Goal: Information Seeking & Learning: Learn about a topic

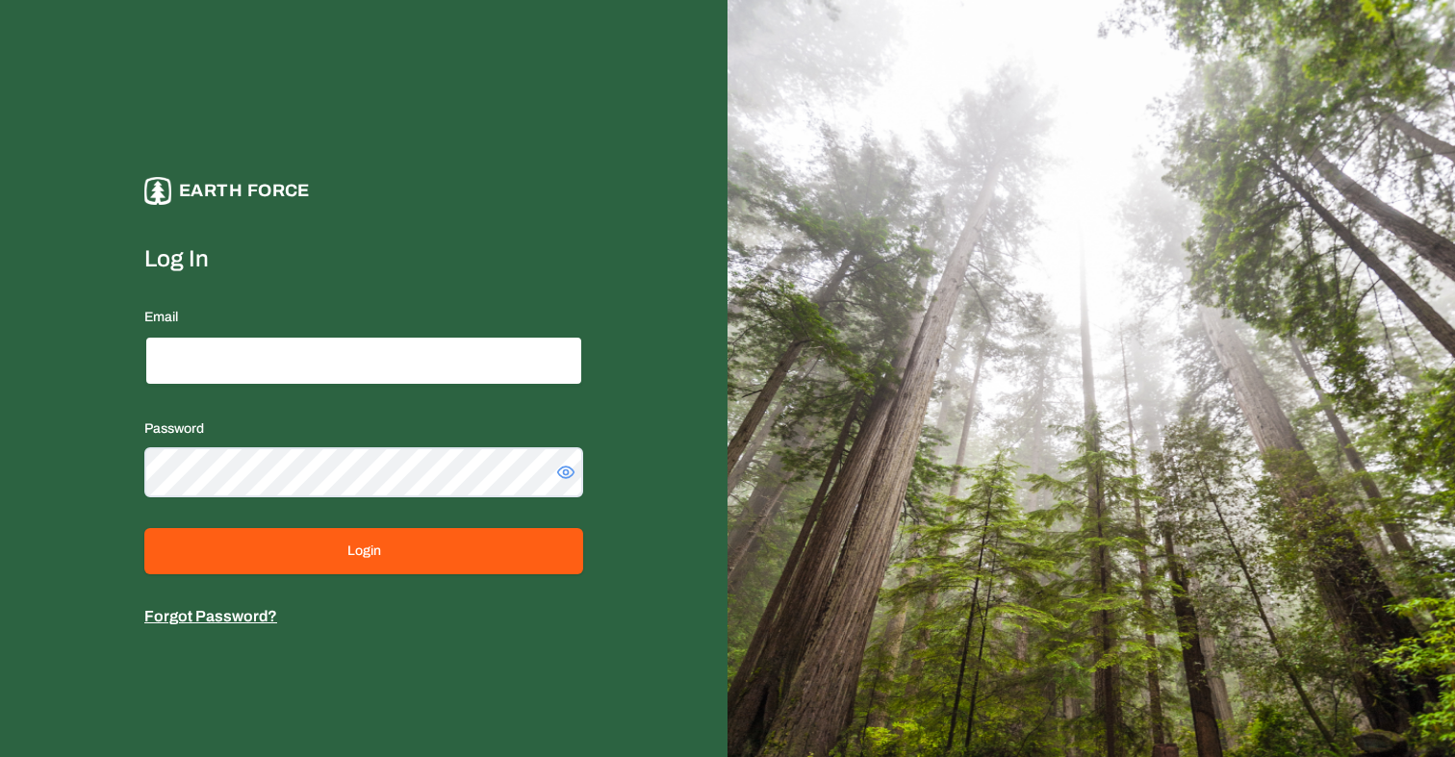
type input "**********"
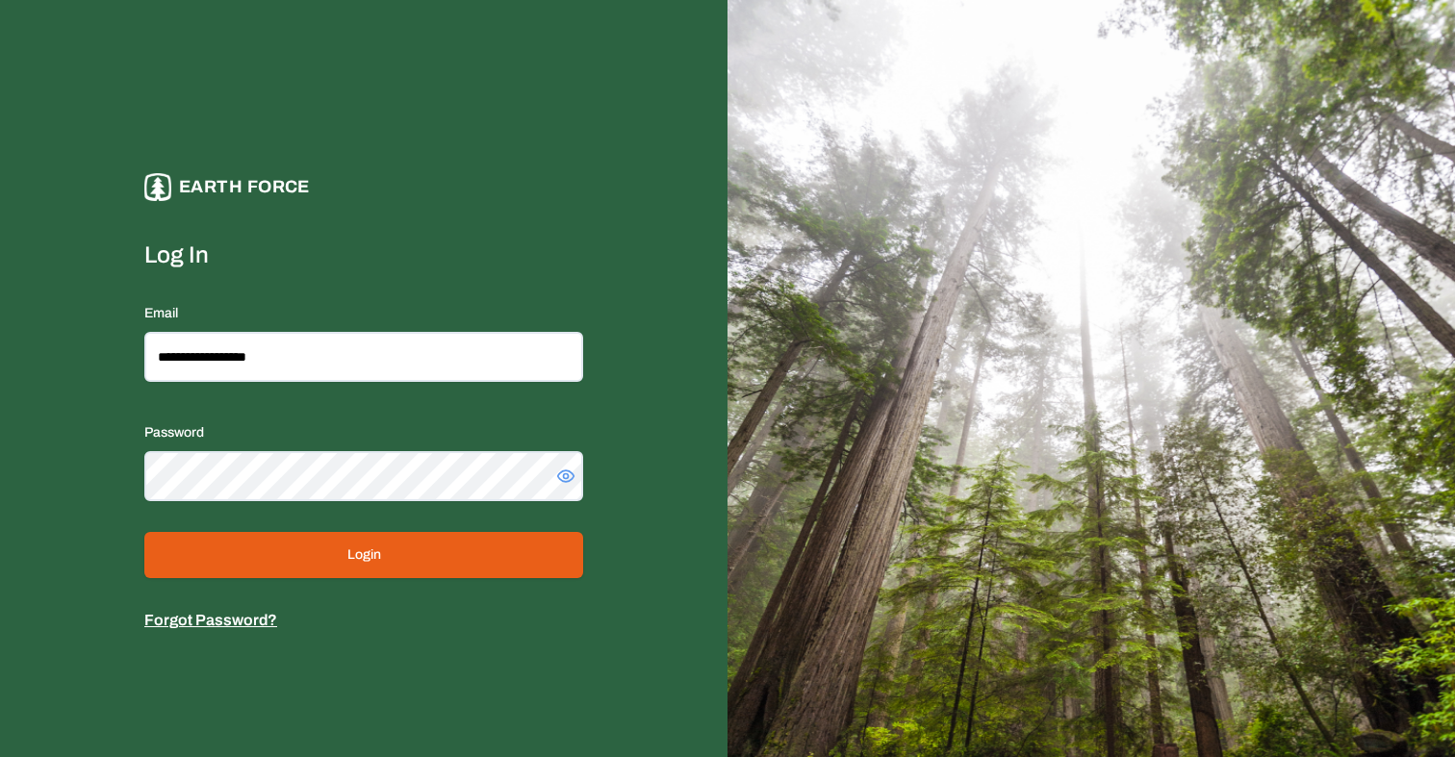
click at [489, 547] on button "Login" at bounding box center [363, 555] width 439 height 46
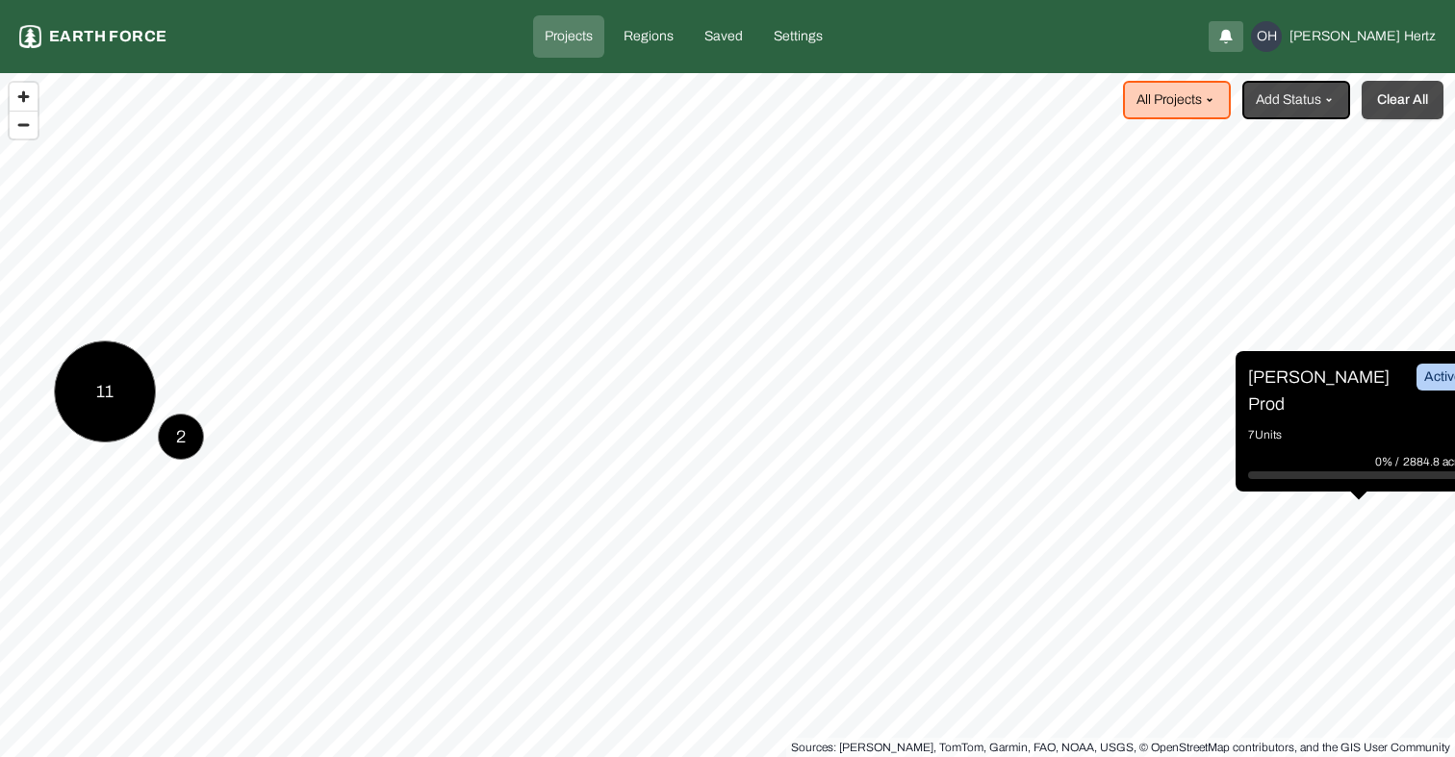
click at [1389, 107] on button "Clear All" at bounding box center [1402, 100] width 82 height 38
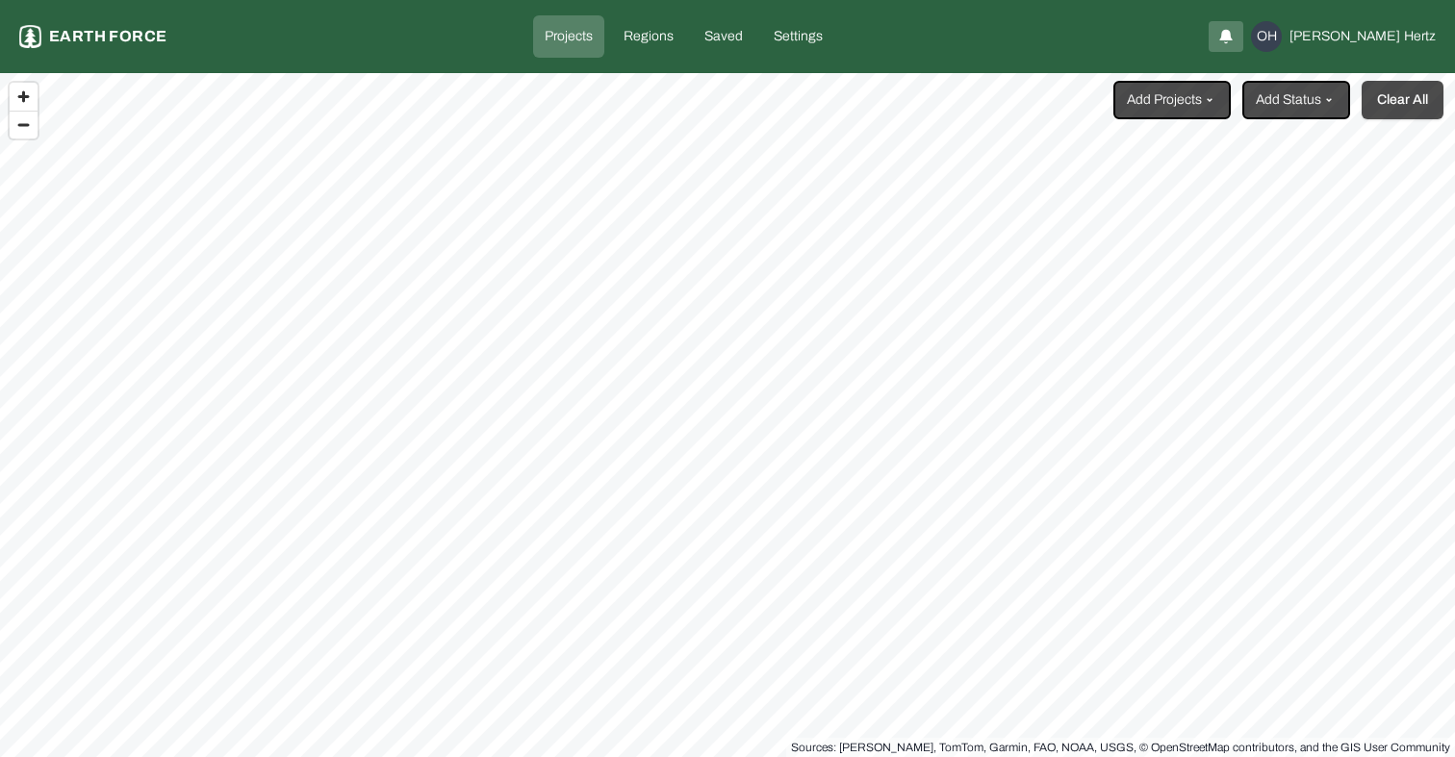
click at [1389, 107] on button "Clear All" at bounding box center [1402, 100] width 82 height 38
click at [1300, 103] on html "Projects Earth force Projects Regions Saved Settings OH [PERSON_NAME] Add Proje…" at bounding box center [727, 378] width 1455 height 757
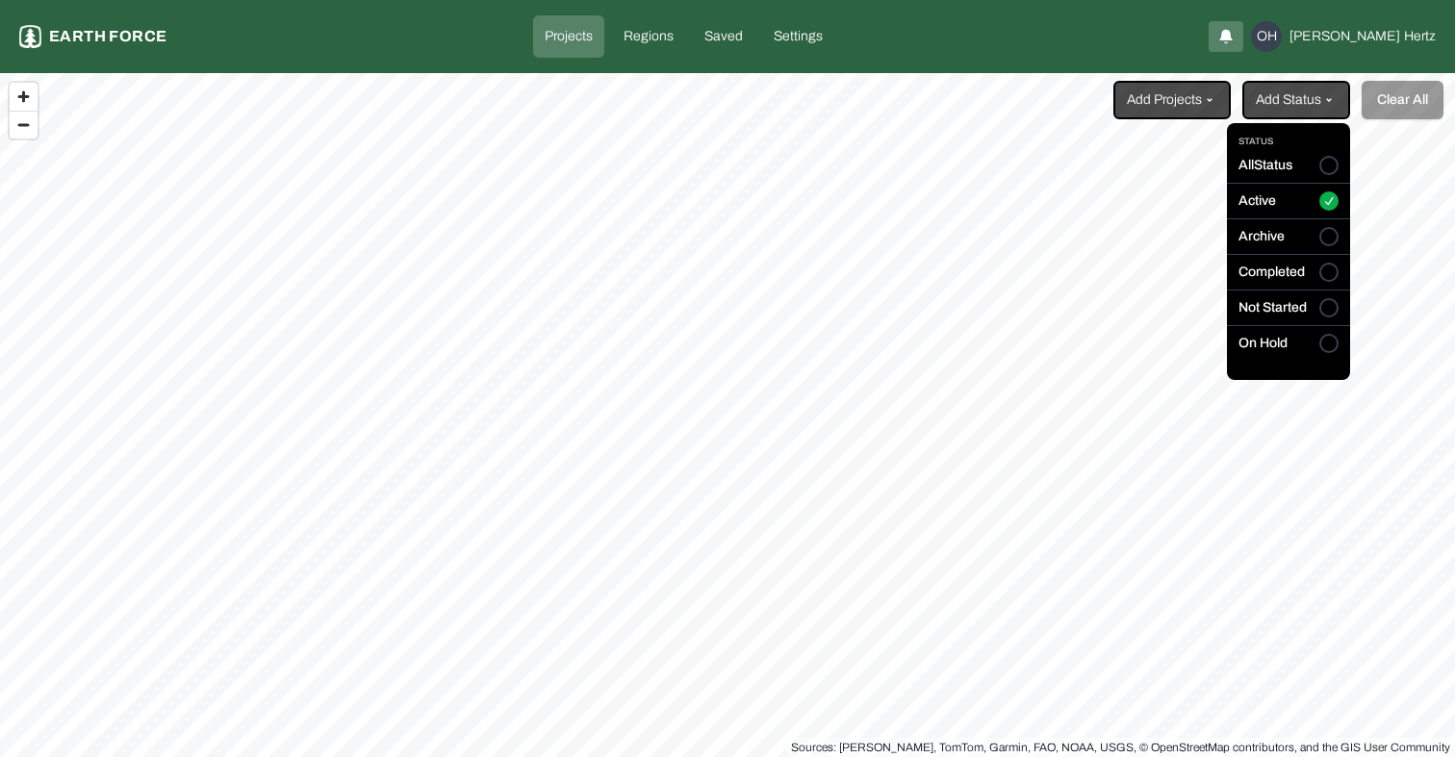
click at [1158, 100] on html "Projects Earth force Projects Regions Saved Settings OH [PERSON_NAME] Add Proje…" at bounding box center [727, 378] width 1455 height 757
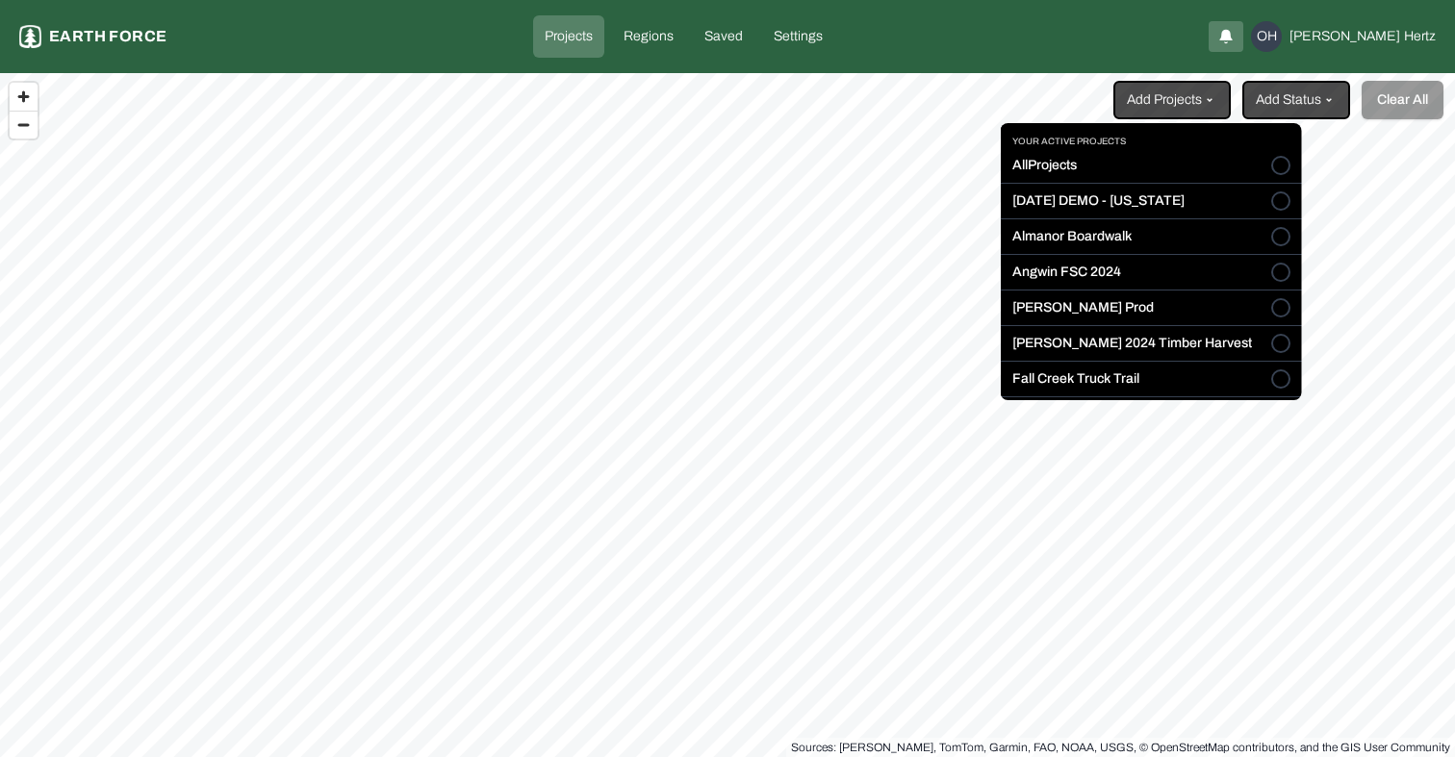
click at [1158, 100] on html "Projects Earth force Projects Regions Saved Settings OH [PERSON_NAME] Add Proje…" at bounding box center [727, 378] width 1455 height 757
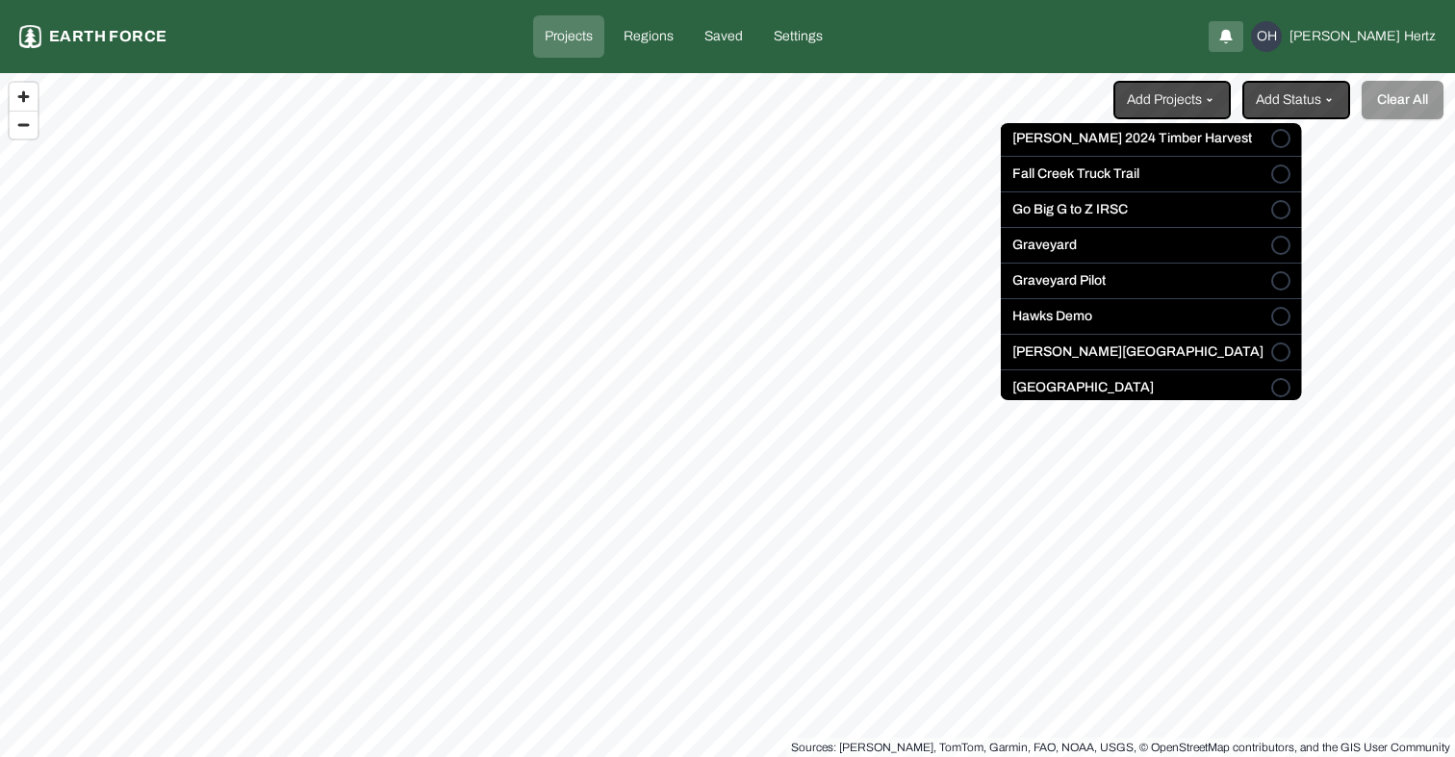
scroll to position [226, 0]
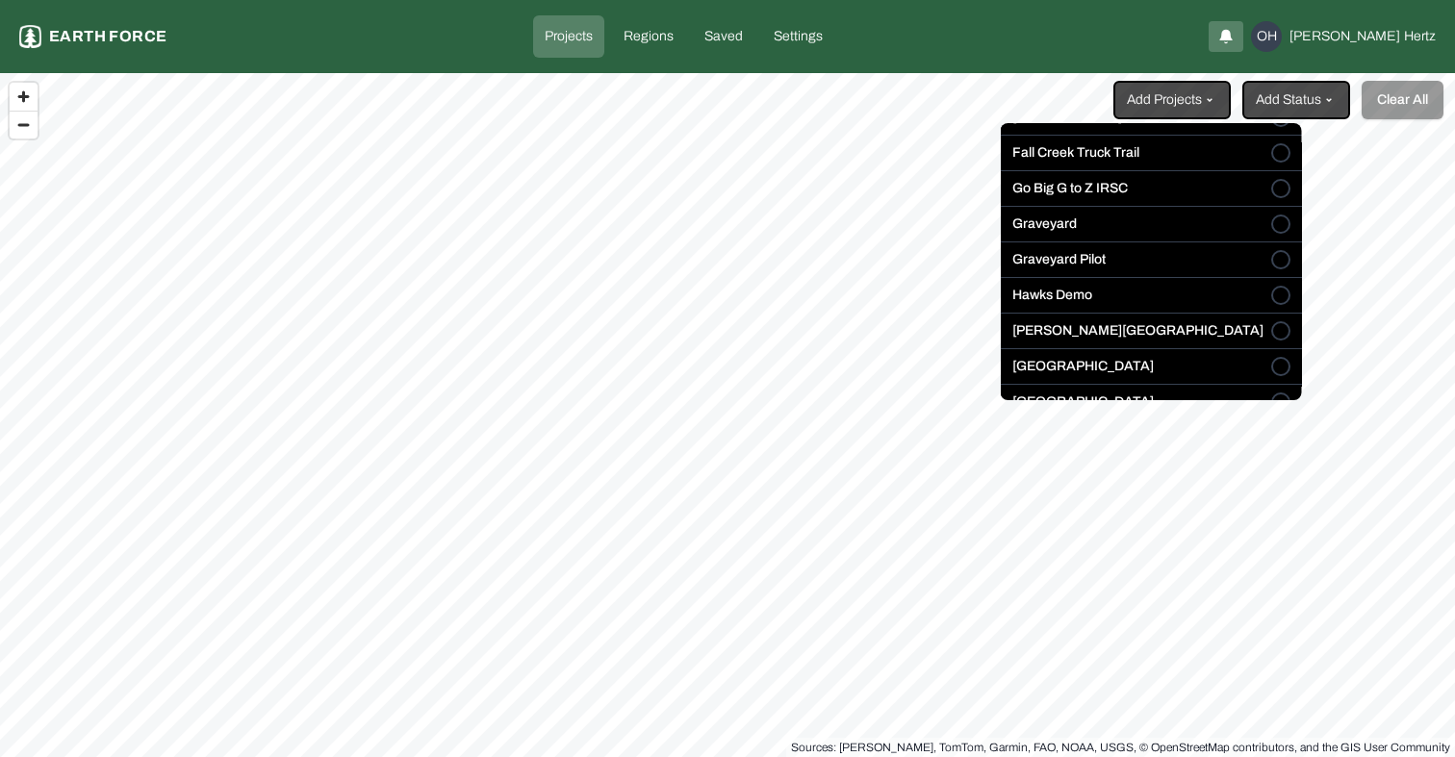
click at [1271, 256] on button "Graveyard Pilot" at bounding box center [1280, 259] width 19 height 19
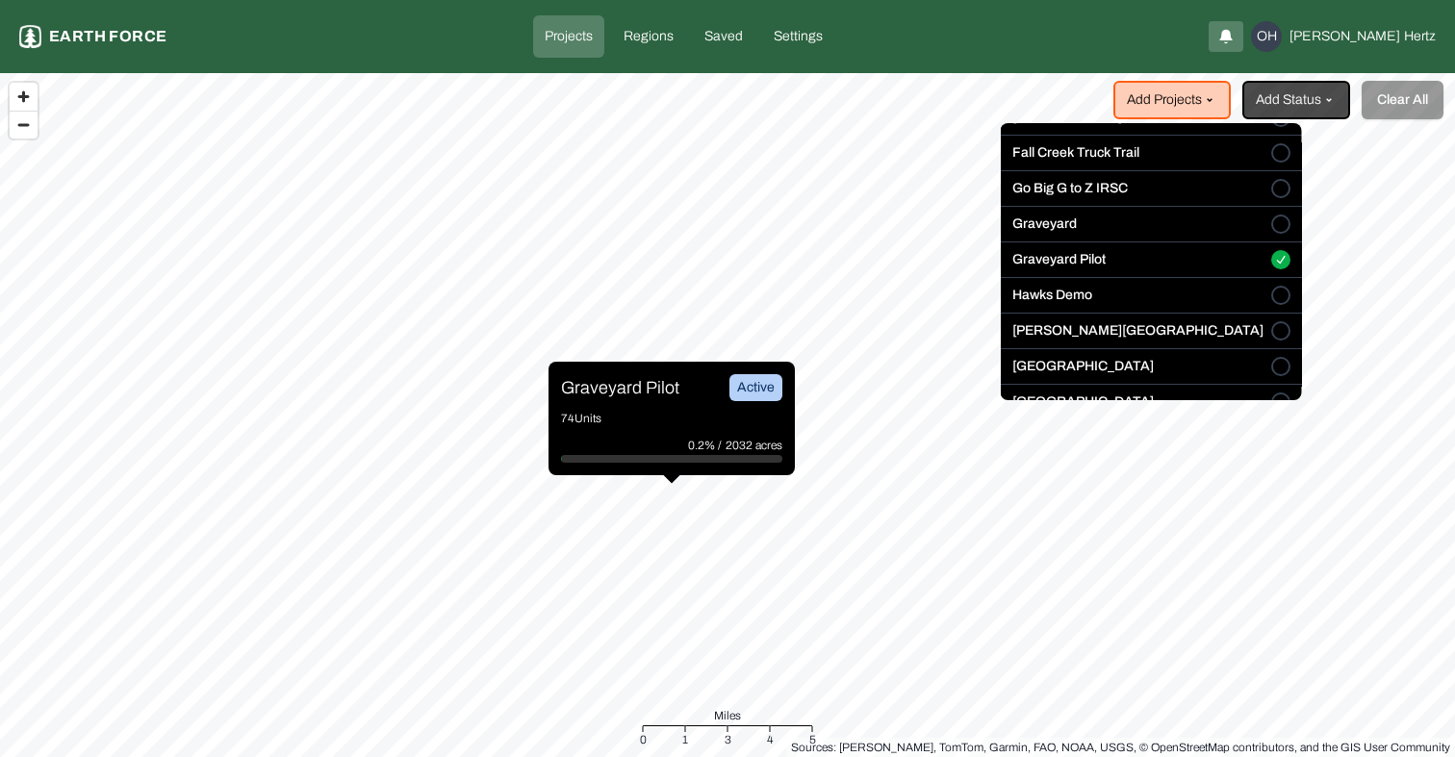
click at [634, 389] on html "Projects Earth force Projects Regions Saved Settings OH [PERSON_NAME] Add Proje…" at bounding box center [727, 378] width 1455 height 757
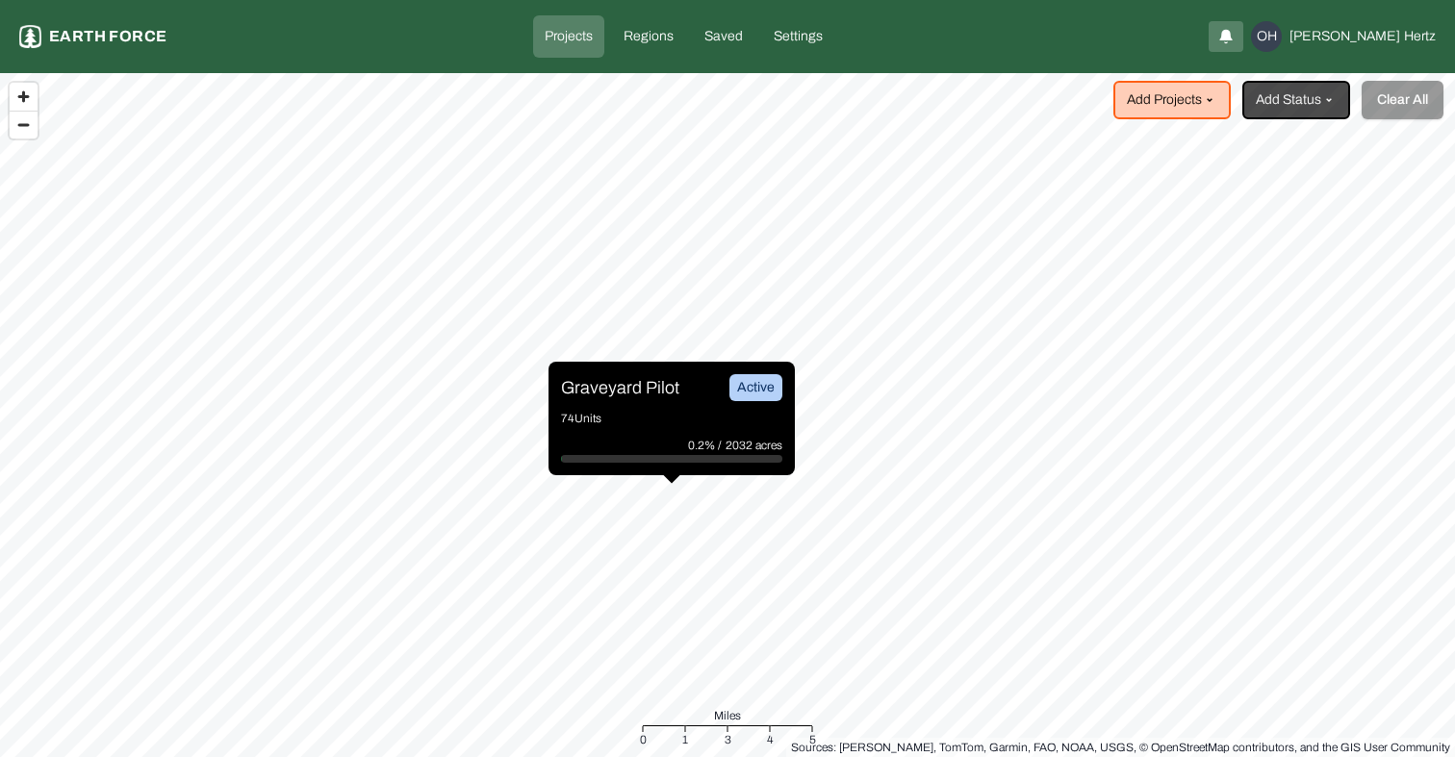
click at [600, 389] on p "Graveyard Pilot" at bounding box center [620, 387] width 118 height 27
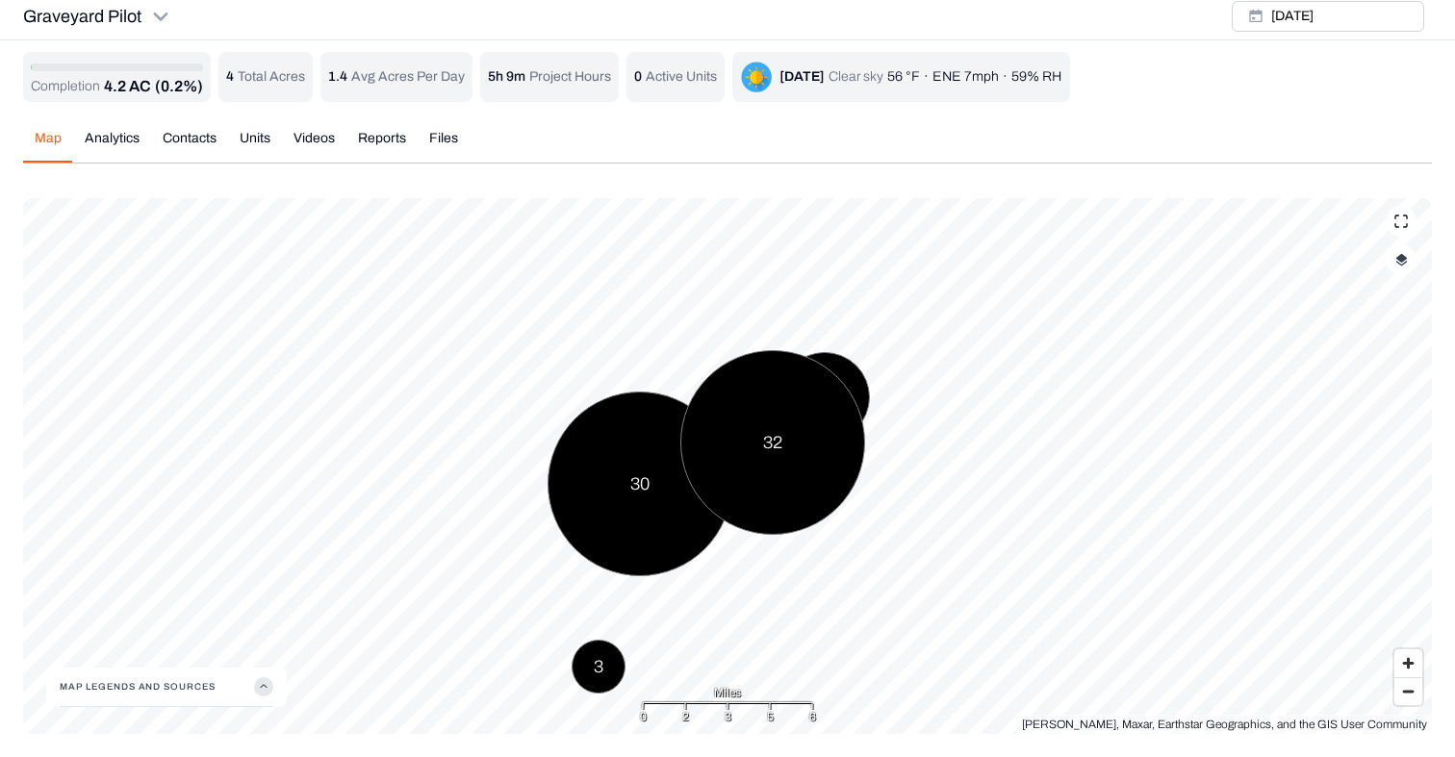
scroll to position [7, 0]
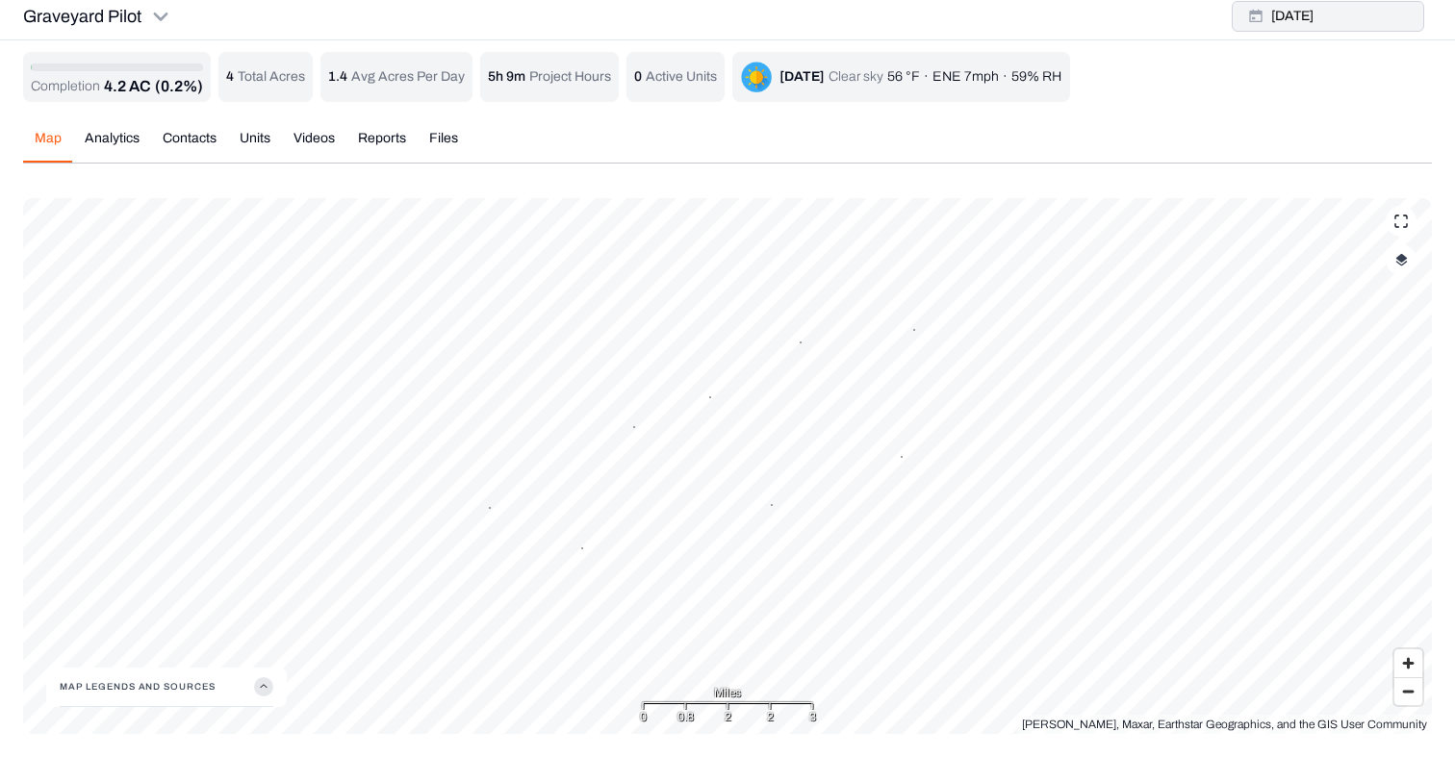
click at [1361, 21] on button "[DATE]" at bounding box center [1328, 16] width 192 height 31
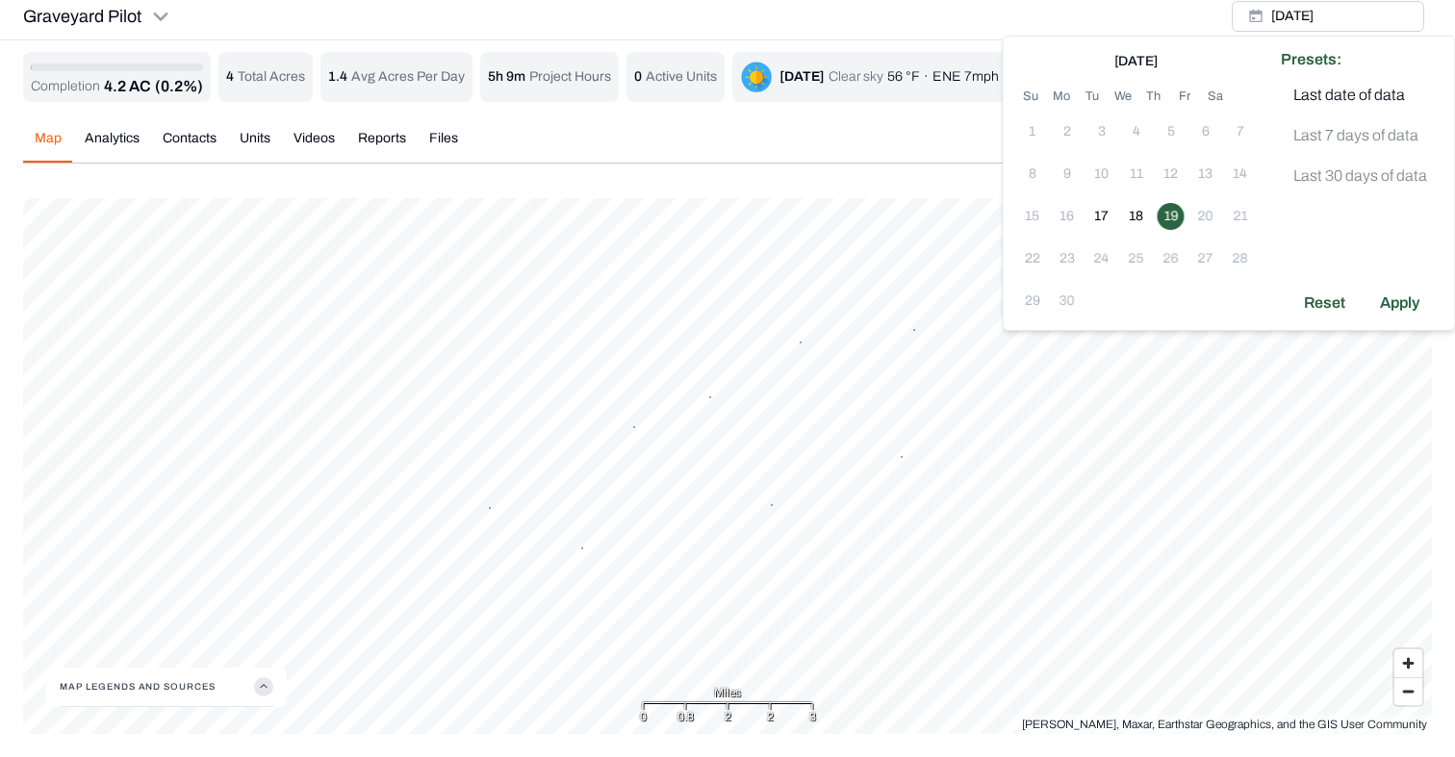
click at [1181, 7] on div "Graveyard Pilot [DATE]" at bounding box center [727, 16] width 1455 height 47
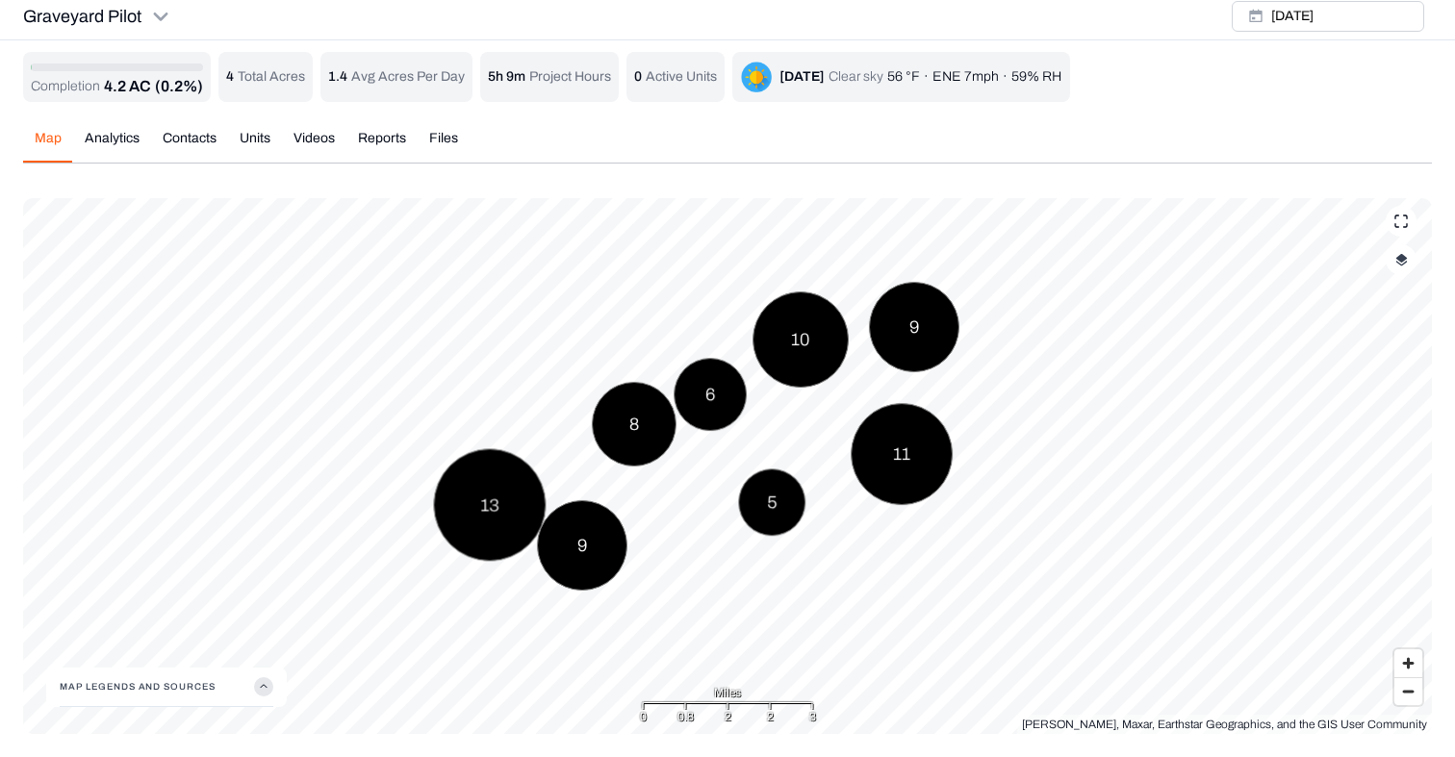
click at [1406, 267] on button "button" at bounding box center [1401, 259] width 31 height 31
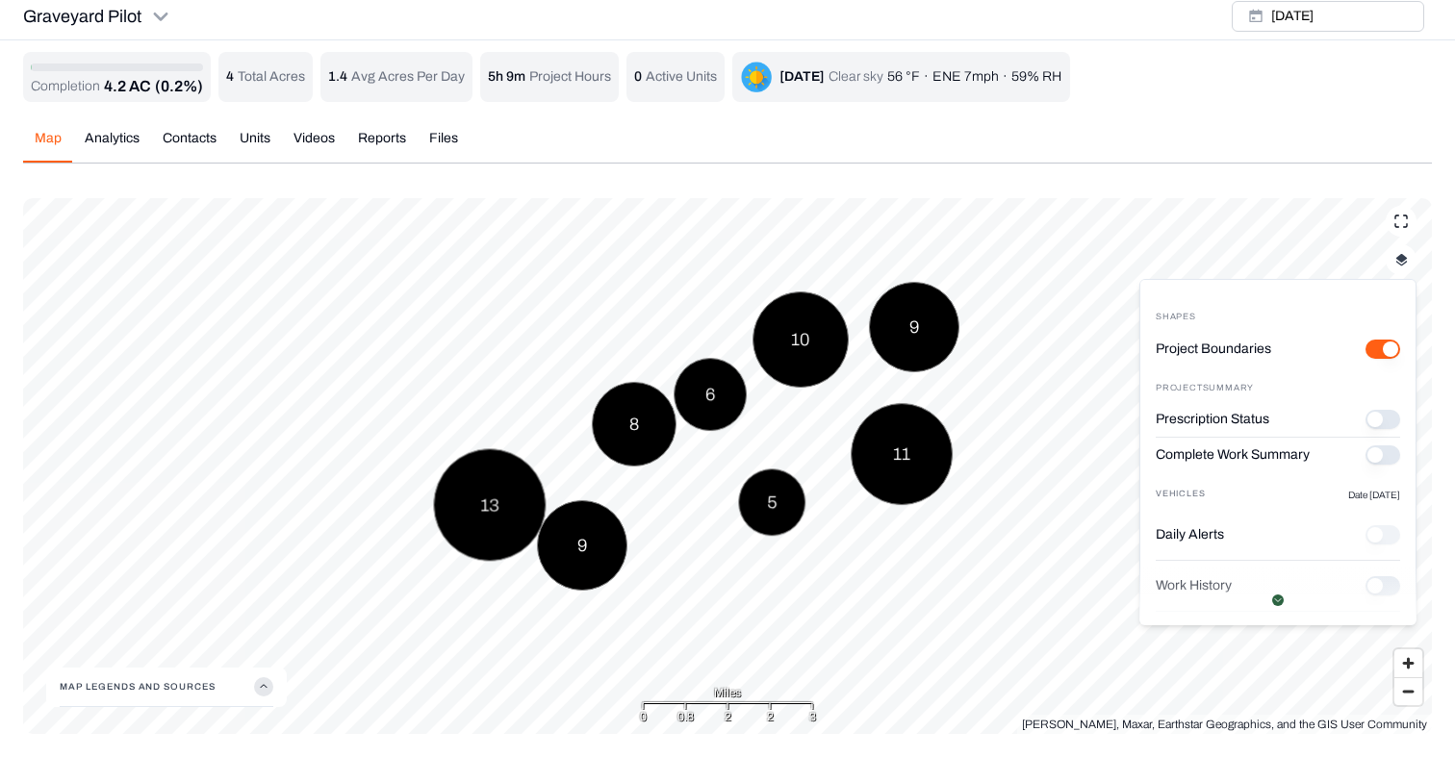
click at [1388, 452] on button "Complete Work Summary" at bounding box center [1382, 454] width 35 height 19
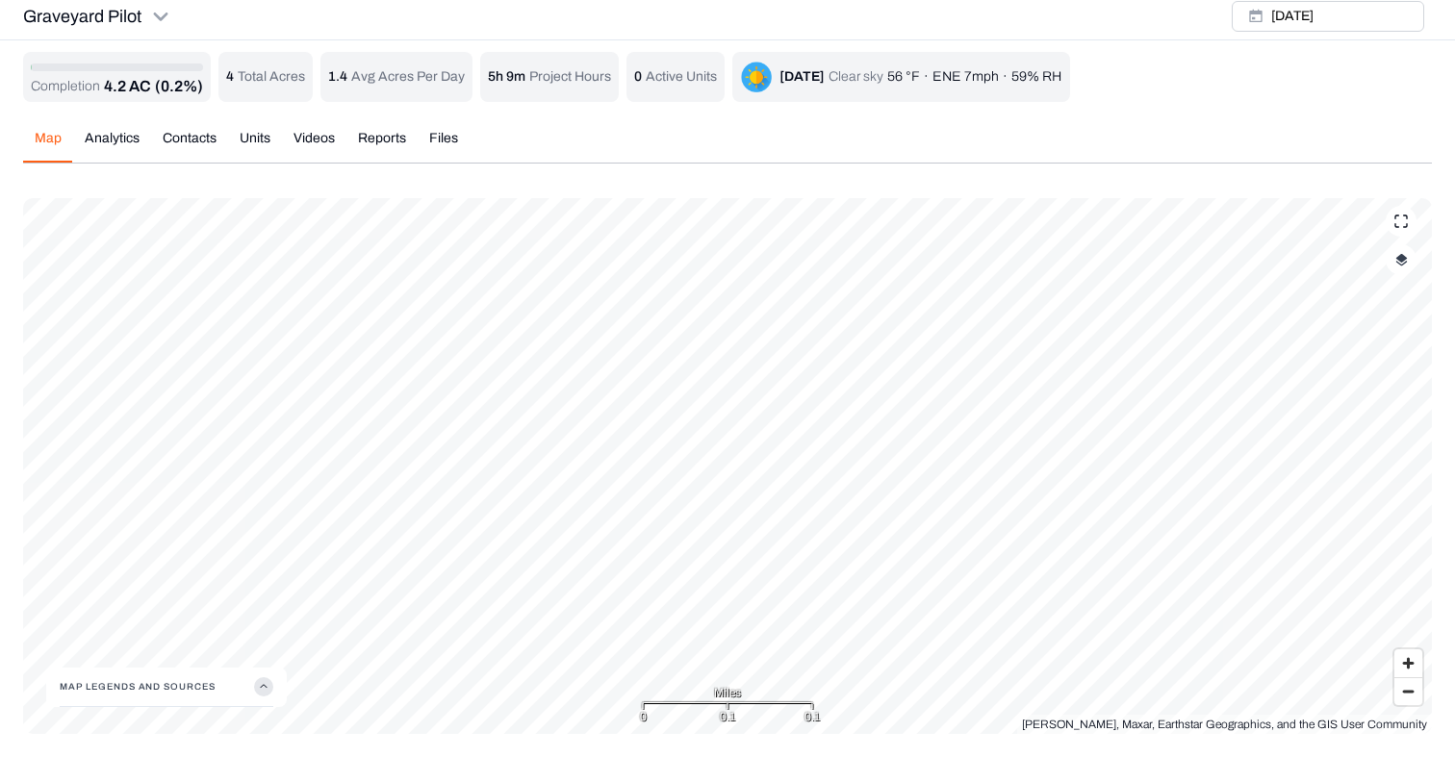
click at [306, 143] on div "Completion 4.2 AC (0.2%) 4 Total Acres 1.4 Avg Acres Per Day 5h 9m Project Hour…" at bounding box center [727, 393] width 1409 height 682
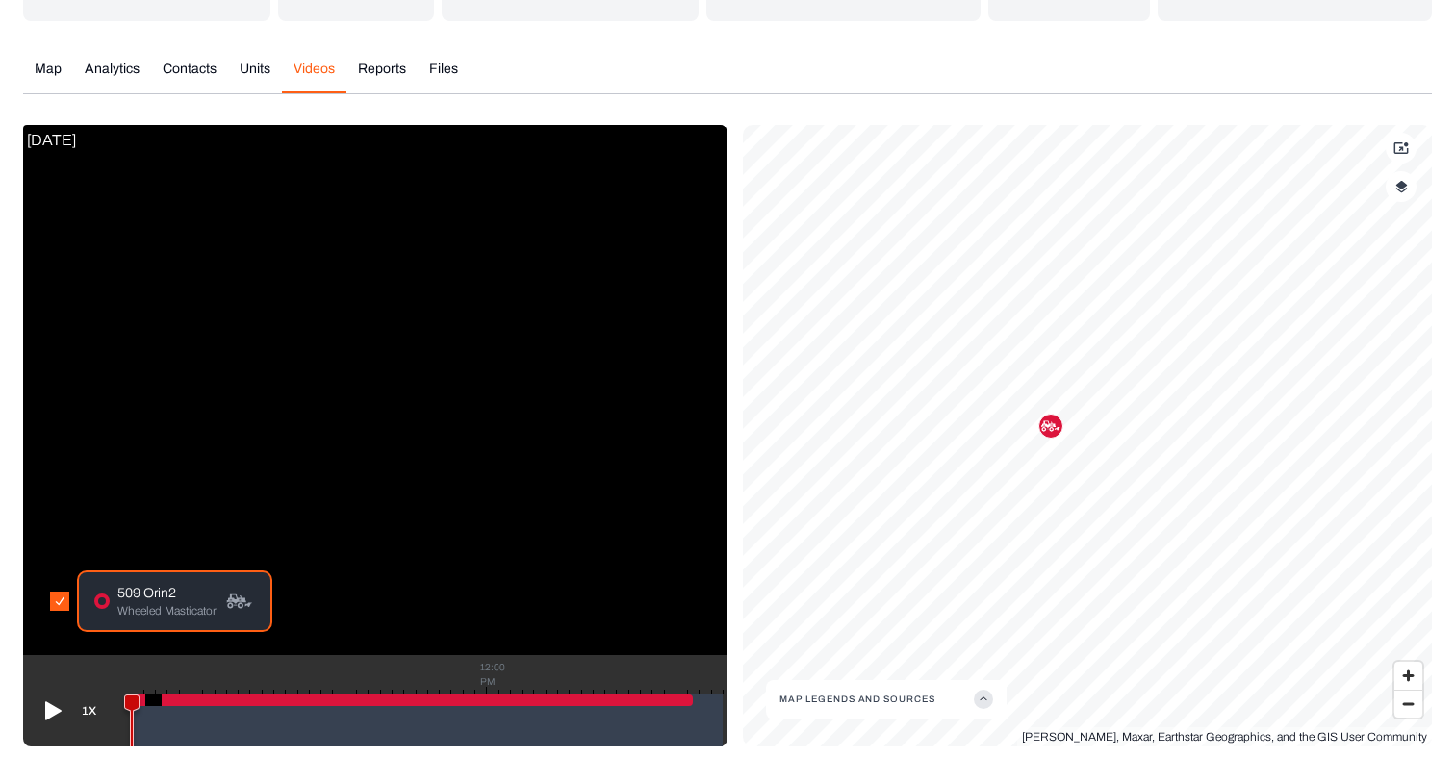
scroll to position [266, 0]
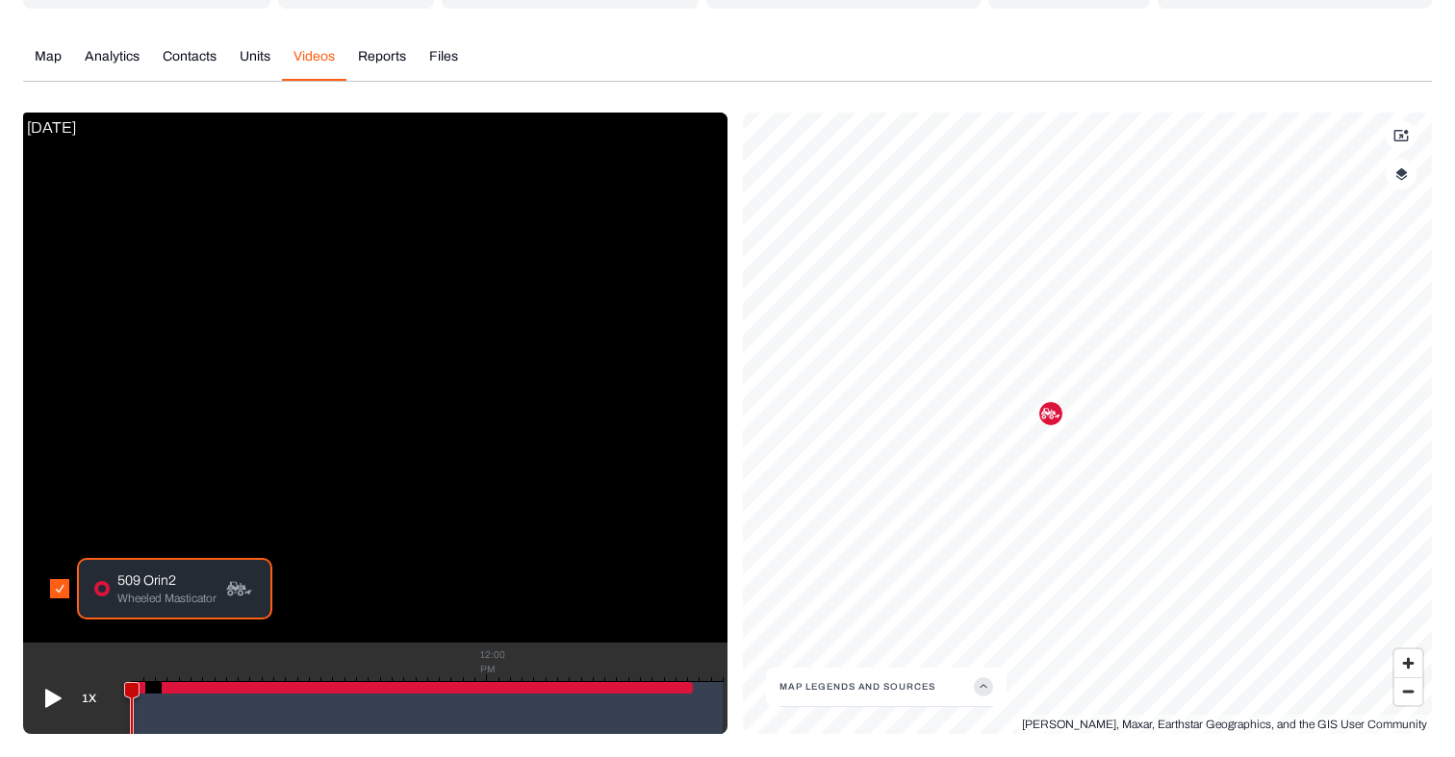
click at [58, 700] on icon at bounding box center [53, 699] width 16 height 18
click at [47, 701] on icon at bounding box center [50, 698] width 15 height 19
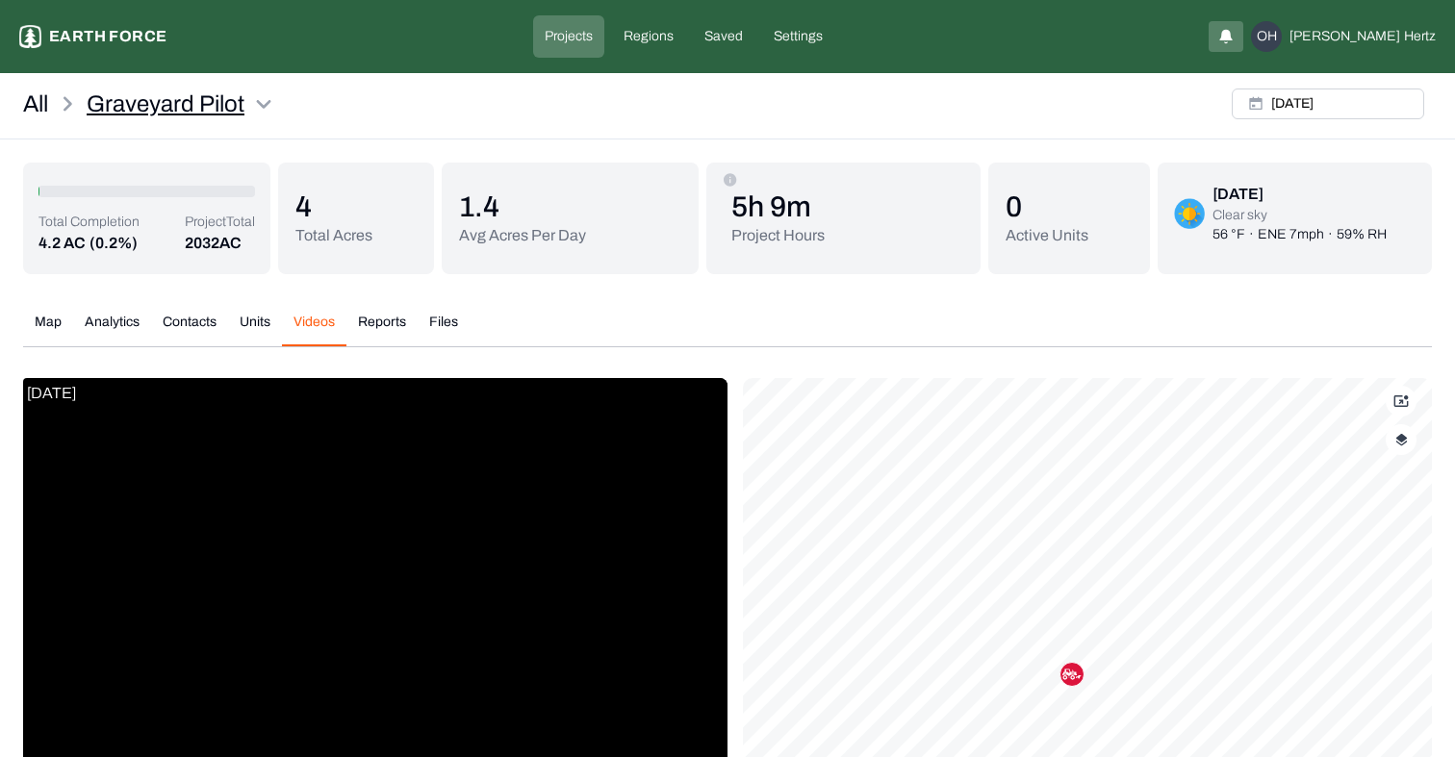
click at [279, 109] on html "Graveyard Pilot Earth force Projects Regions Saved Settings OH [PERSON_NAME] Al…" at bounding box center [727, 511] width 1455 height 1023
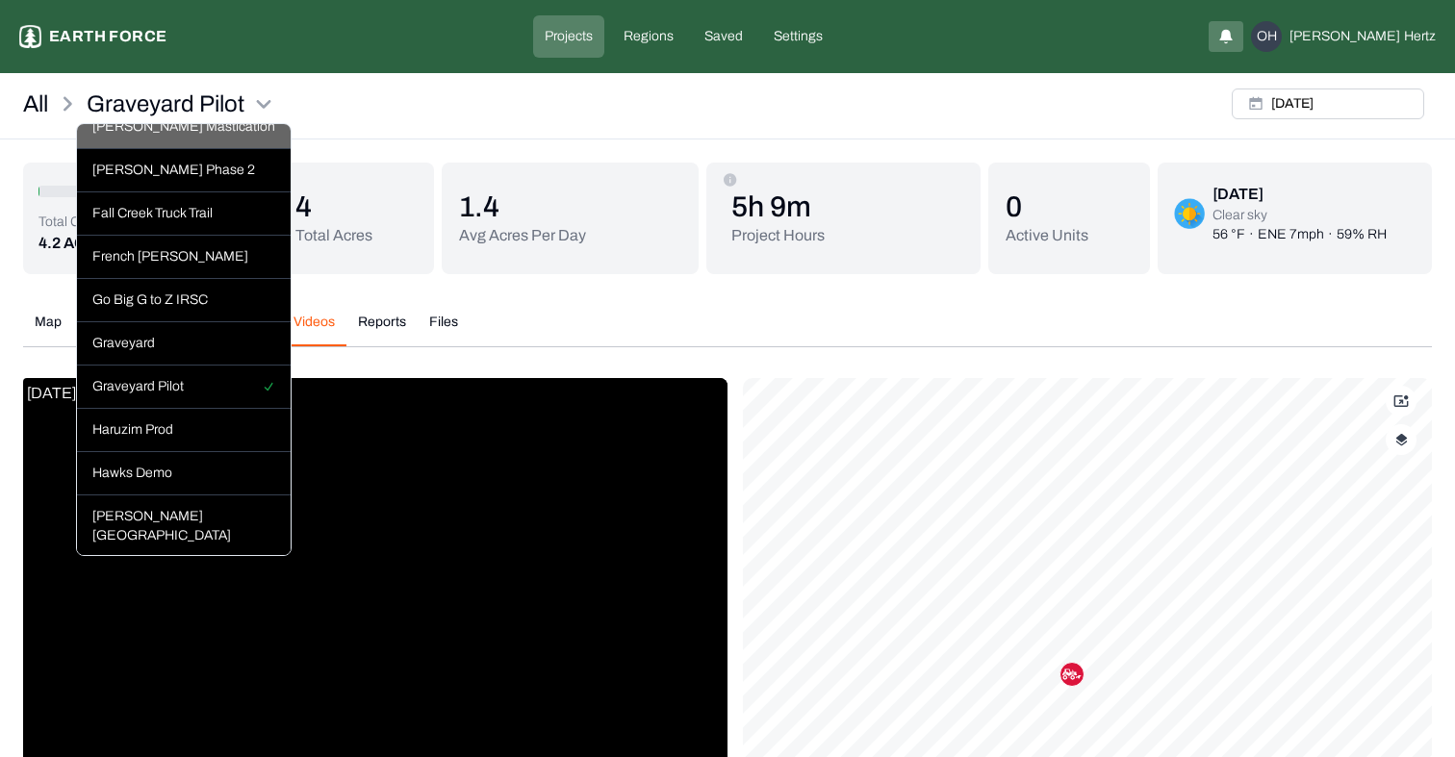
scroll to position [511, 0]
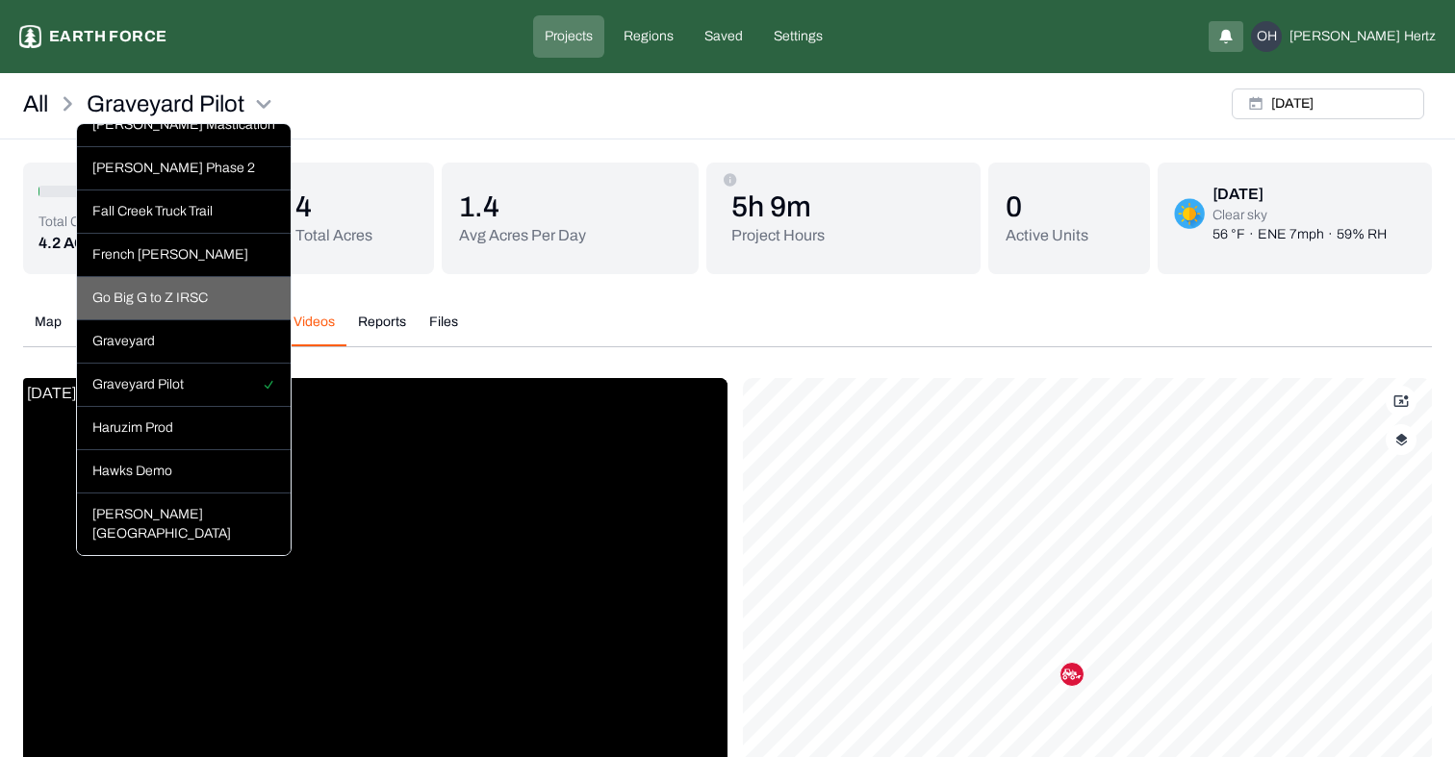
click at [155, 282] on div "Go Big G to Z IRSC" at bounding box center [184, 298] width 214 height 43
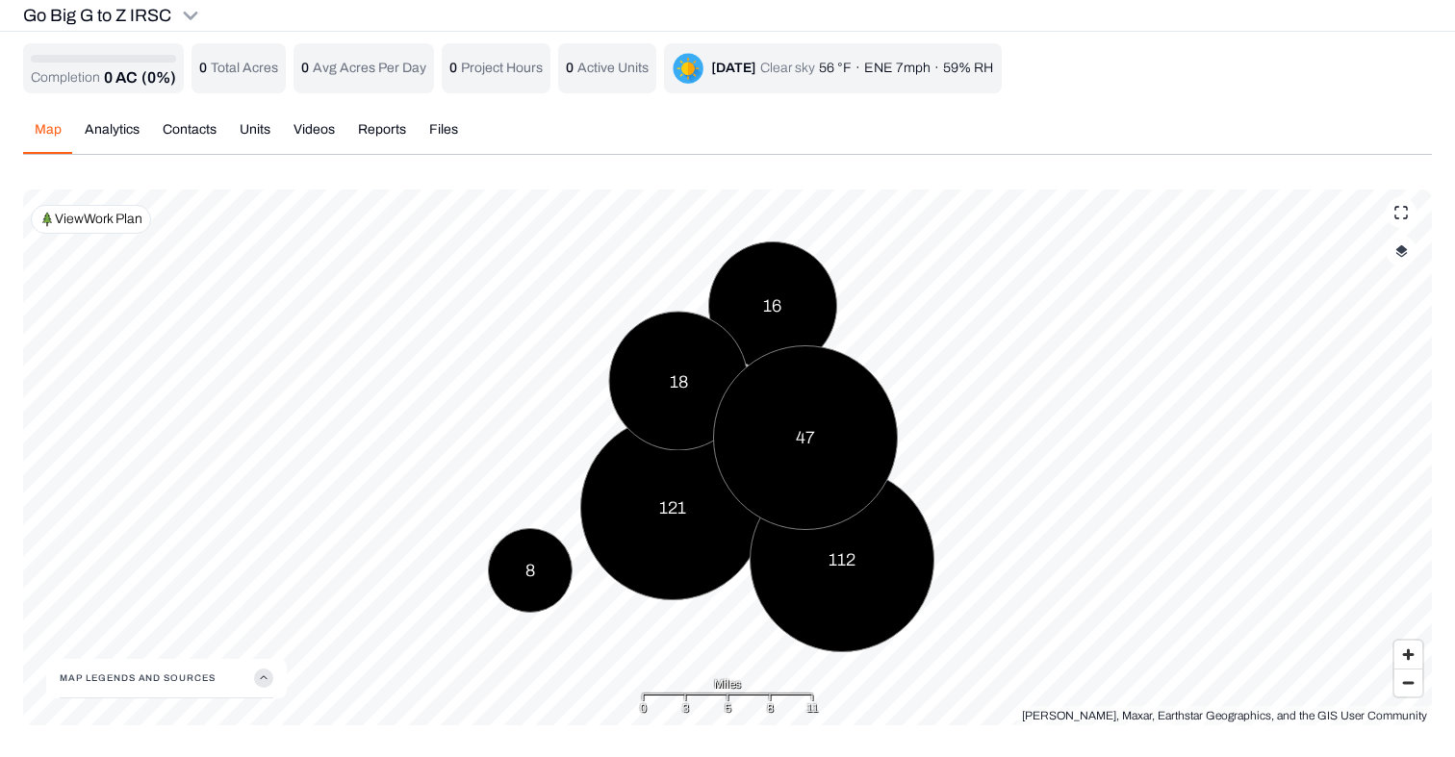
click at [329, 131] on div "Completion 0 AC (0%) 0 Total Acres 0 Avg Acres Per Day 0 Project Hours 0 Active…" at bounding box center [727, 384] width 1409 height 682
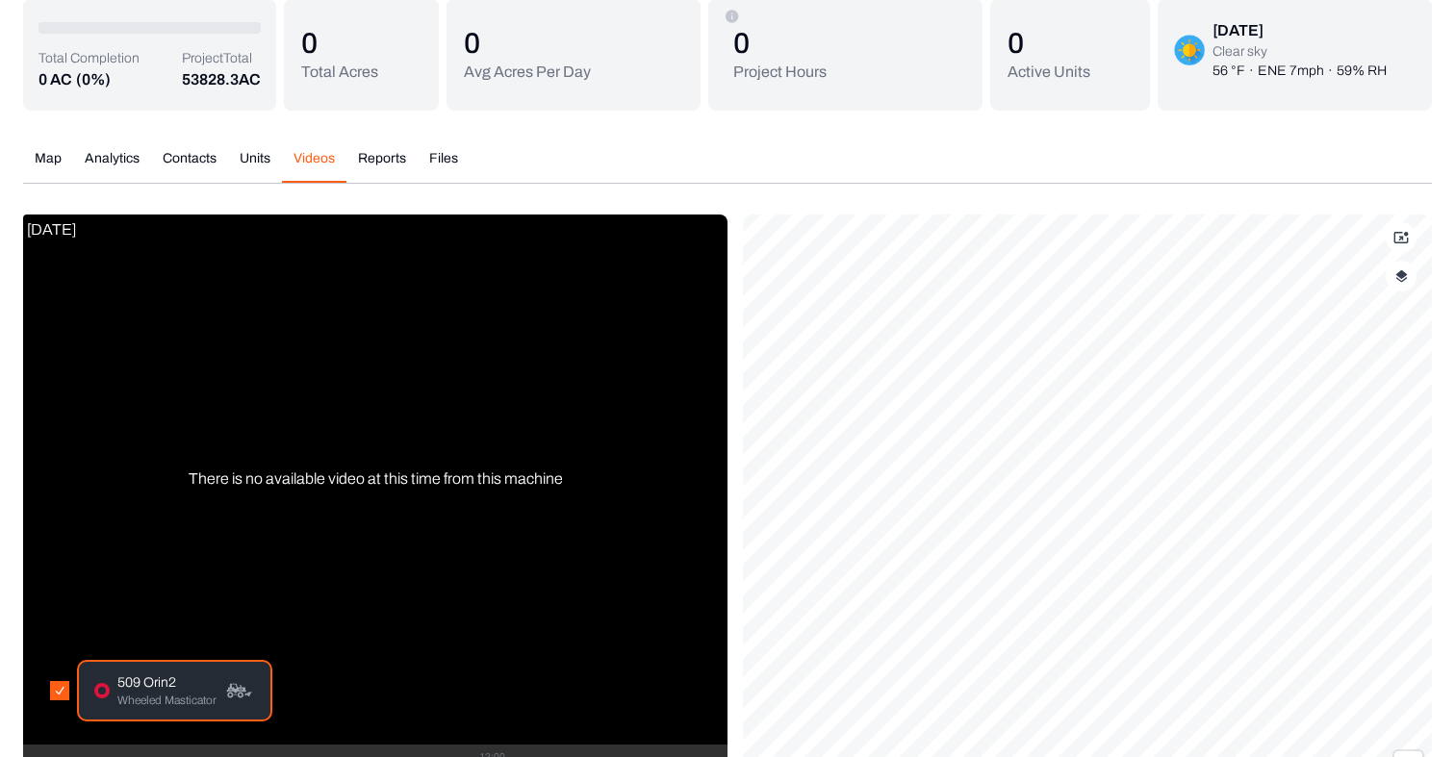
scroll to position [250, 0]
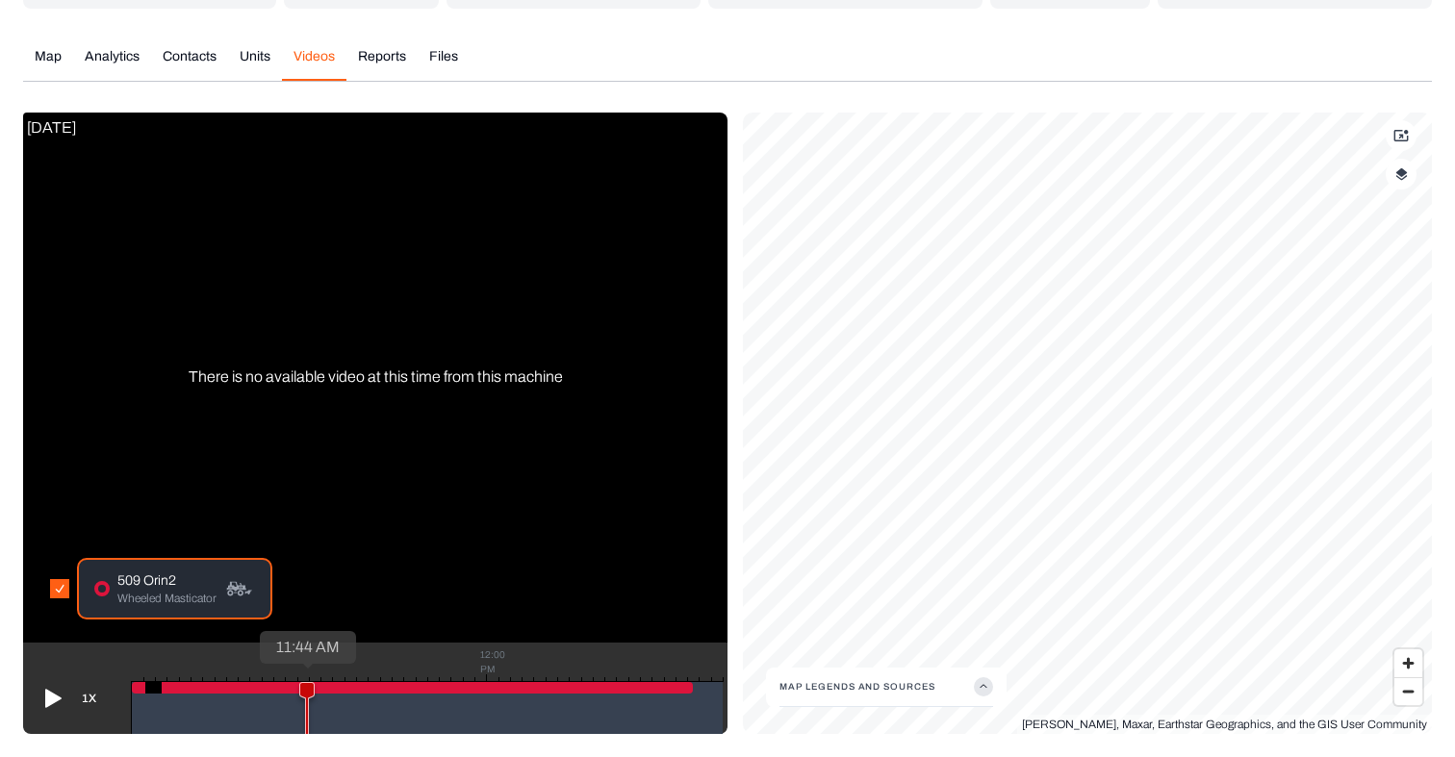
drag, startPoint x: 229, startPoint y: 687, endPoint x: 306, endPoint y: 687, distance: 77.0
click at [306, 687] on icon at bounding box center [306, 714] width 13 height 63
click at [237, 687] on div at bounding box center [412, 688] width 561 height 12
click at [100, 680] on div "1X" at bounding box center [69, 706] width 77 height 55
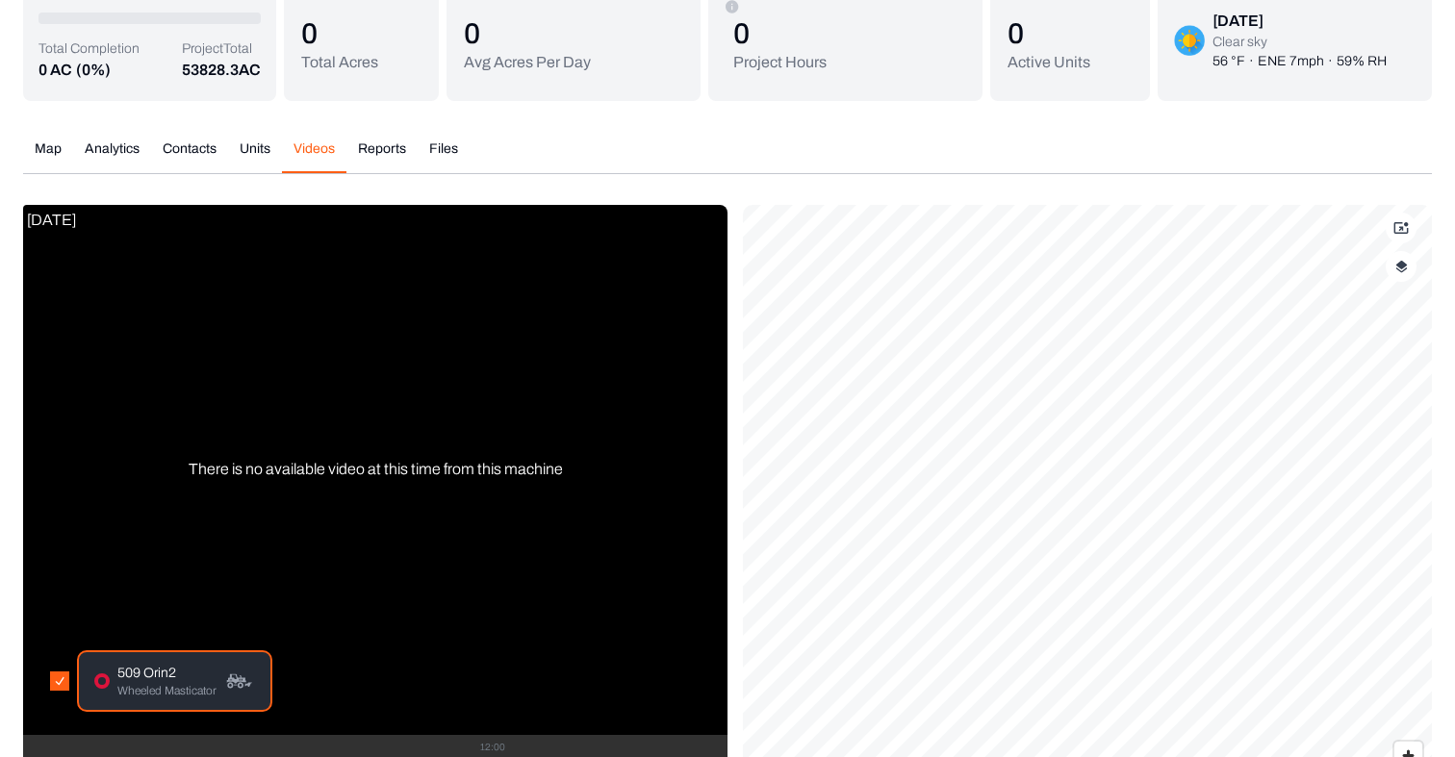
scroll to position [0, 0]
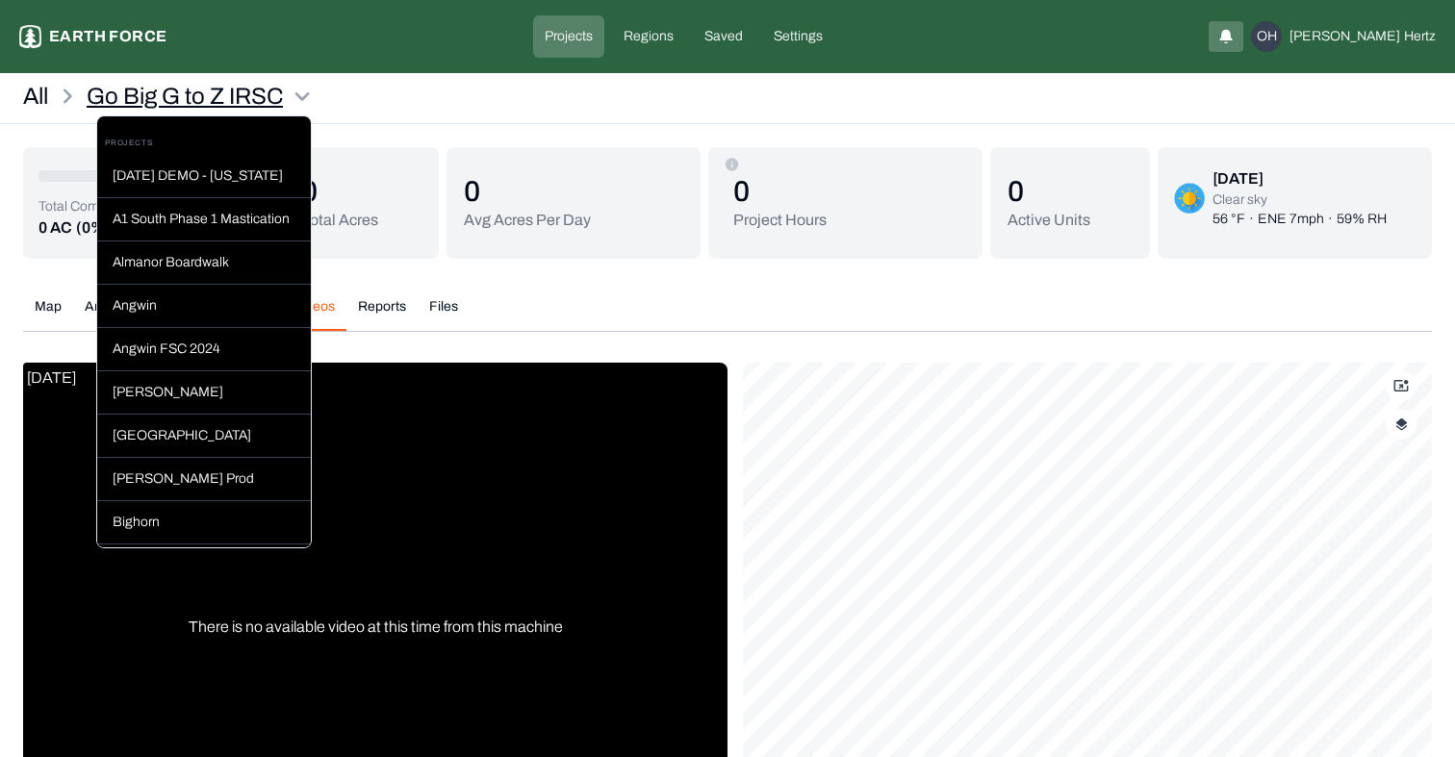
click at [312, 85] on html "Go Big G to Z IRSC Earth force Projects Regions Saved Settings OH [PERSON_NAME]…" at bounding box center [727, 503] width 1455 height 1007
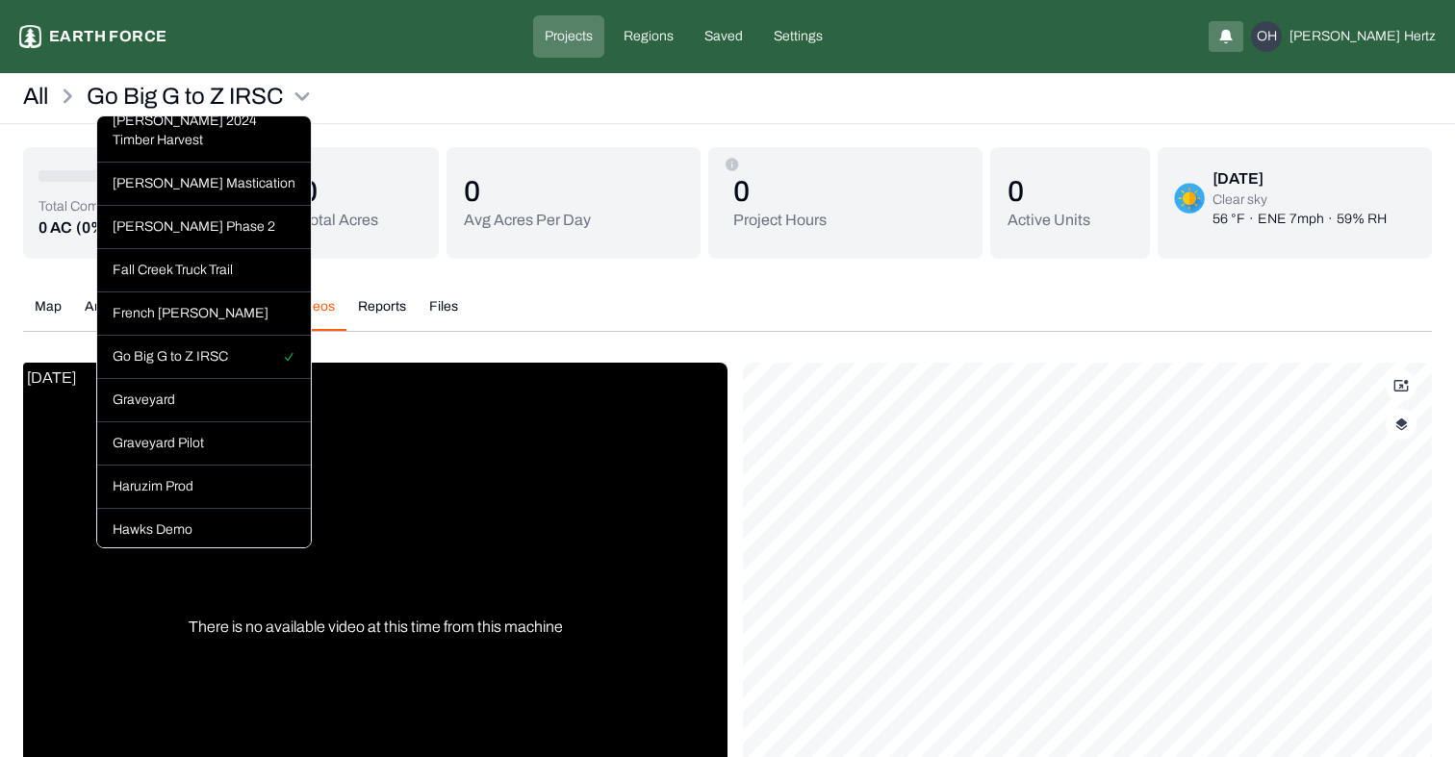
scroll to position [446, 0]
click at [164, 379] on div "Graveyard" at bounding box center [204, 398] width 214 height 43
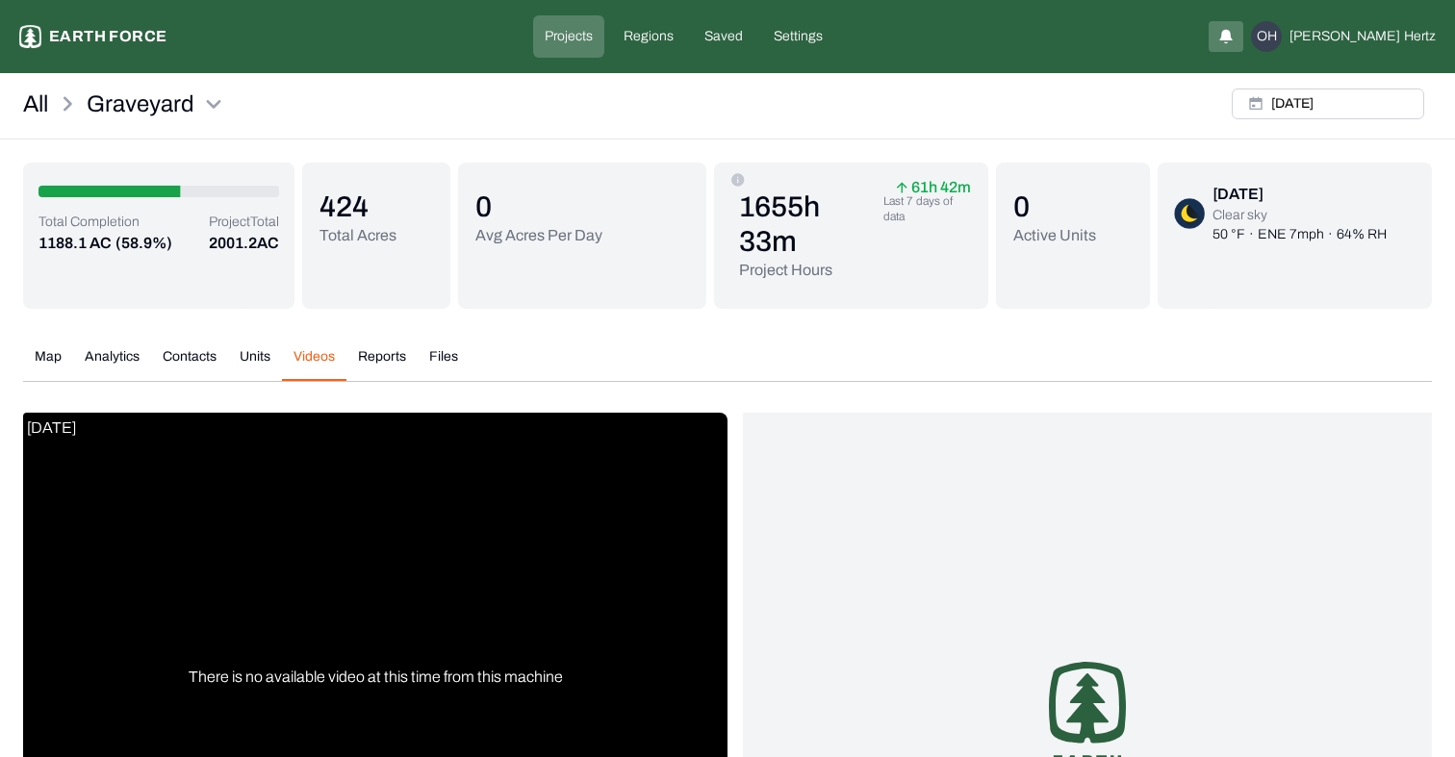
click at [320, 352] on button "Videos" at bounding box center [314, 364] width 64 height 34
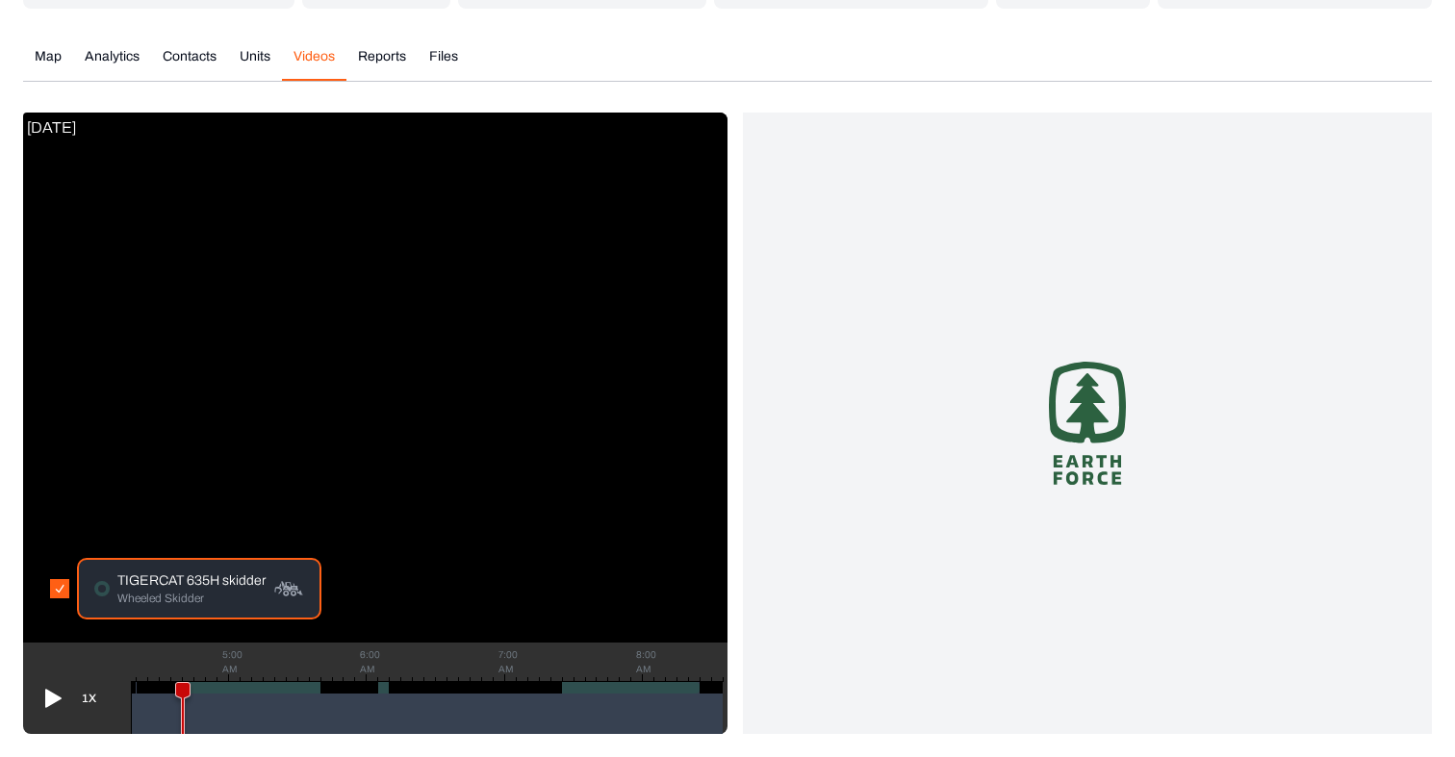
click at [176, 591] on p "Wheeled Skidder" at bounding box center [191, 598] width 148 height 15
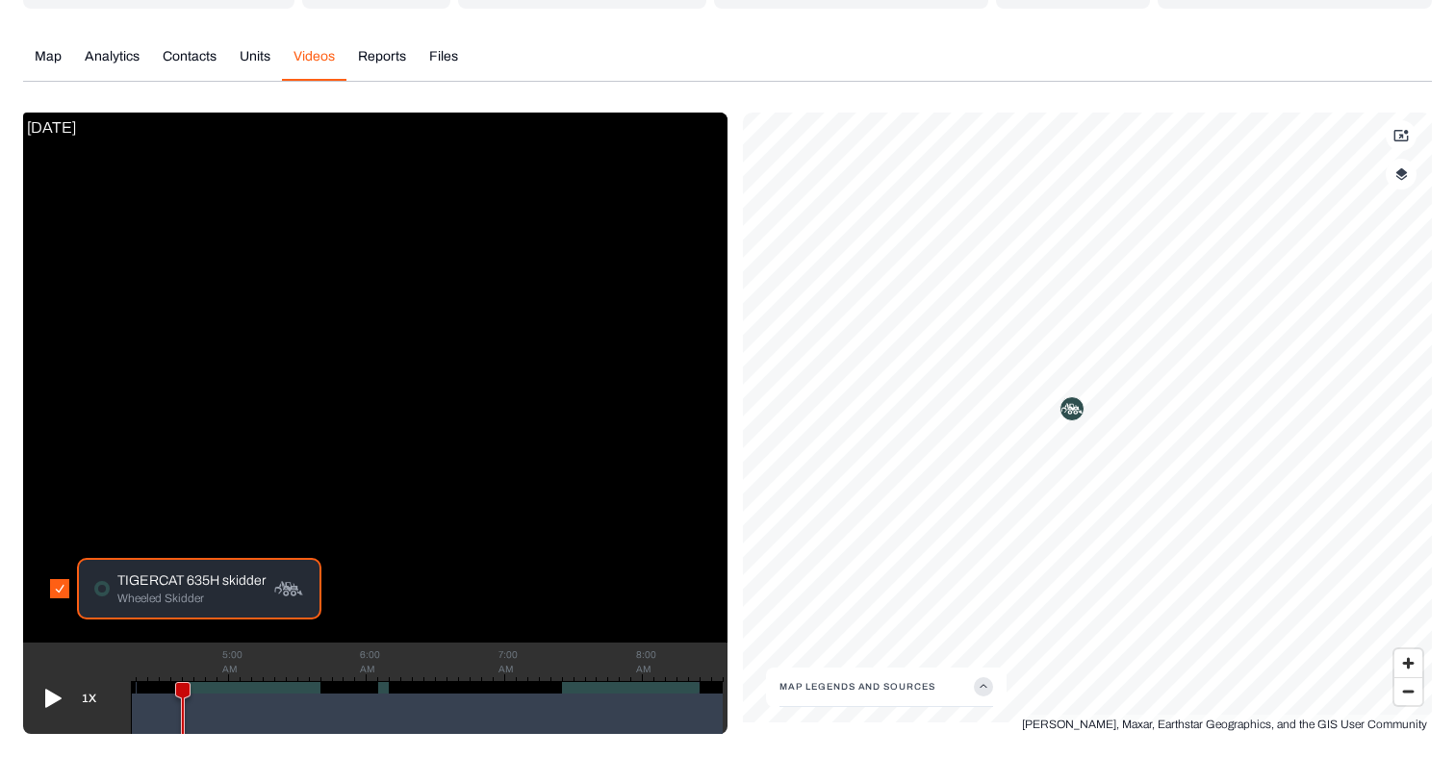
drag, startPoint x: 190, startPoint y: 687, endPoint x: 204, endPoint y: 687, distance: 14.4
click at [190, 687] on icon at bounding box center [182, 714] width 13 height 63
click at [1408, 659] on span "Zoom in" at bounding box center [1408, 663] width 28 height 28
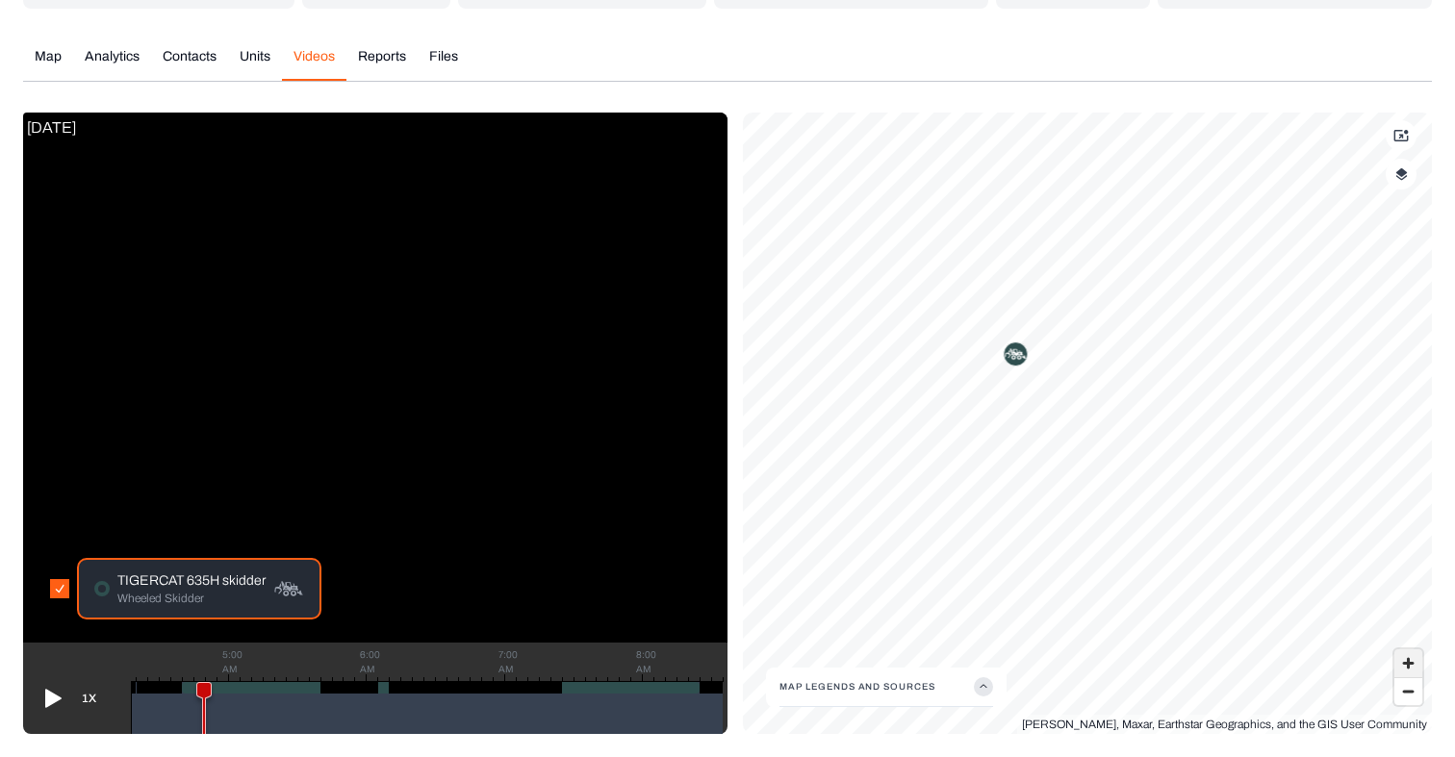
click at [1408, 659] on span "Zoom in" at bounding box center [1408, 663] width 28 height 28
click at [60, 700] on icon at bounding box center [53, 699] width 16 height 18
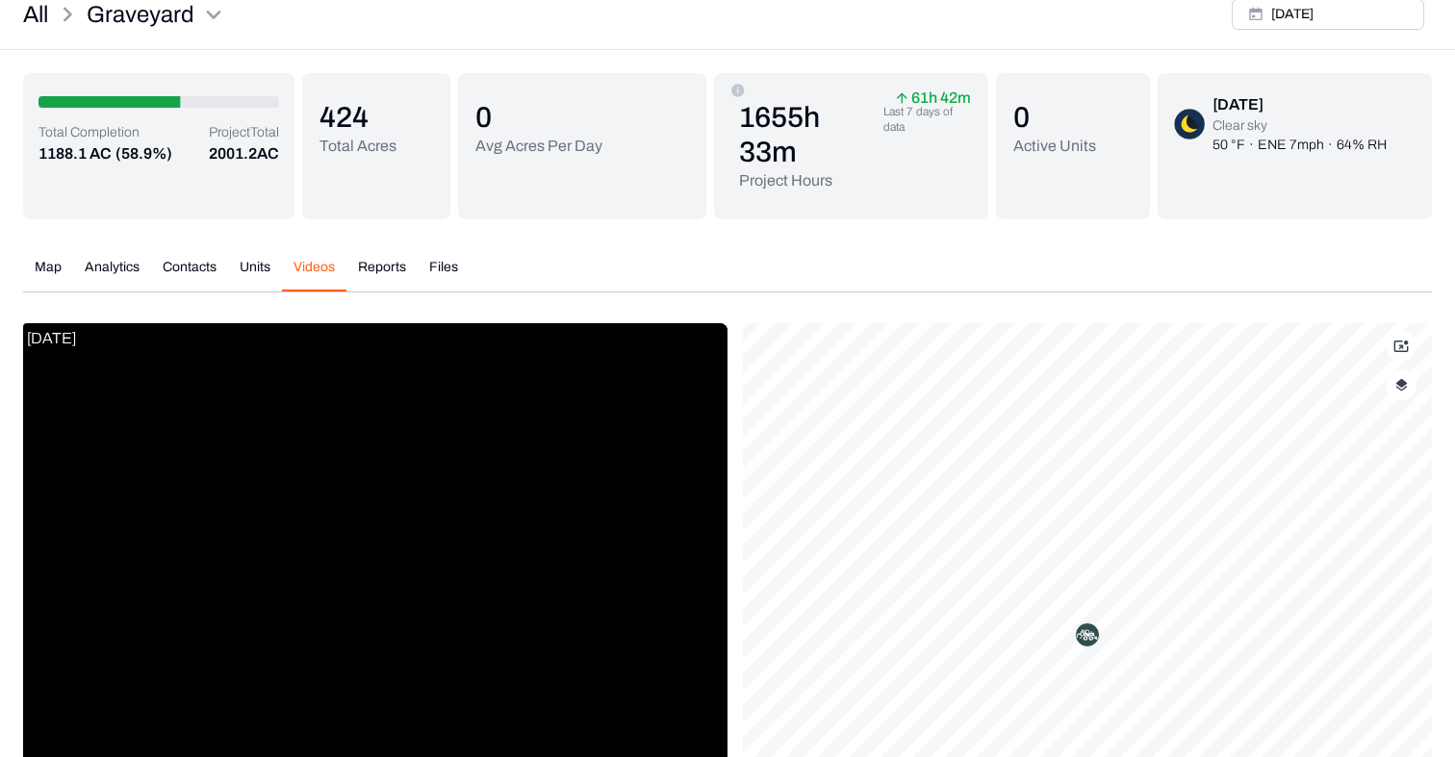
scroll to position [0, 0]
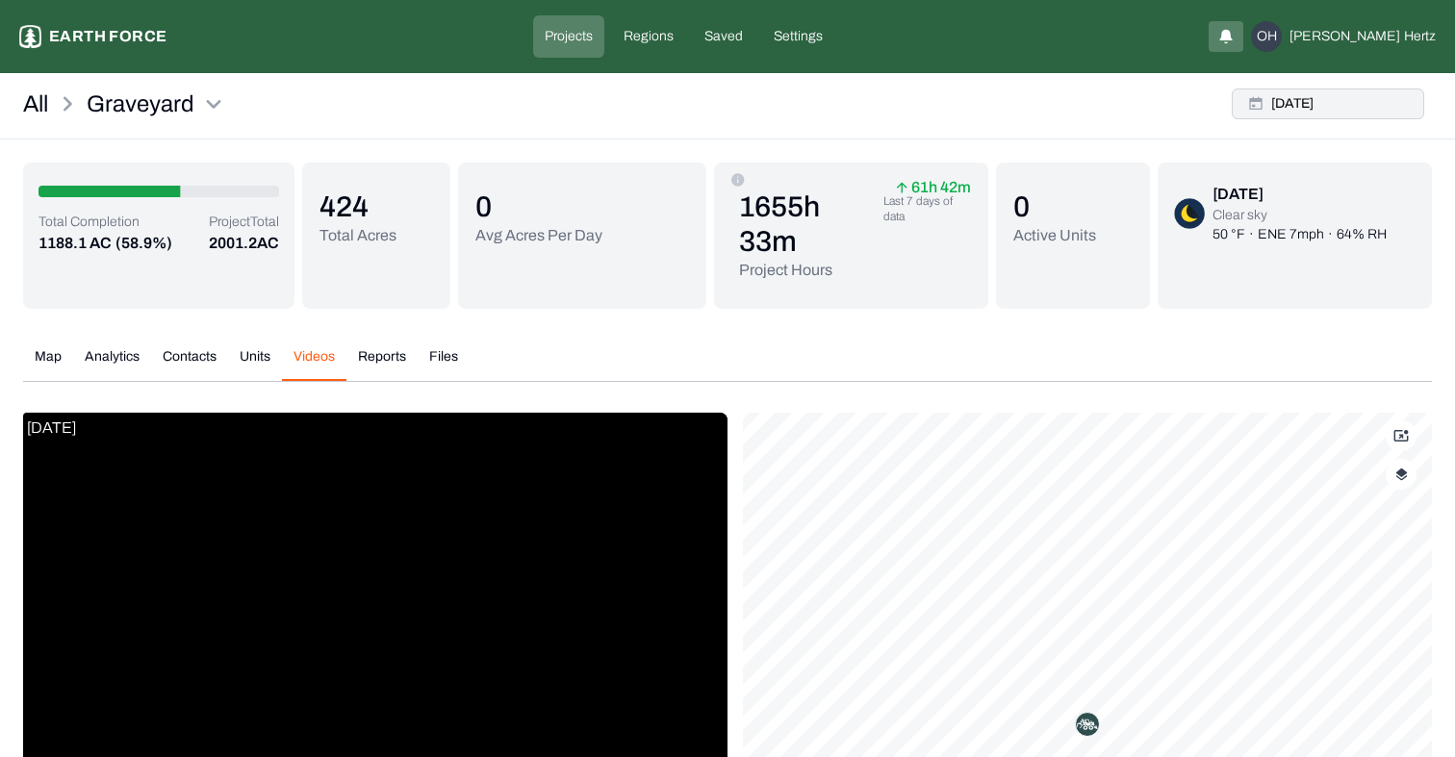
click at [1325, 108] on button "[DATE]" at bounding box center [1328, 104] width 192 height 31
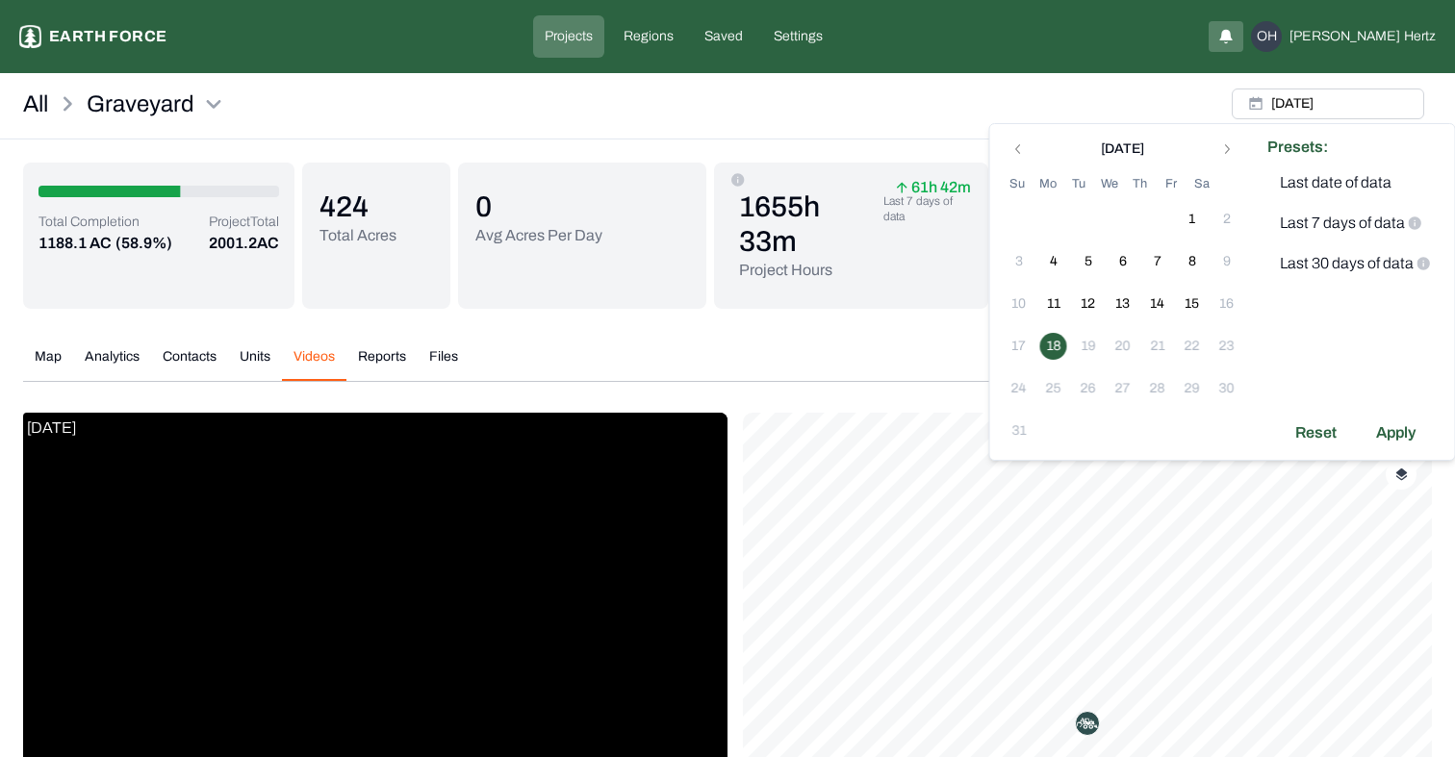
click at [1092, 284] on tbody "27 28 29 30 31 1 2 3 4 5 6 7 8 9 10 11 12 13 14 15 16 17 18 19 20 21 22 23 24 2…" at bounding box center [1123, 321] width 242 height 254
click at [1085, 268] on button "5" at bounding box center [1088, 261] width 27 height 27
click at [1389, 434] on div "Apply" at bounding box center [1395, 433] width 63 height 31
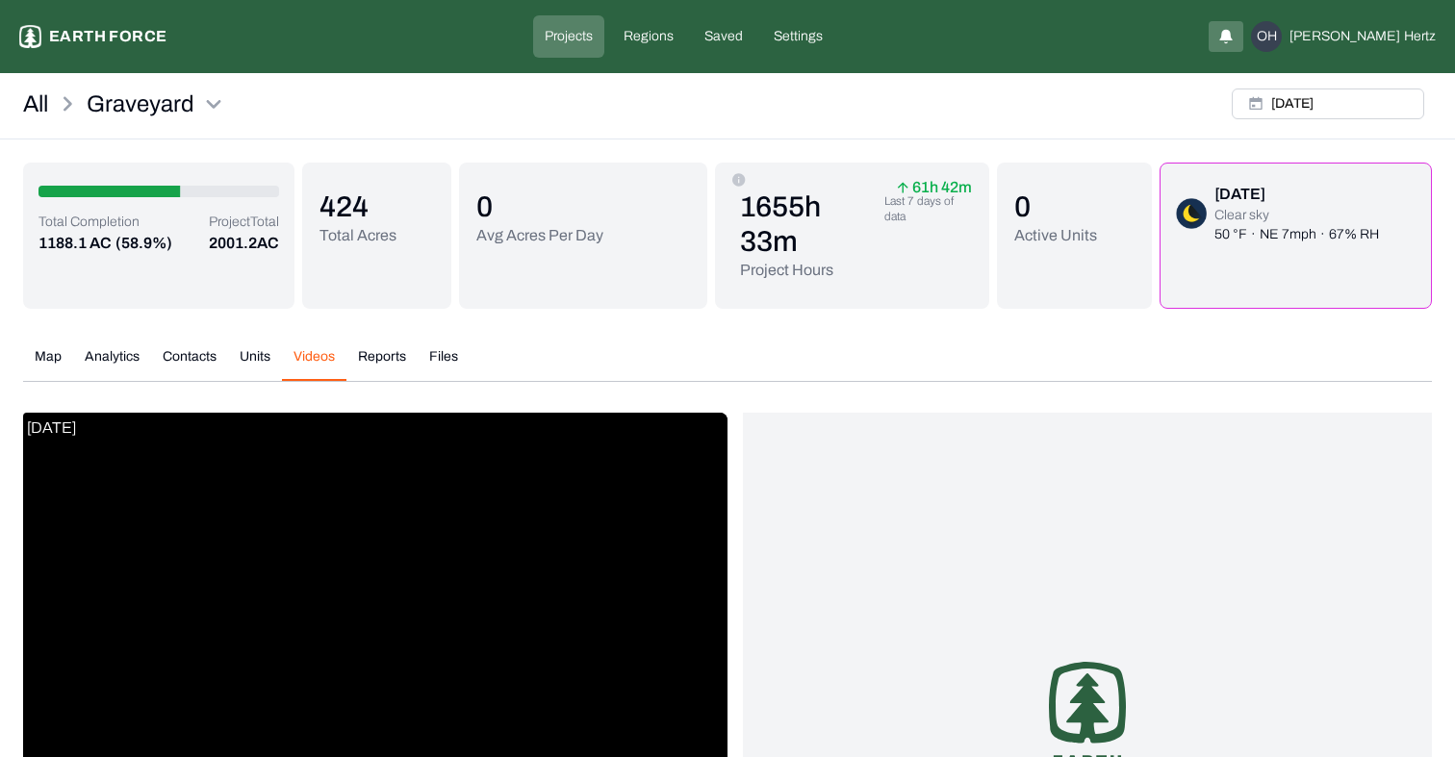
scroll to position [300, 0]
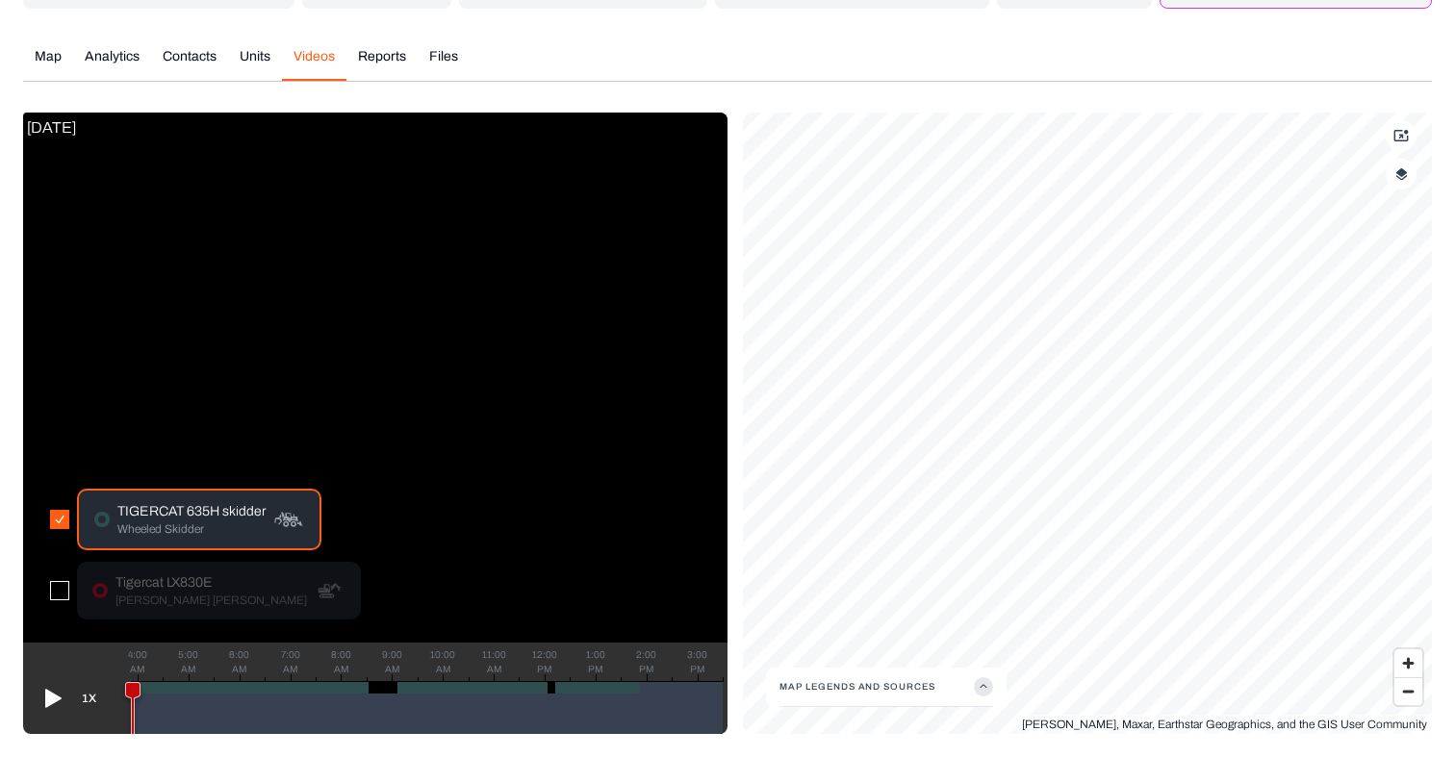
click at [457, 686] on div at bounding box center [386, 688] width 508 height 12
drag, startPoint x: 136, startPoint y: 691, endPoint x: 461, endPoint y: 682, distance: 325.3
click at [461, 682] on g at bounding box center [461, 714] width 15 height 64
click at [47, 694] on icon at bounding box center [53, 699] width 16 height 18
click at [41, 703] on icon at bounding box center [51, 698] width 31 height 31
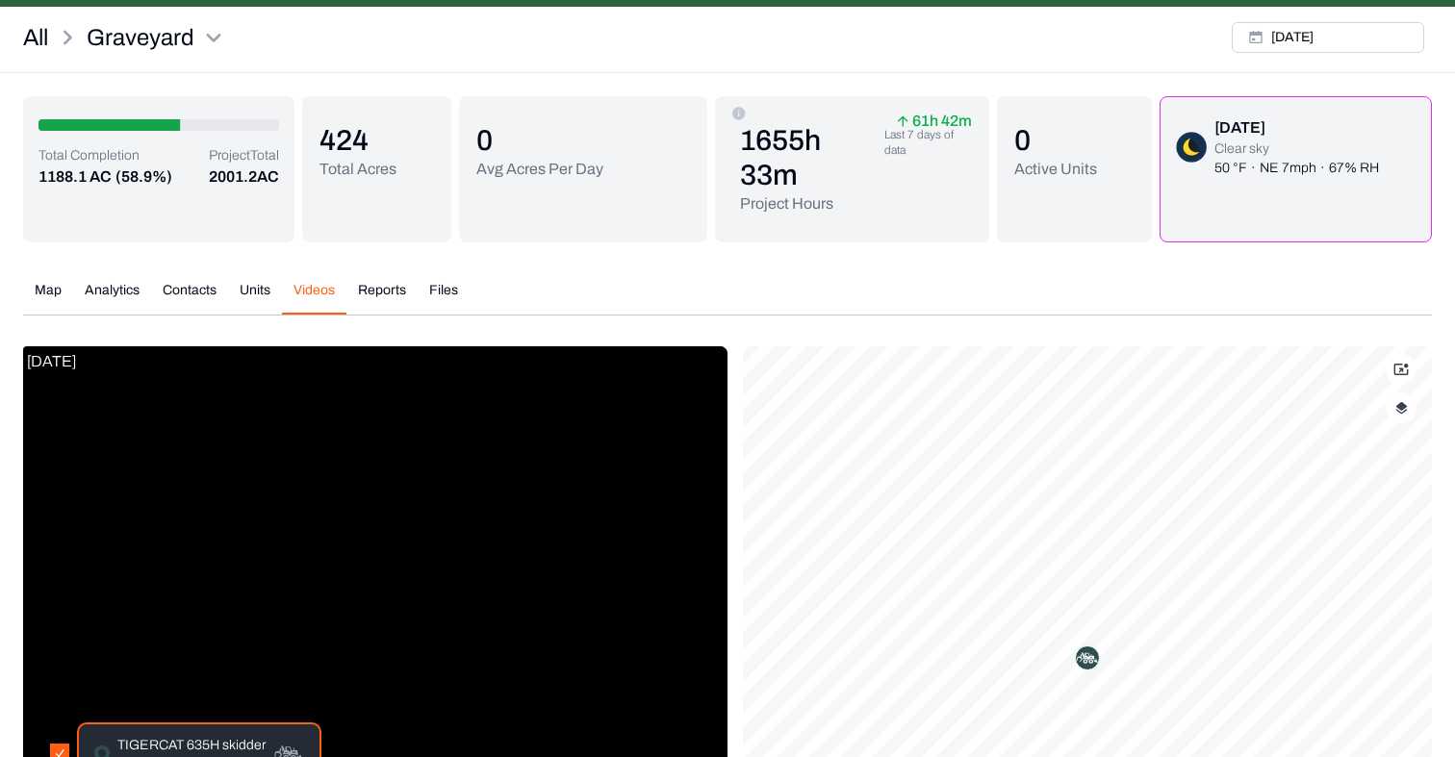
scroll to position [0, 0]
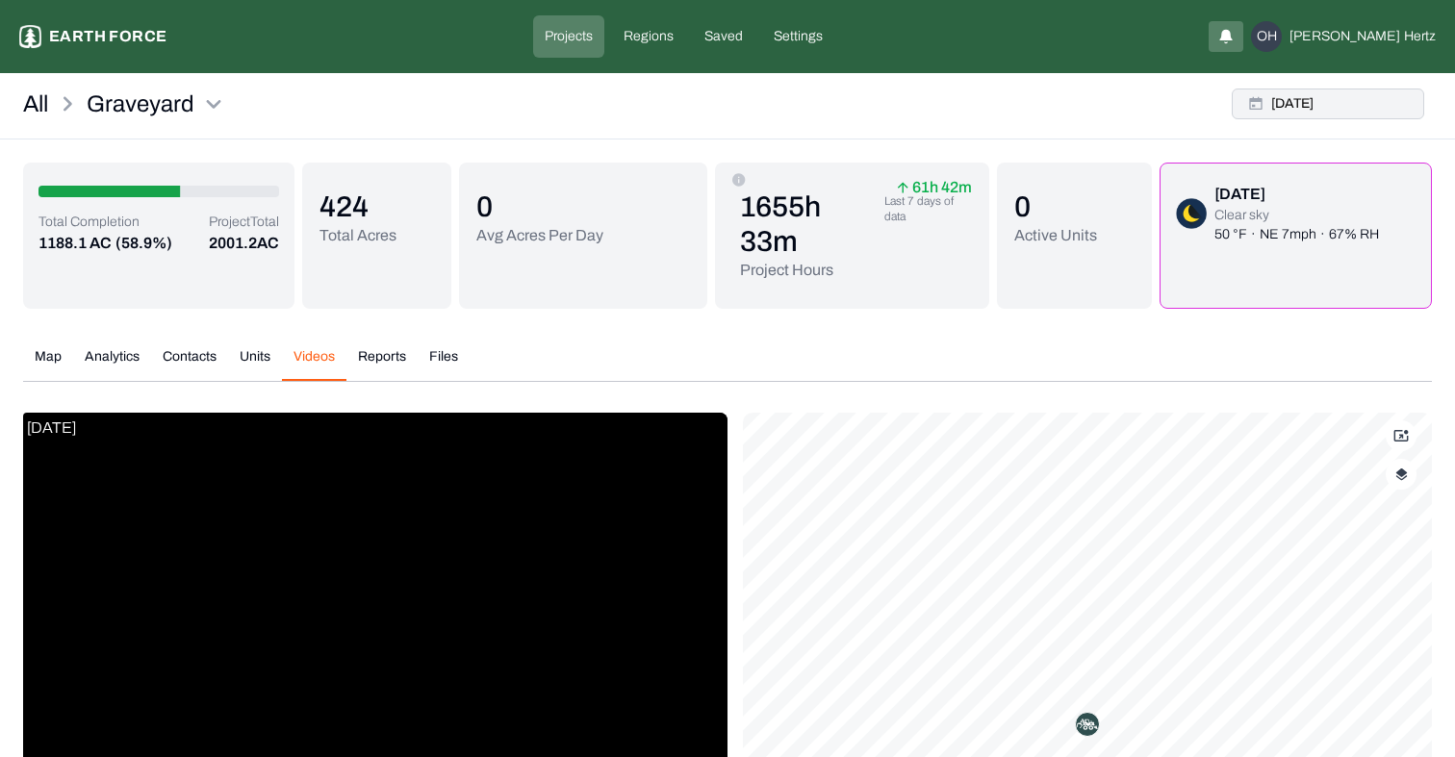
click at [1305, 111] on button "[DATE]" at bounding box center [1328, 104] width 192 height 31
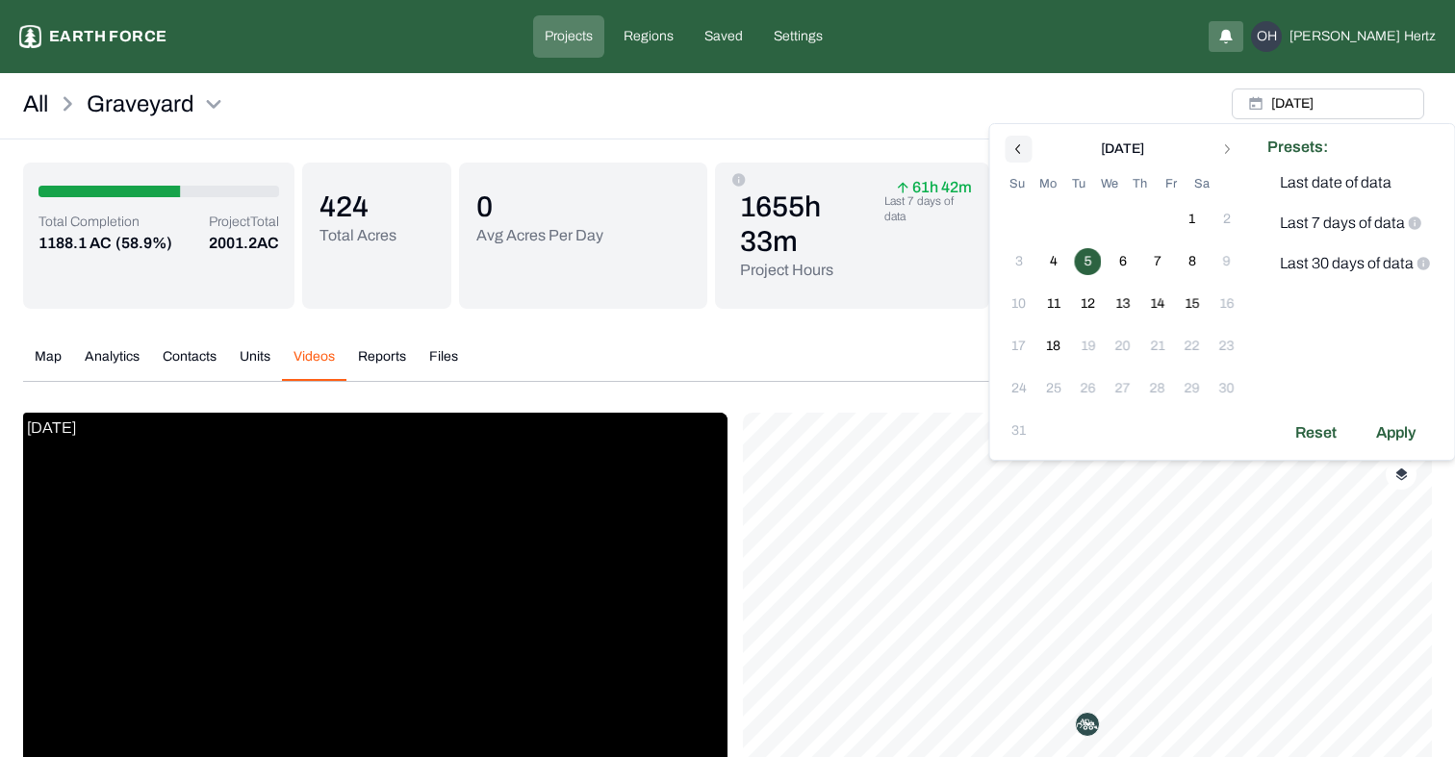
click at [1021, 143] on icon "Go to previous month" at bounding box center [1018, 148] width 15 height 15
click at [1122, 269] on button "9" at bounding box center [1122, 261] width 27 height 27
click at [1376, 395] on div "Apply" at bounding box center [1395, 390] width 63 height 31
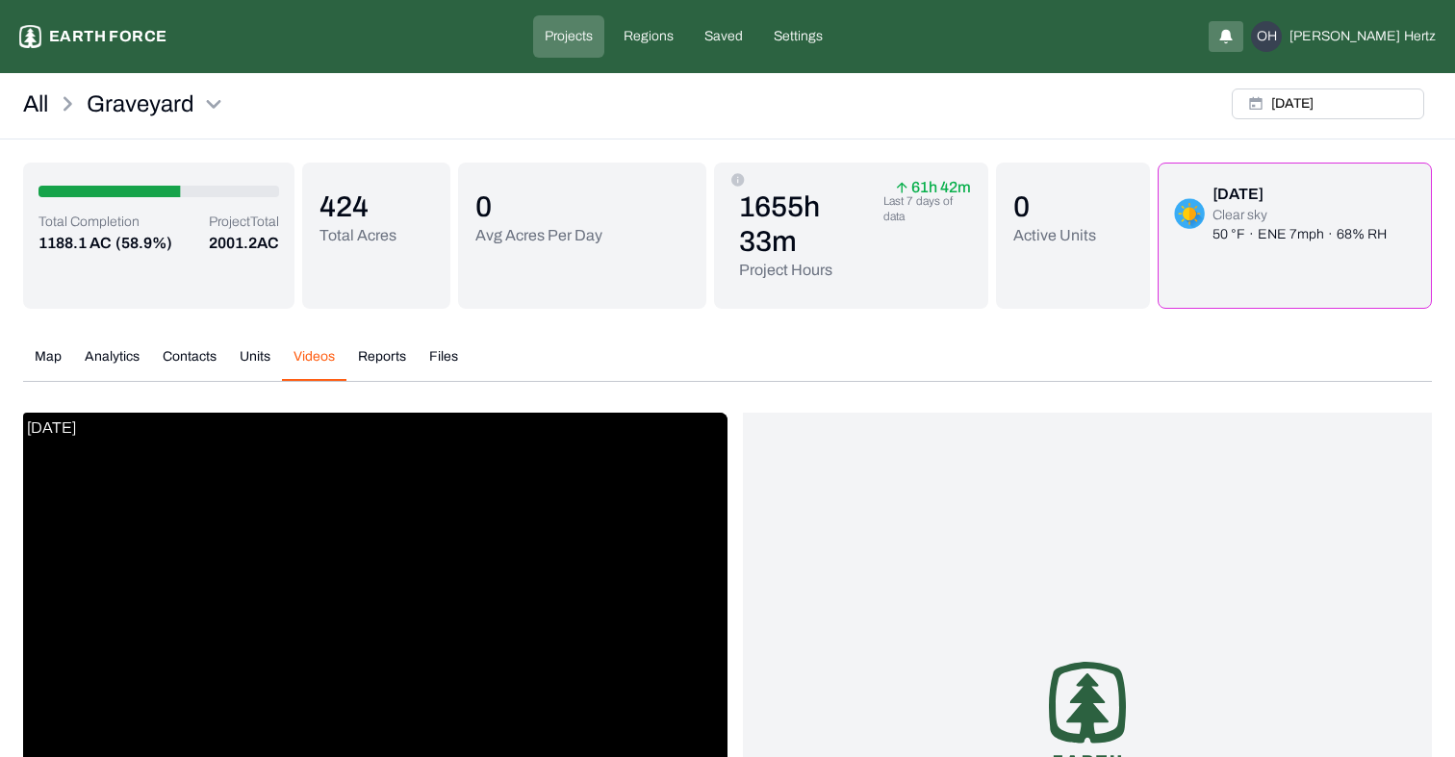
scroll to position [300, 0]
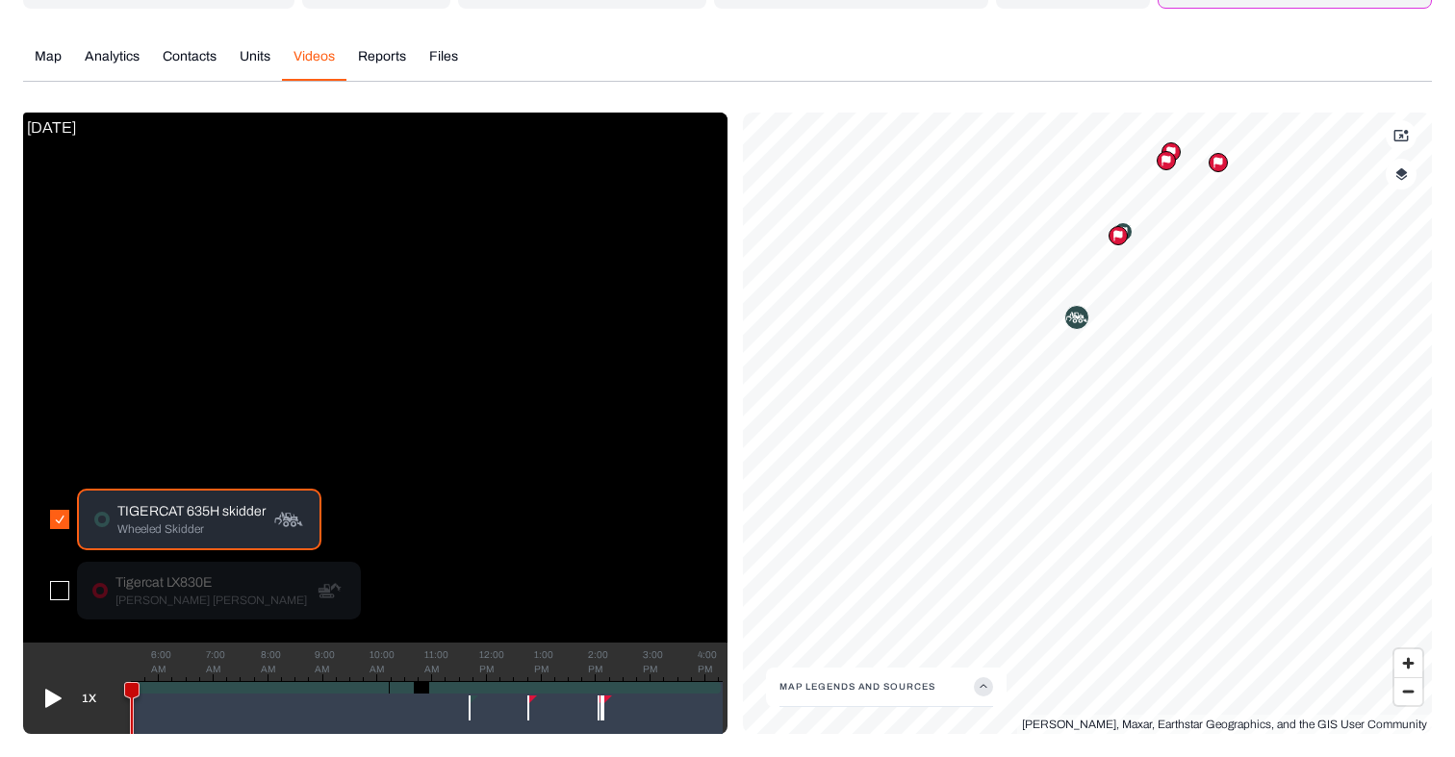
click at [1399, 139] on icon at bounding box center [1400, 135] width 15 height 15
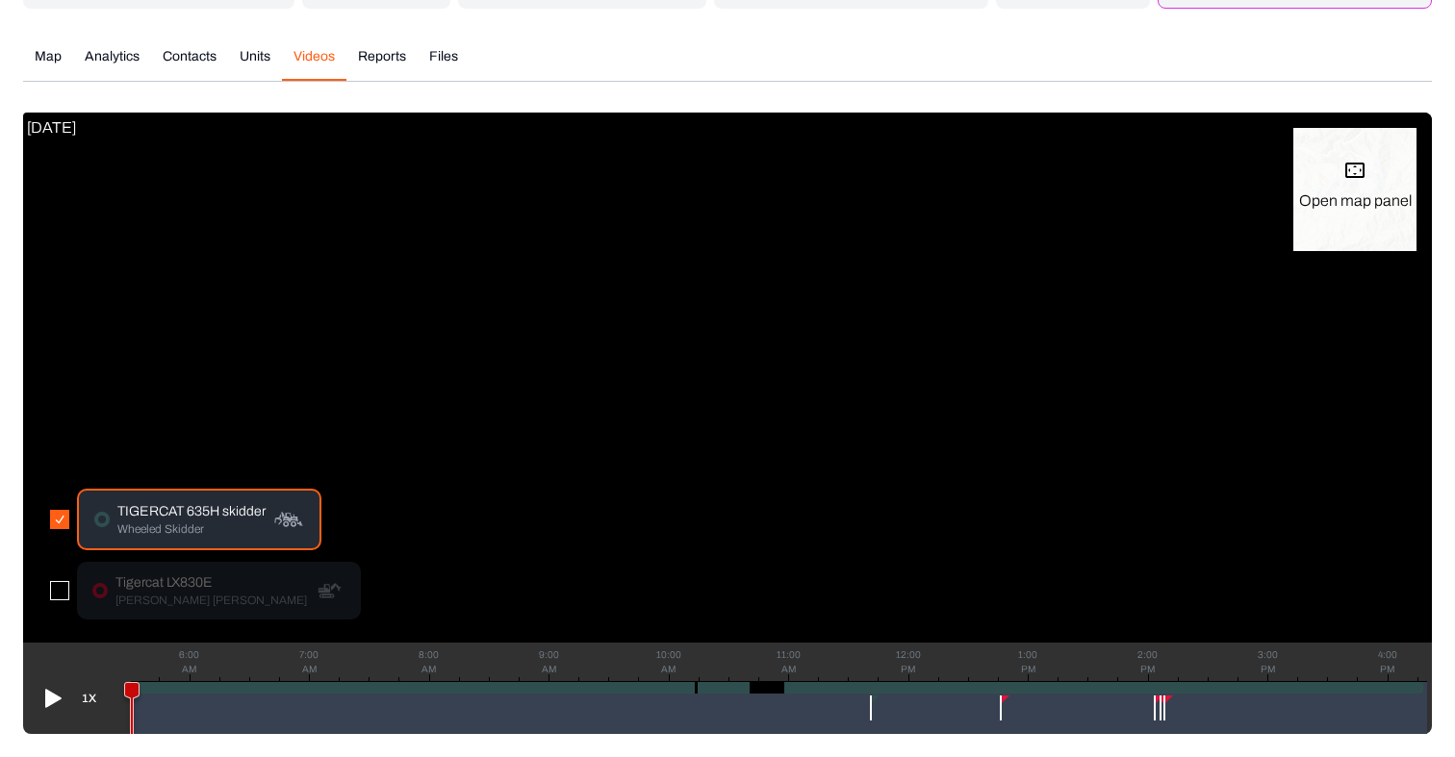
click at [1360, 175] on icon at bounding box center [1354, 170] width 23 height 23
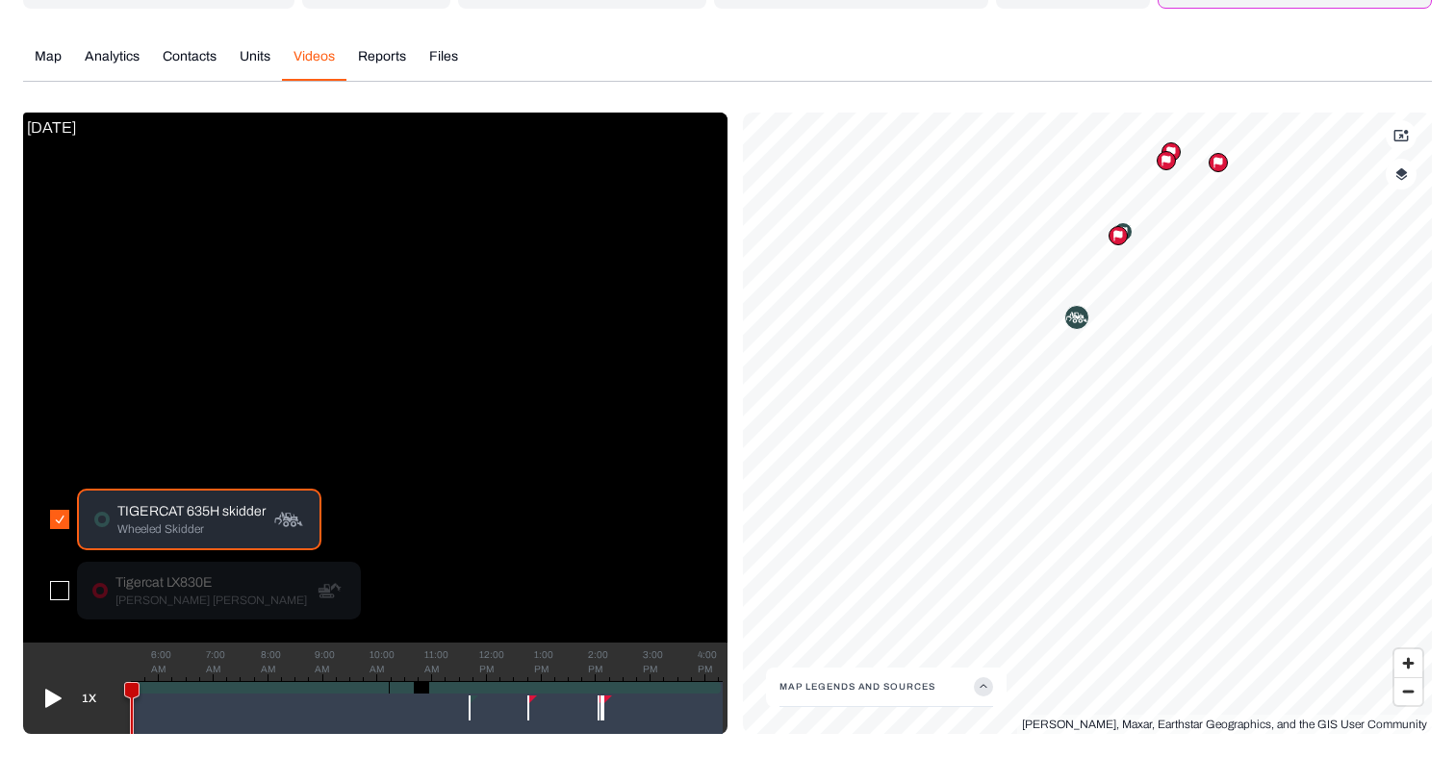
click at [1082, 318] on icon at bounding box center [1076, 317] width 23 height 23
click at [1401, 665] on span "Zoom in" at bounding box center [1408, 663] width 28 height 28
click at [1405, 179] on img "button" at bounding box center [1401, 173] width 13 height 13
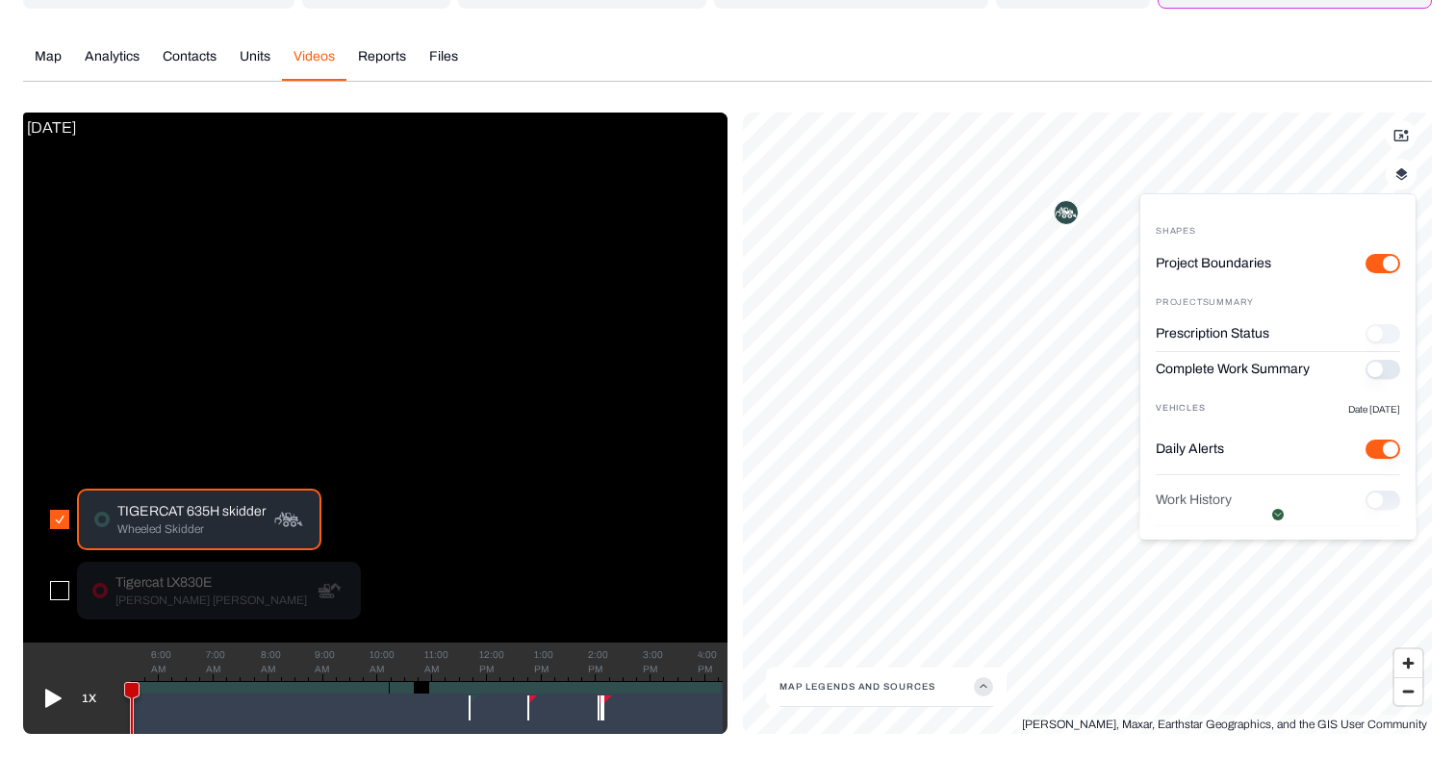
click at [1384, 369] on button "Complete Work Summary" at bounding box center [1382, 369] width 35 height 19
click at [1400, 180] on img "button" at bounding box center [1401, 173] width 13 height 13
click at [1366, 262] on "Project Boundaries" at bounding box center [1382, 263] width 35 height 19
click at [1409, 180] on button "button" at bounding box center [1401, 174] width 31 height 31
click at [1373, 373] on button "Complete Work Summary" at bounding box center [1382, 369] width 35 height 19
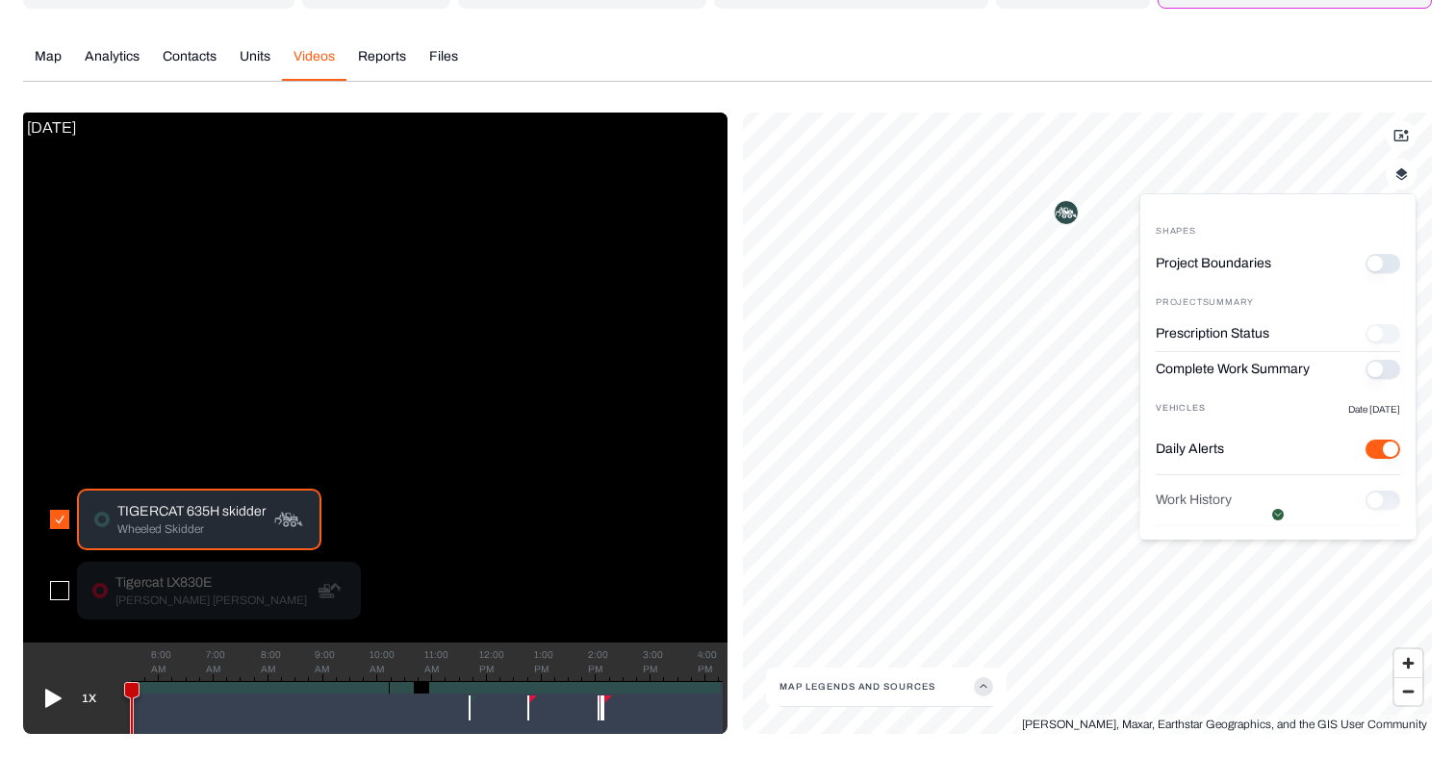
click at [1392, 263] on "Project Boundaries" at bounding box center [1382, 263] width 35 height 19
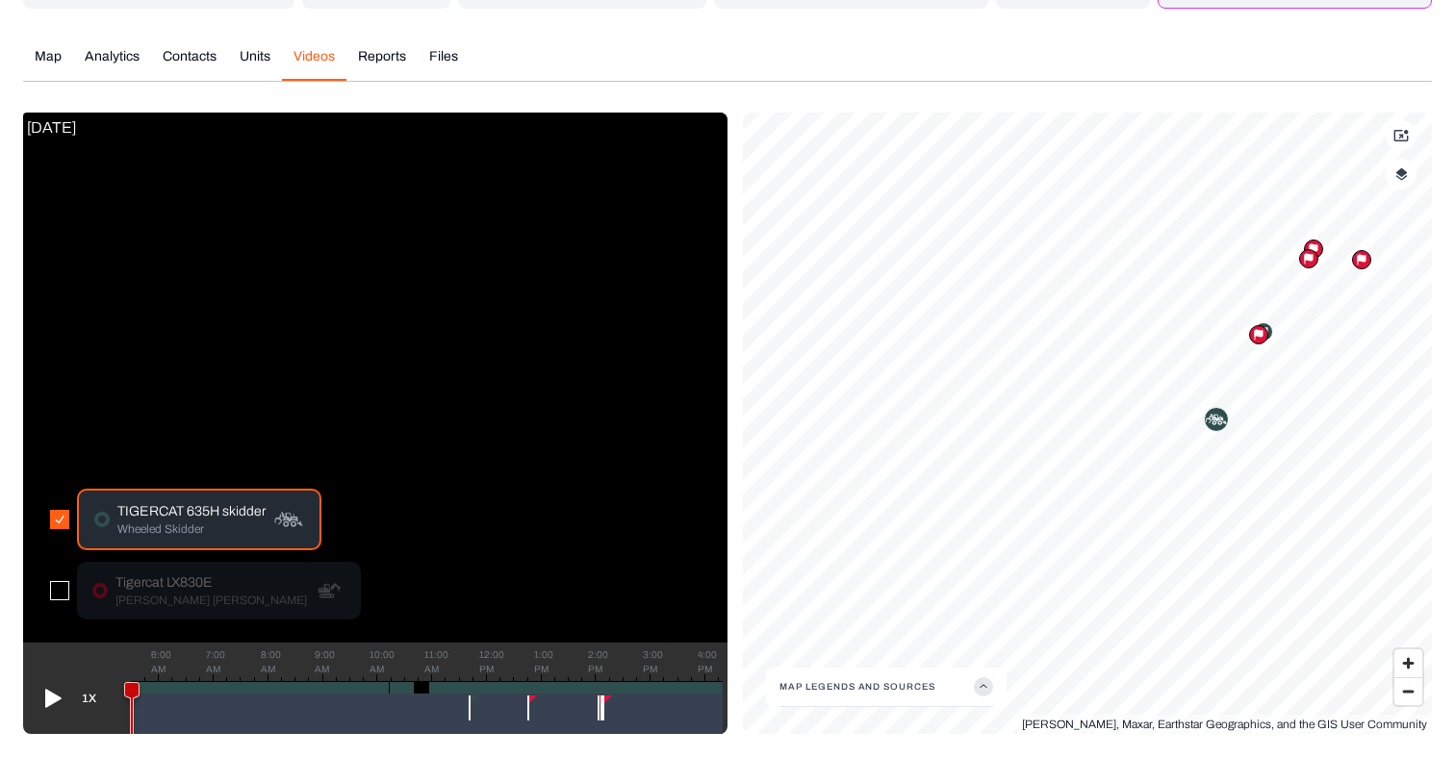
click at [1260, 338] on icon at bounding box center [1259, 335] width 12 height 12
click at [1269, 299] on icon at bounding box center [1266, 297] width 12 height 12
click at [1251, 312] on div at bounding box center [1252, 304] width 19 height 19
click at [1267, 299] on icon at bounding box center [1266, 297] width 12 height 12
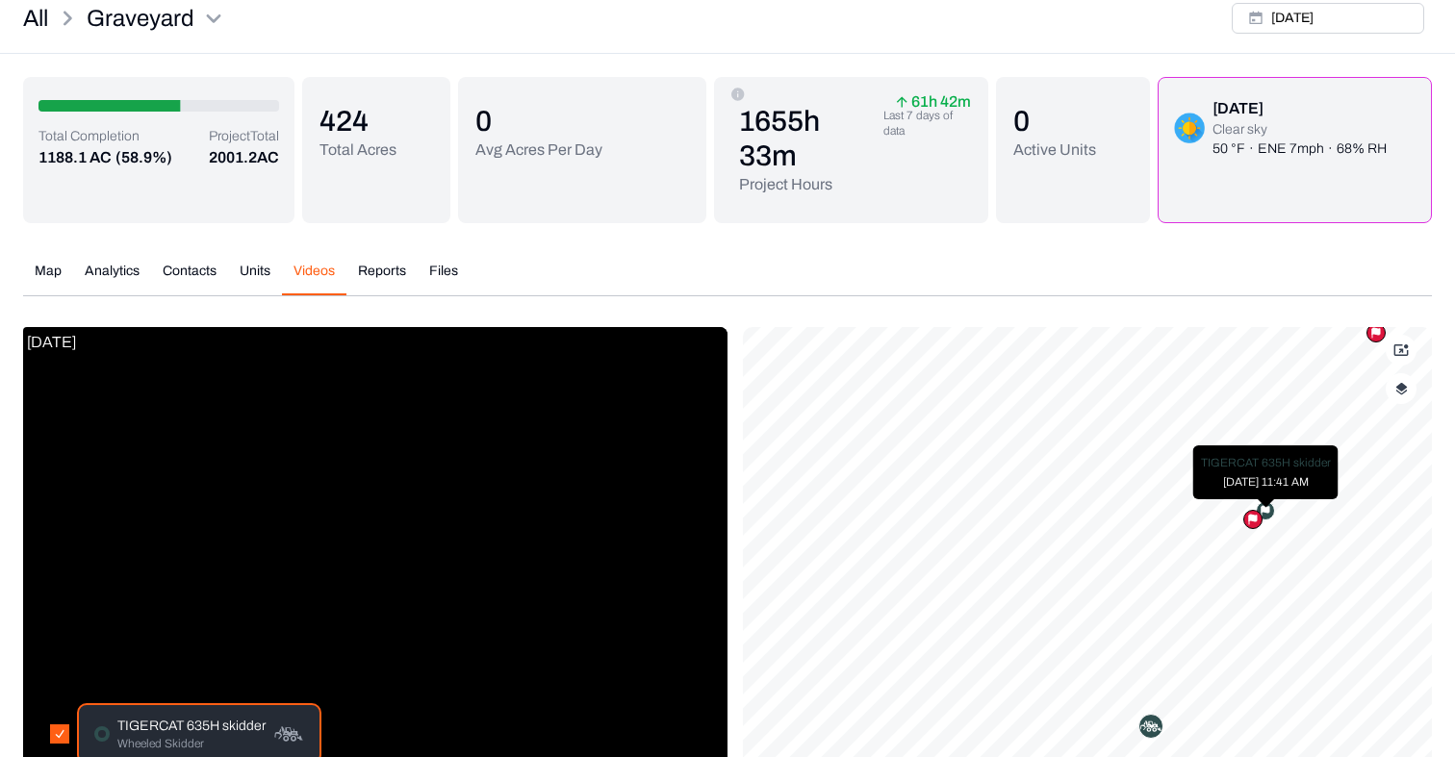
scroll to position [0, 0]
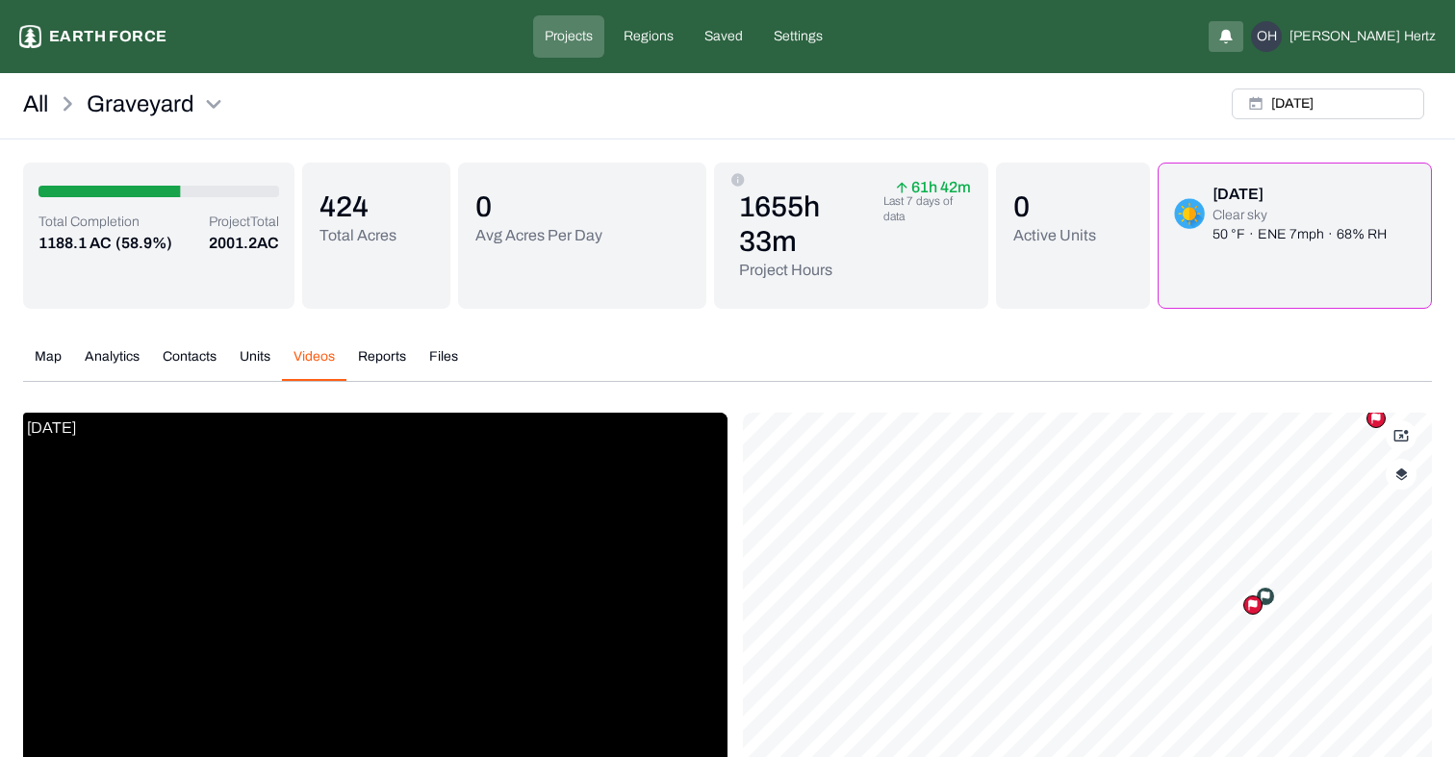
click at [1232, 33] on icon "button" at bounding box center [1226, 35] width 12 height 10
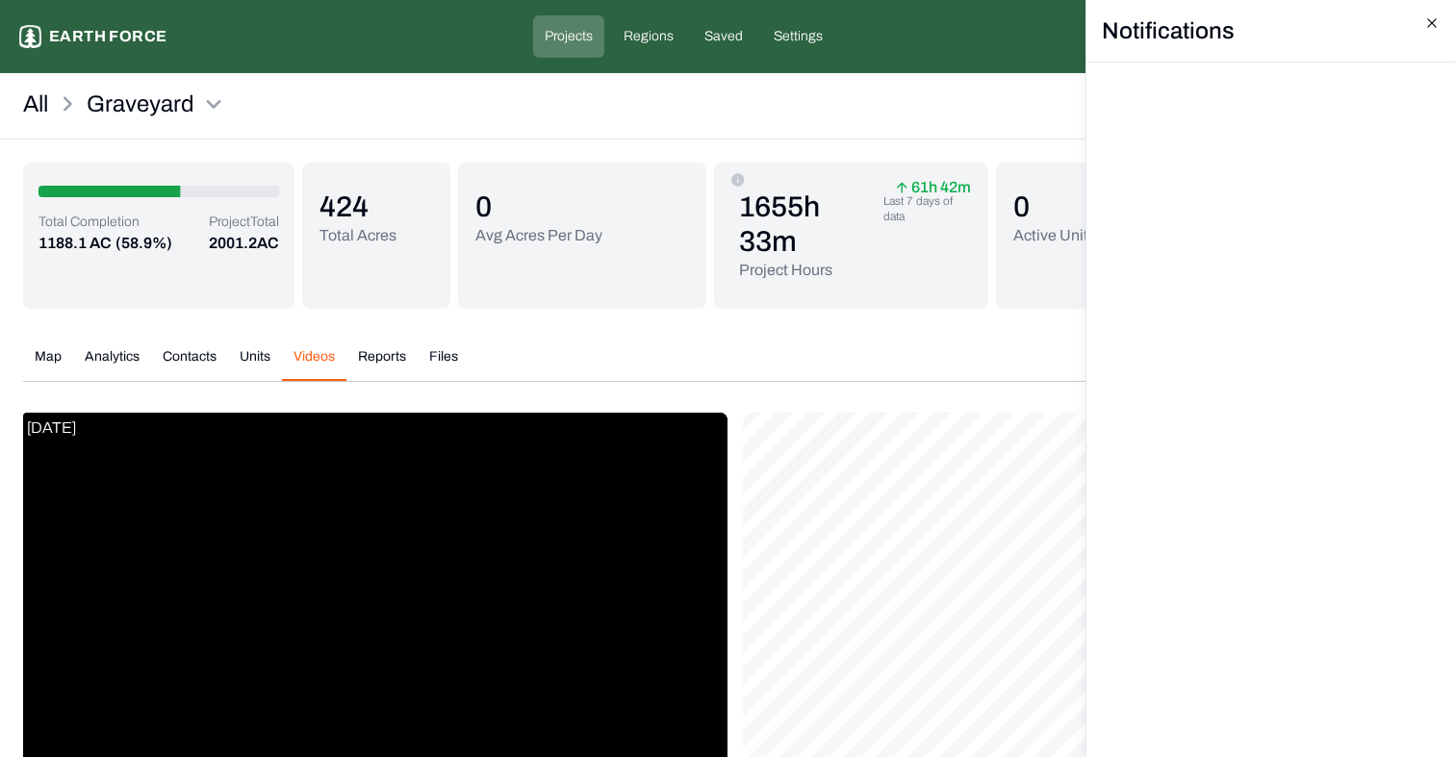
click at [1430, 25] on icon "button" at bounding box center [1431, 22] width 15 height 15
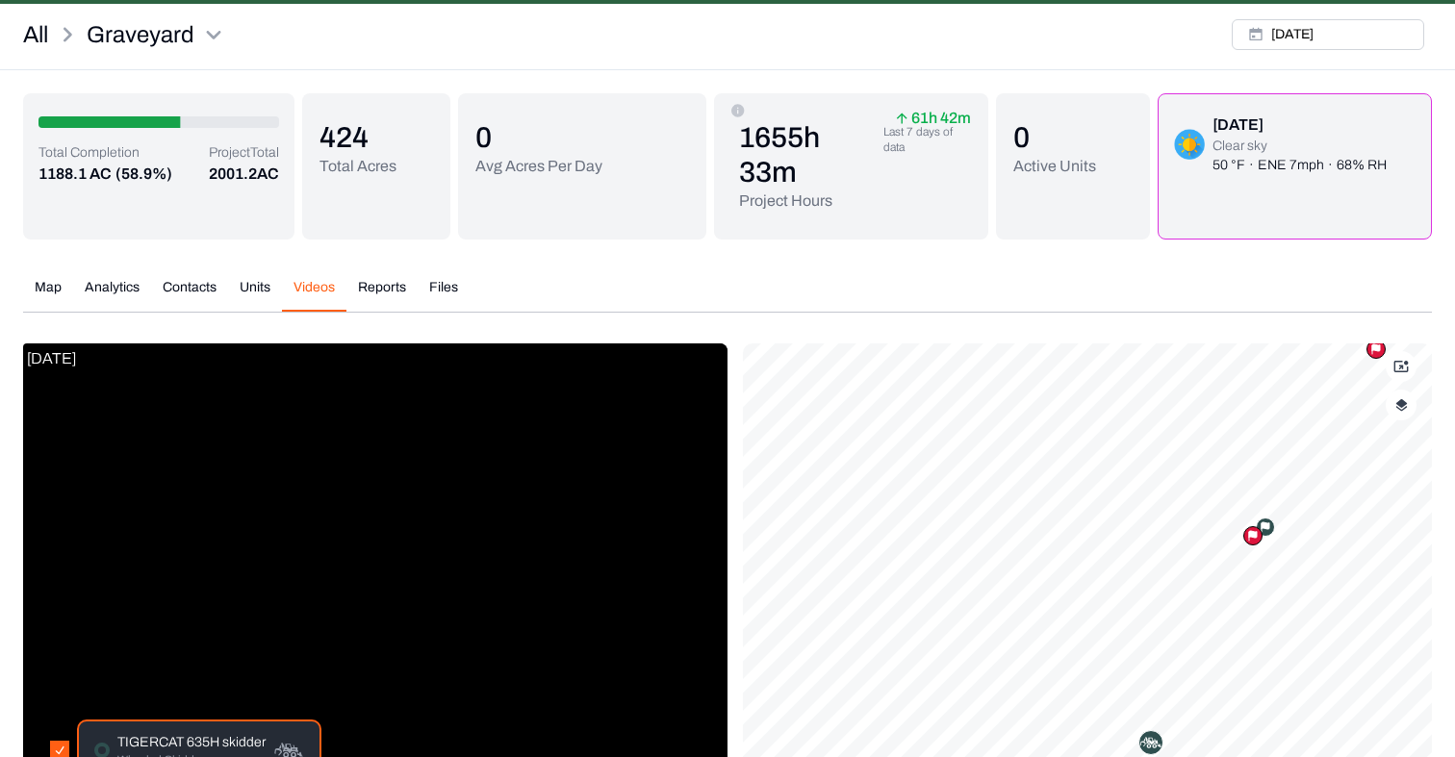
scroll to position [300, 0]
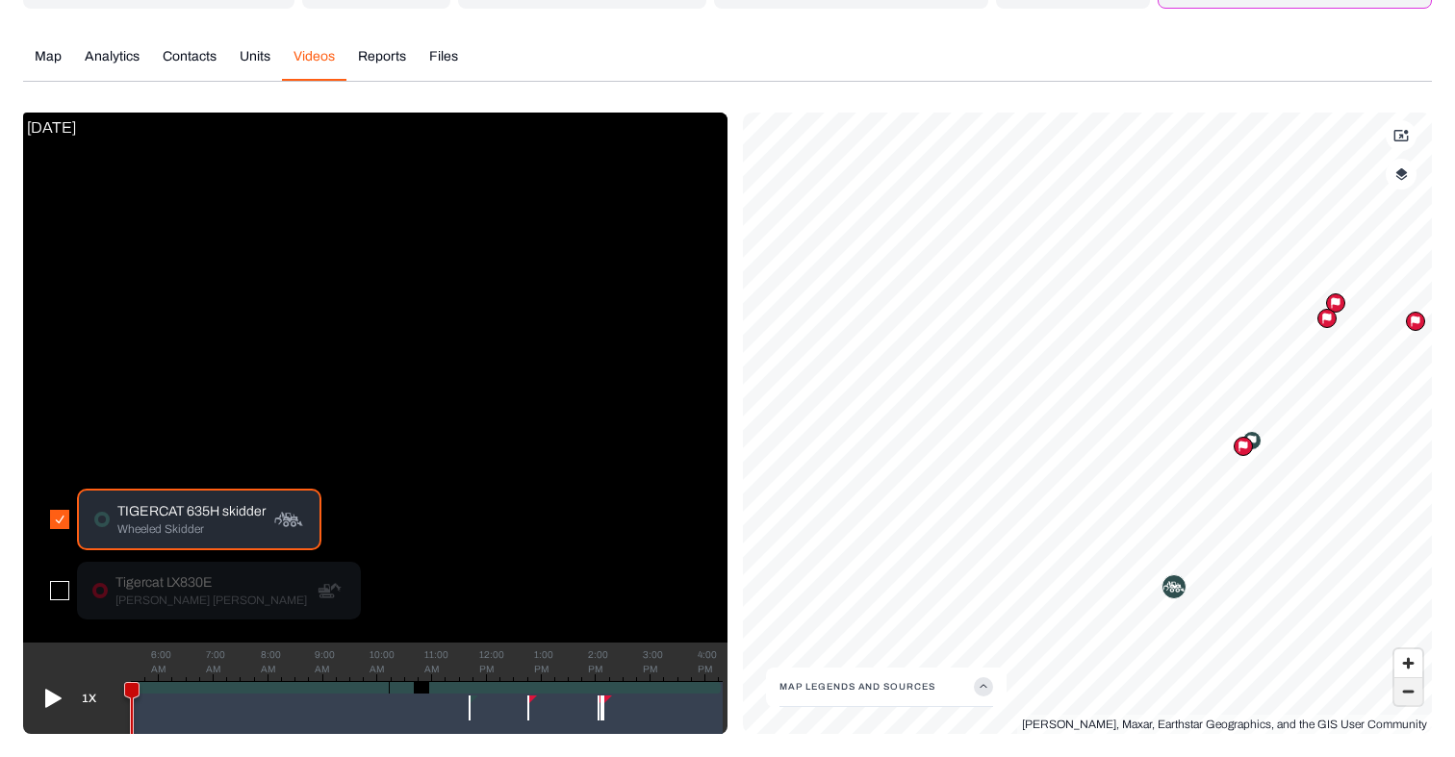
click at [1402, 685] on span "Zoom out" at bounding box center [1408, 691] width 28 height 27
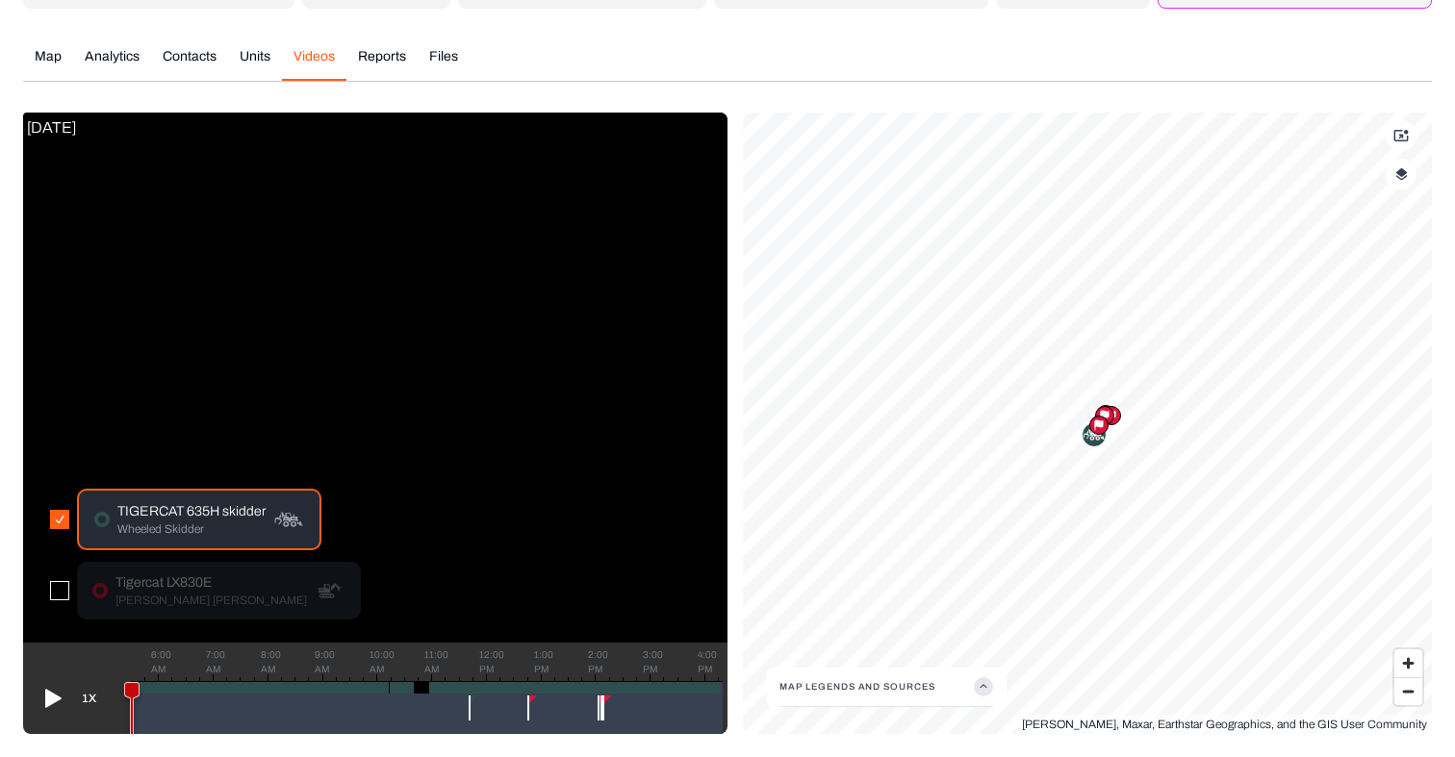
scroll to position [276, 0]
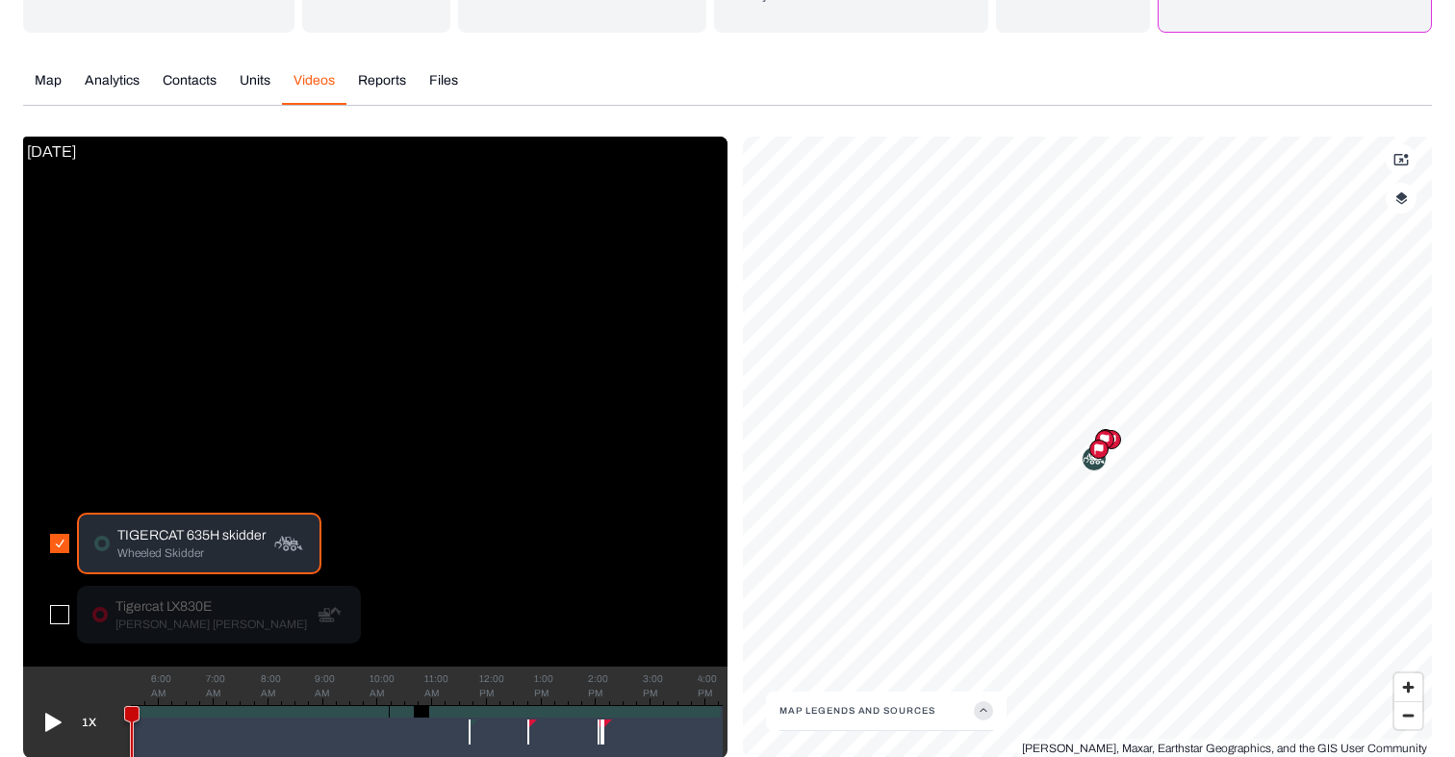
click at [49, 81] on div "Total Completion 1188.1 AC (58.9%) Project Total 2001.2 AC 424 Total Acres 0 Av…" at bounding box center [727, 322] width 1409 height 872
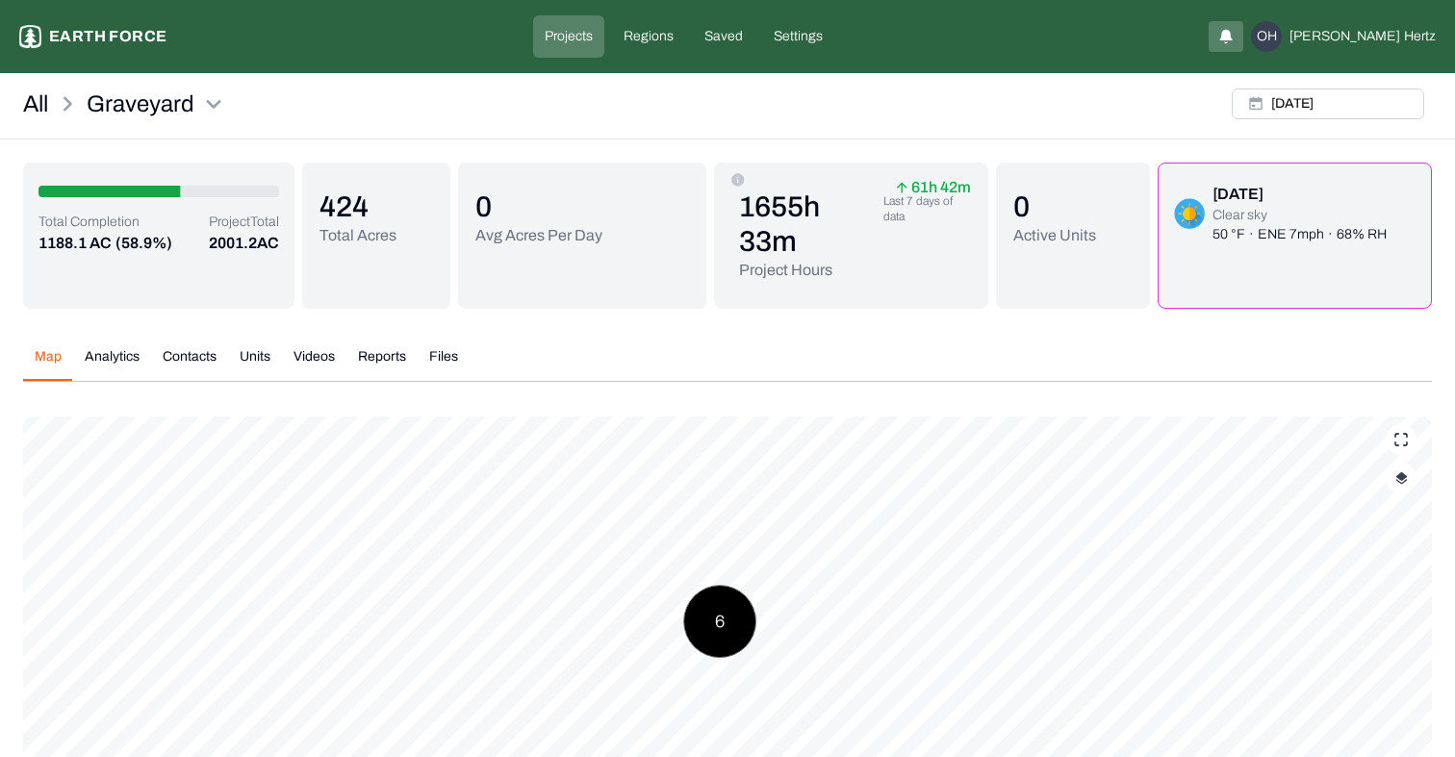
click at [53, 102] on icon at bounding box center [67, 104] width 31 height 31
click at [39, 102] on link "All" at bounding box center [35, 104] width 25 height 31
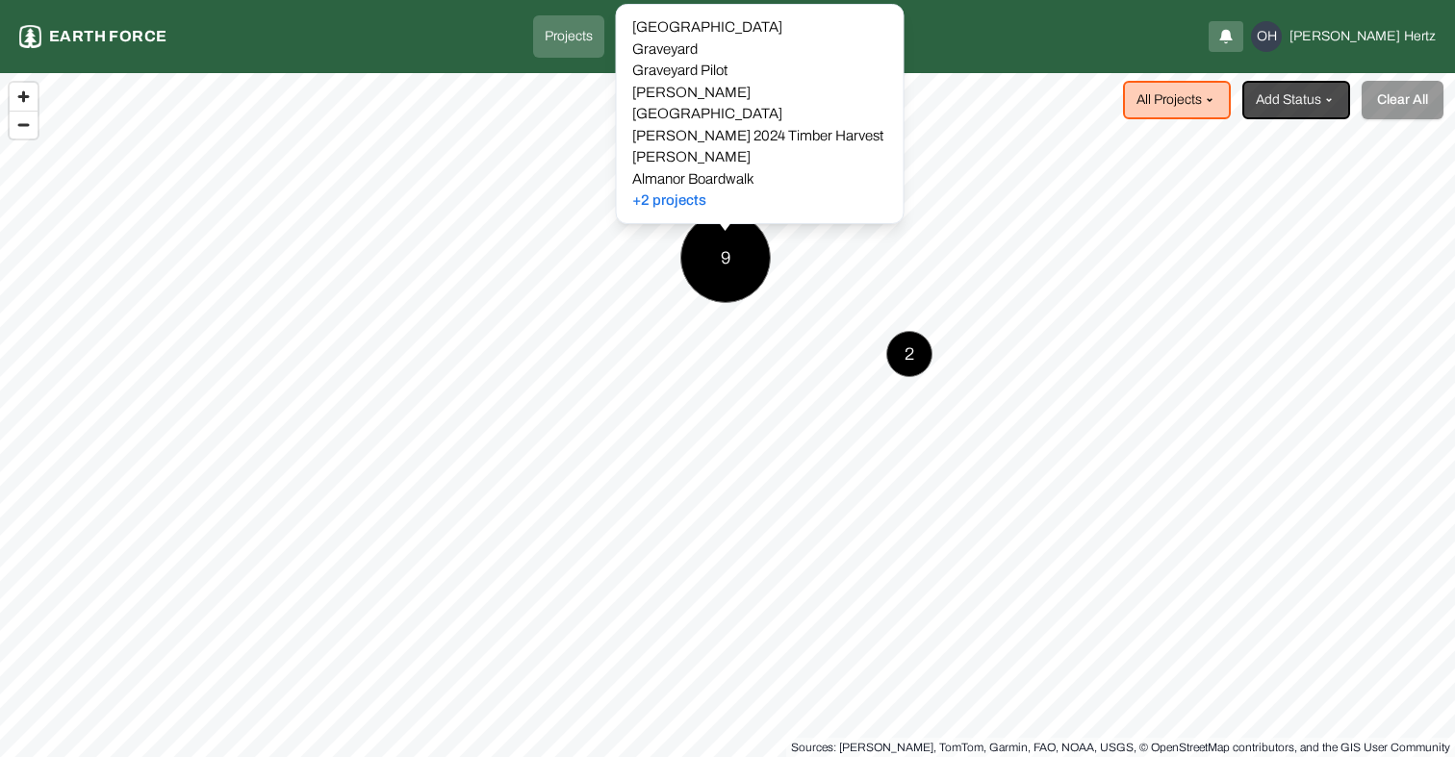
click at [731, 260] on div "9" at bounding box center [725, 258] width 90 height 90
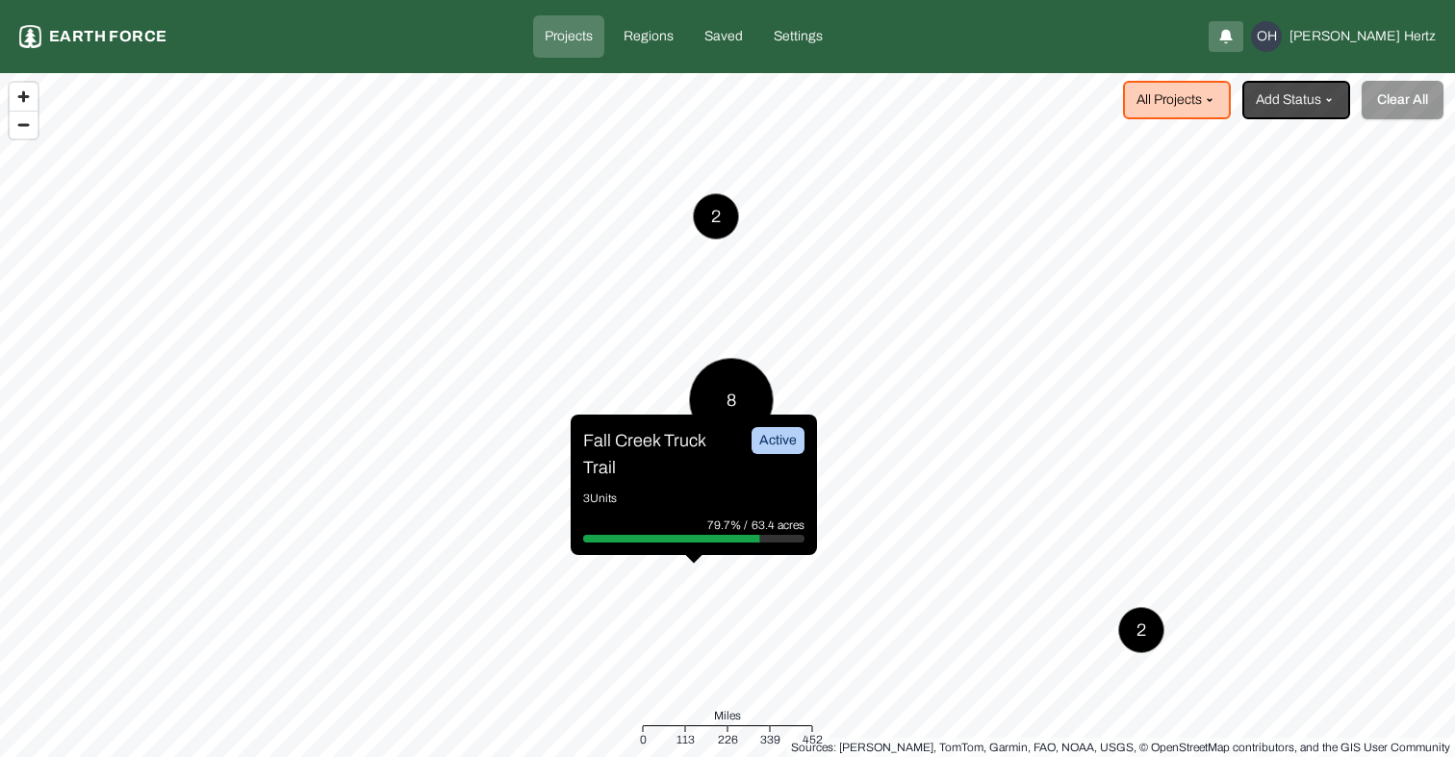
click at [646, 436] on p "Fall Creek Truck Trail" at bounding box center [655, 454] width 144 height 54
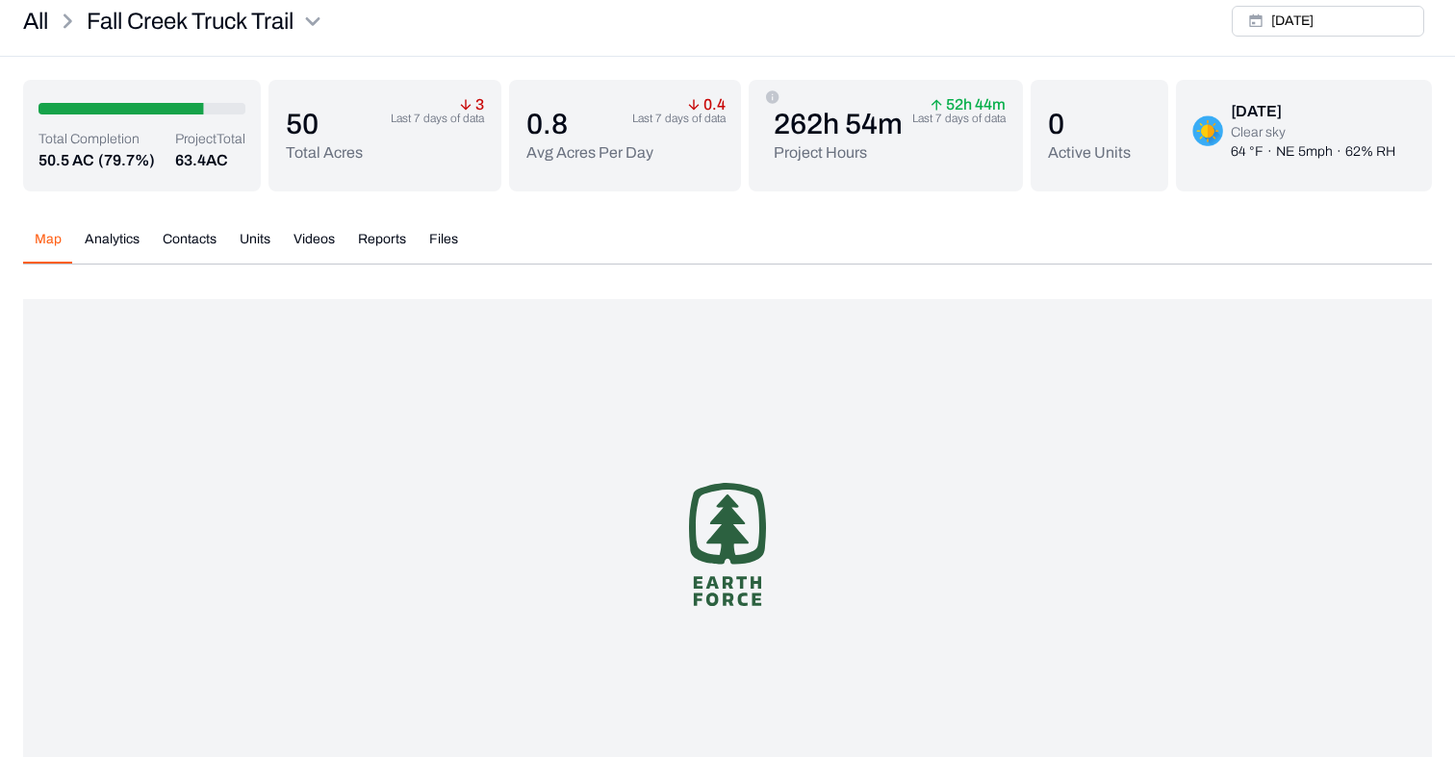
scroll to position [103, 0]
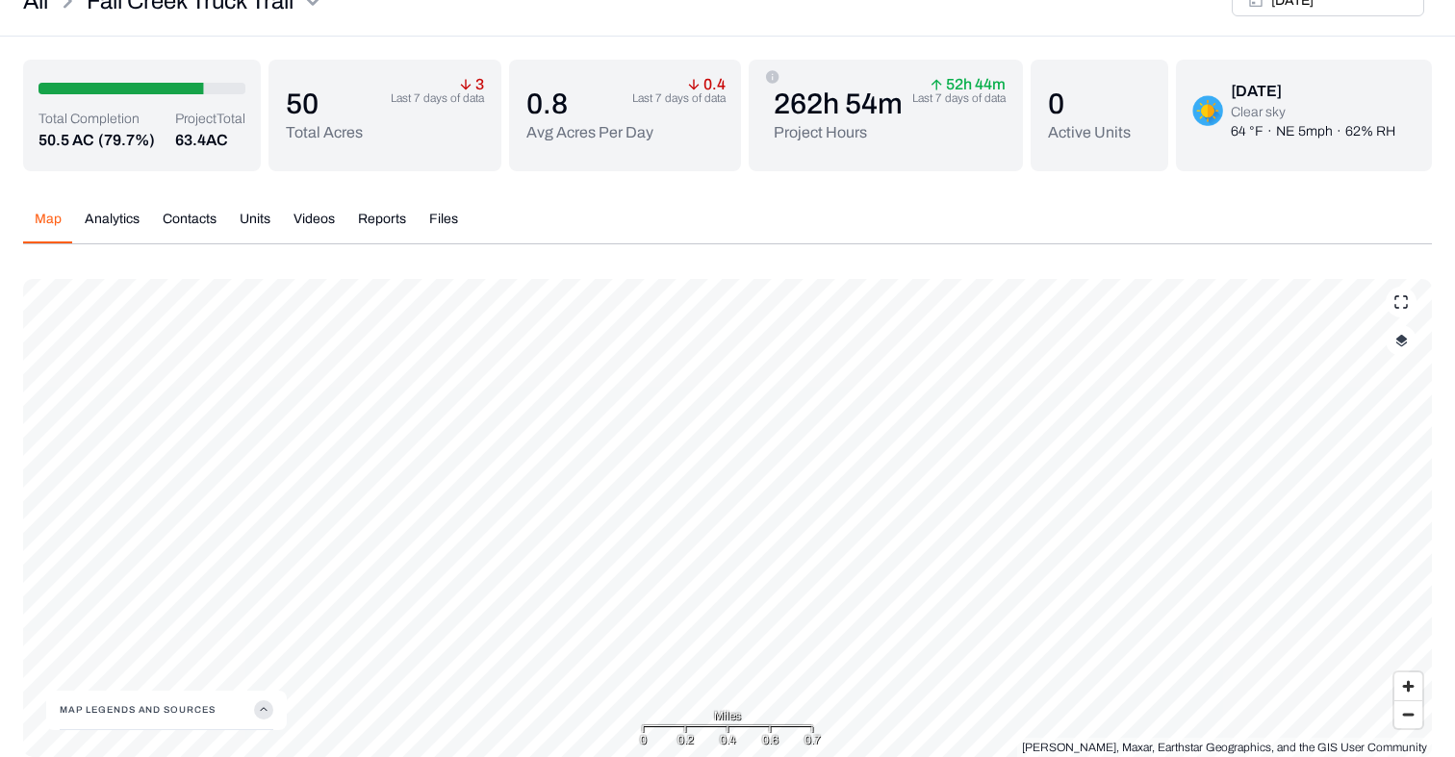
click at [1393, 330] on button "button" at bounding box center [1401, 340] width 31 height 31
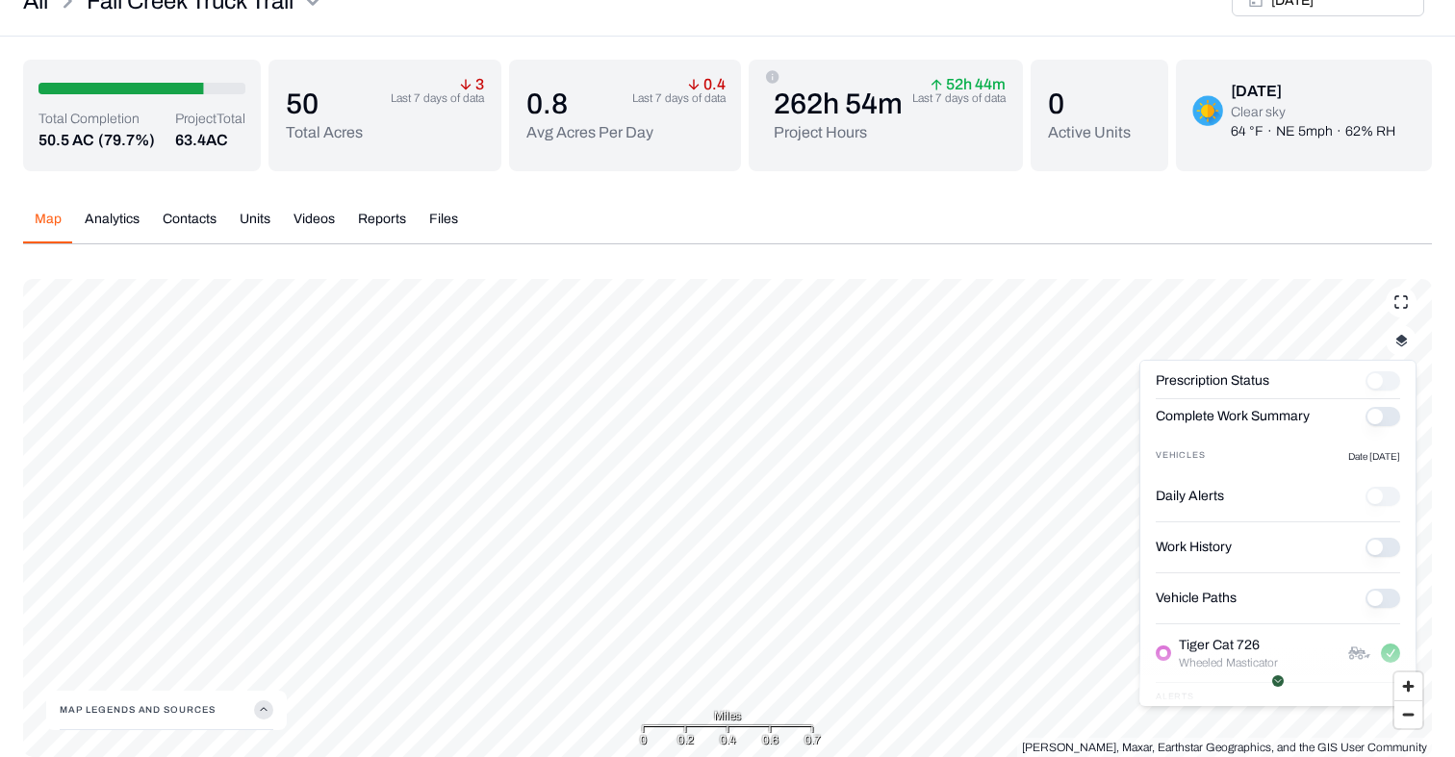
scroll to position [144, 0]
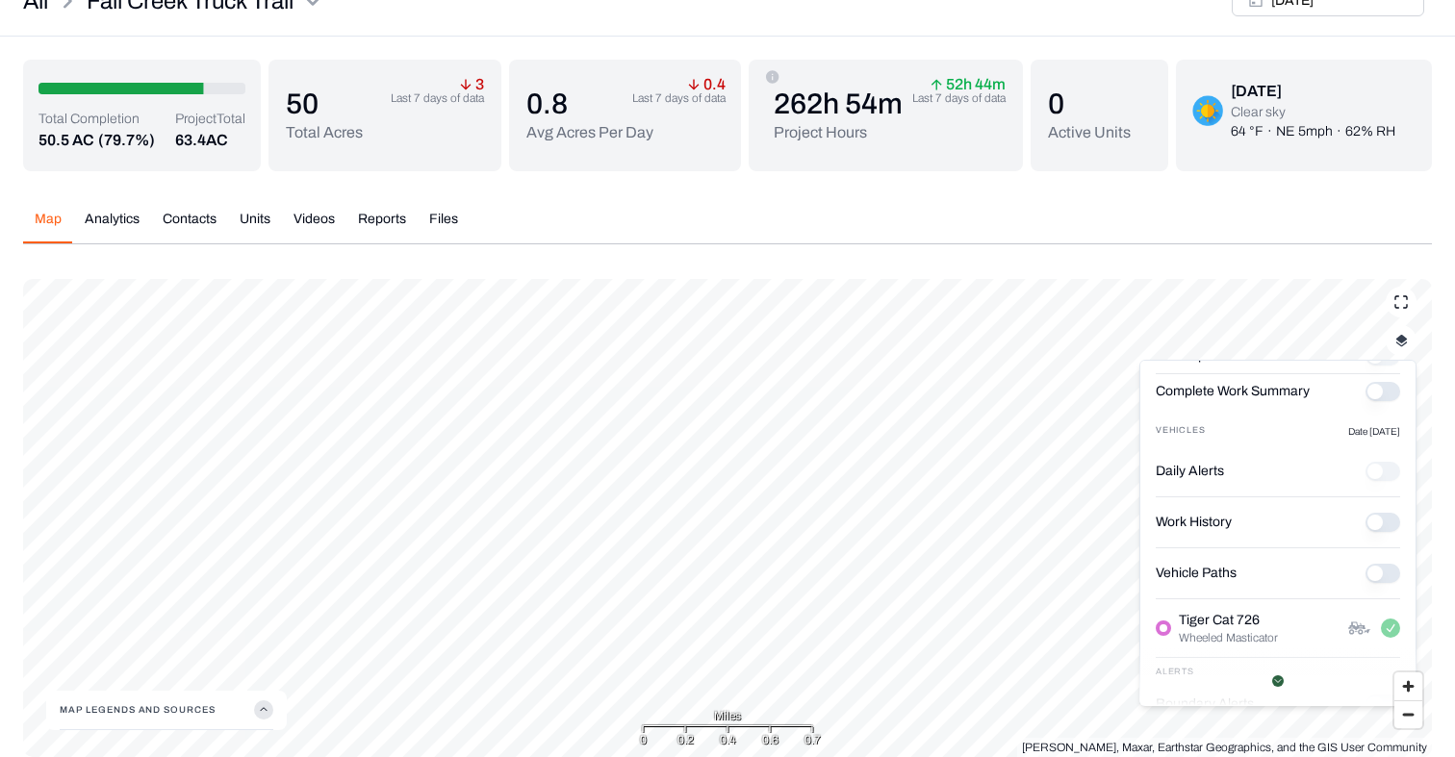
click at [1385, 575] on Paths "Vehicle Paths" at bounding box center [1382, 573] width 35 height 19
click at [376, 213] on button "Reports" at bounding box center [381, 227] width 71 height 34
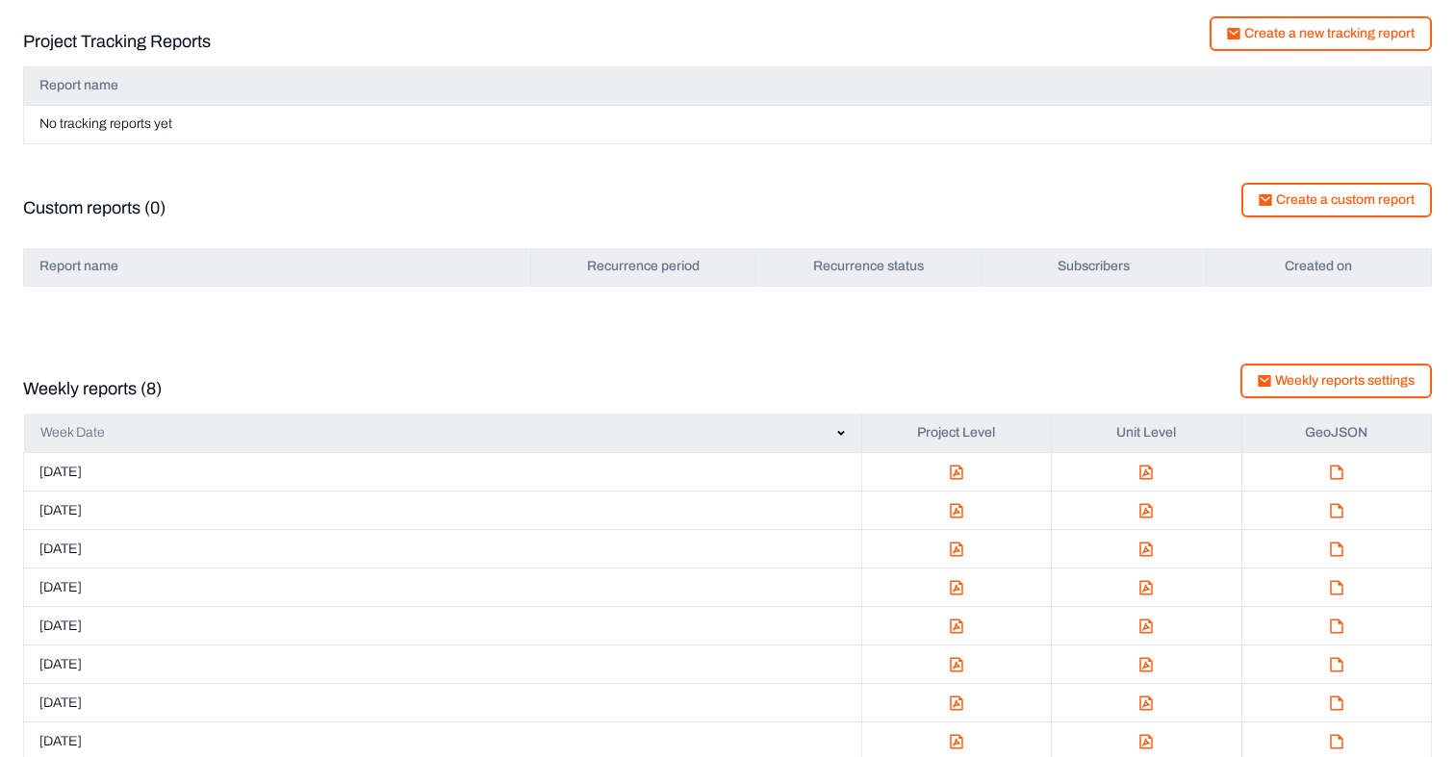
scroll to position [412, 0]
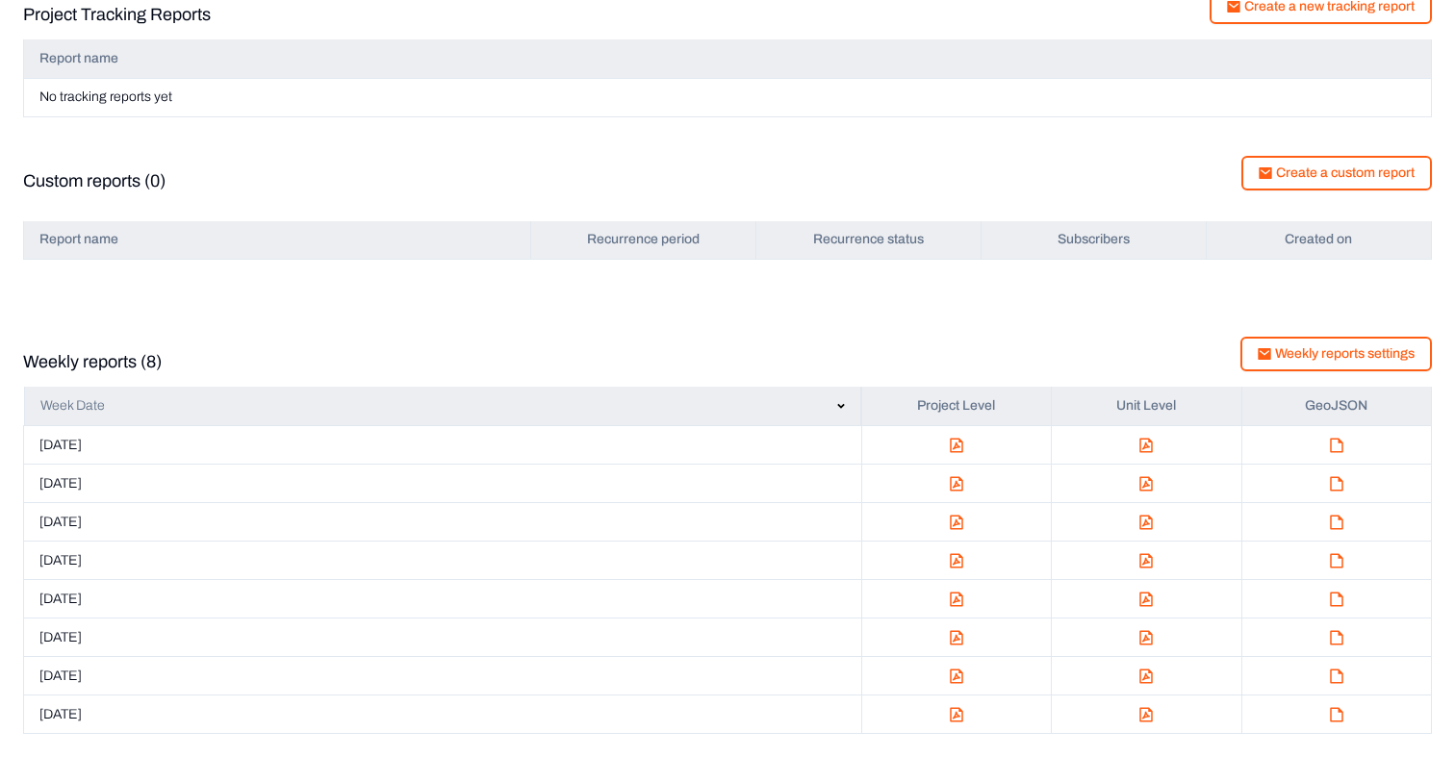
click at [1144, 442] on img "button" at bounding box center [1145, 445] width 13 height 15
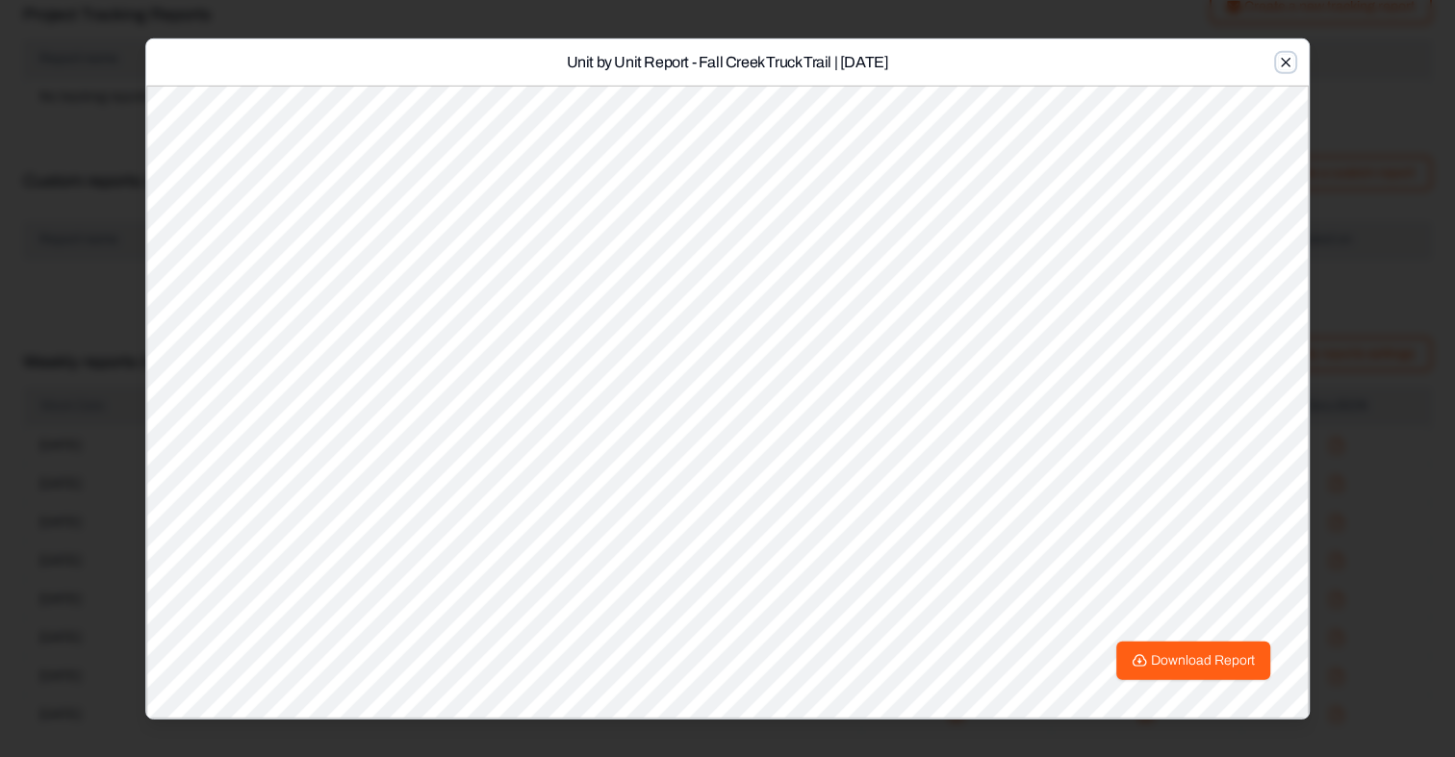
click at [1292, 54] on icon "button" at bounding box center [1285, 61] width 15 height 15
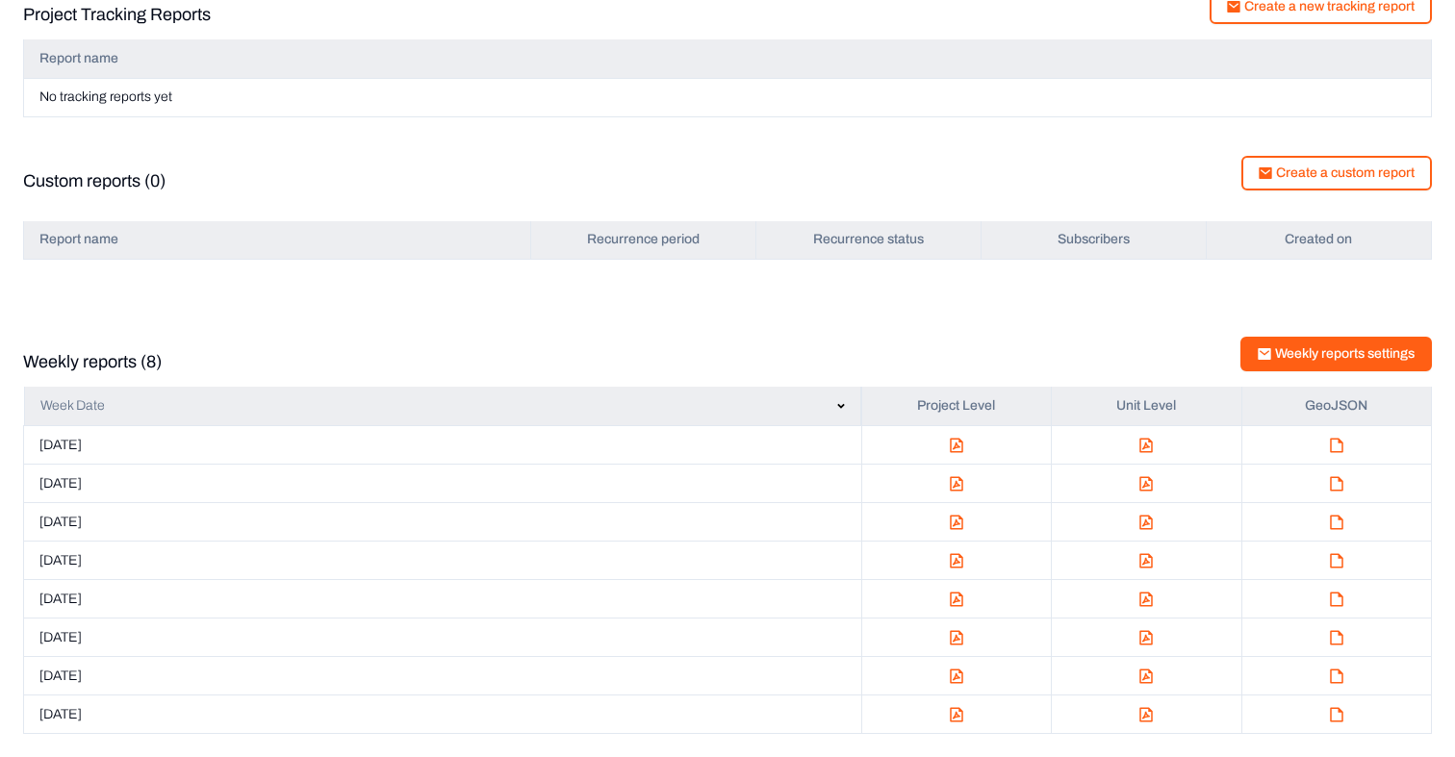
click at [1362, 365] on button "Weekly reports settings" at bounding box center [1335, 354] width 191 height 35
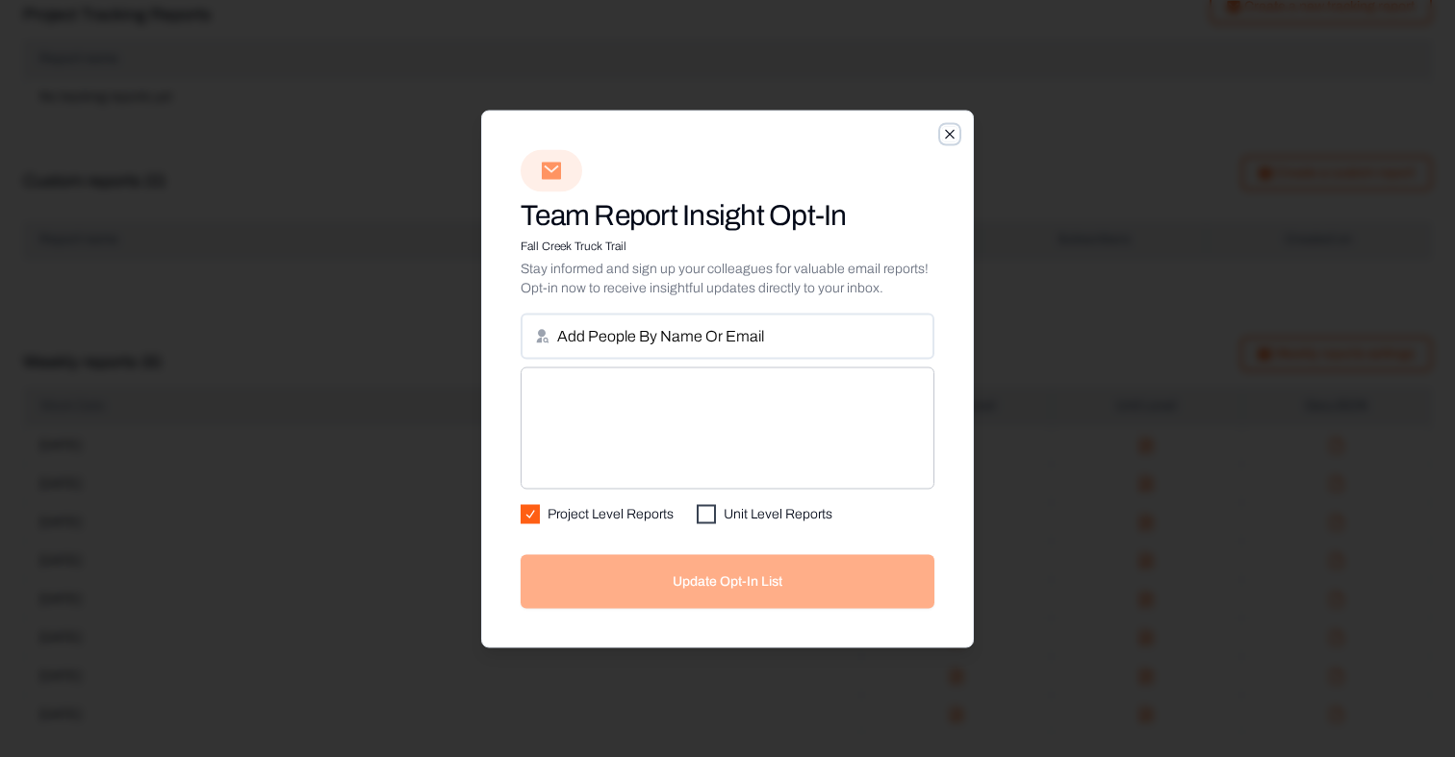
click at [952, 128] on icon "button" at bounding box center [949, 133] width 15 height 15
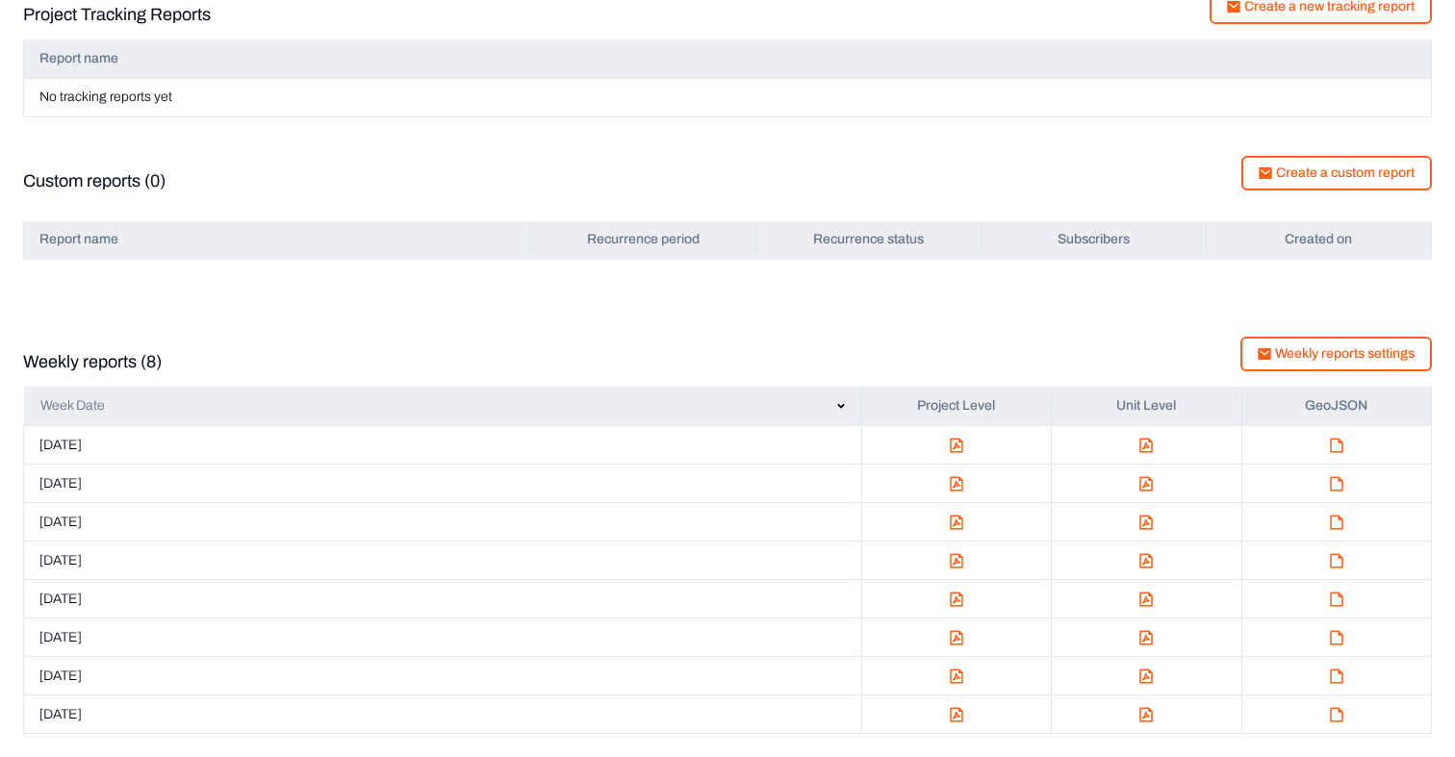
scroll to position [0, 0]
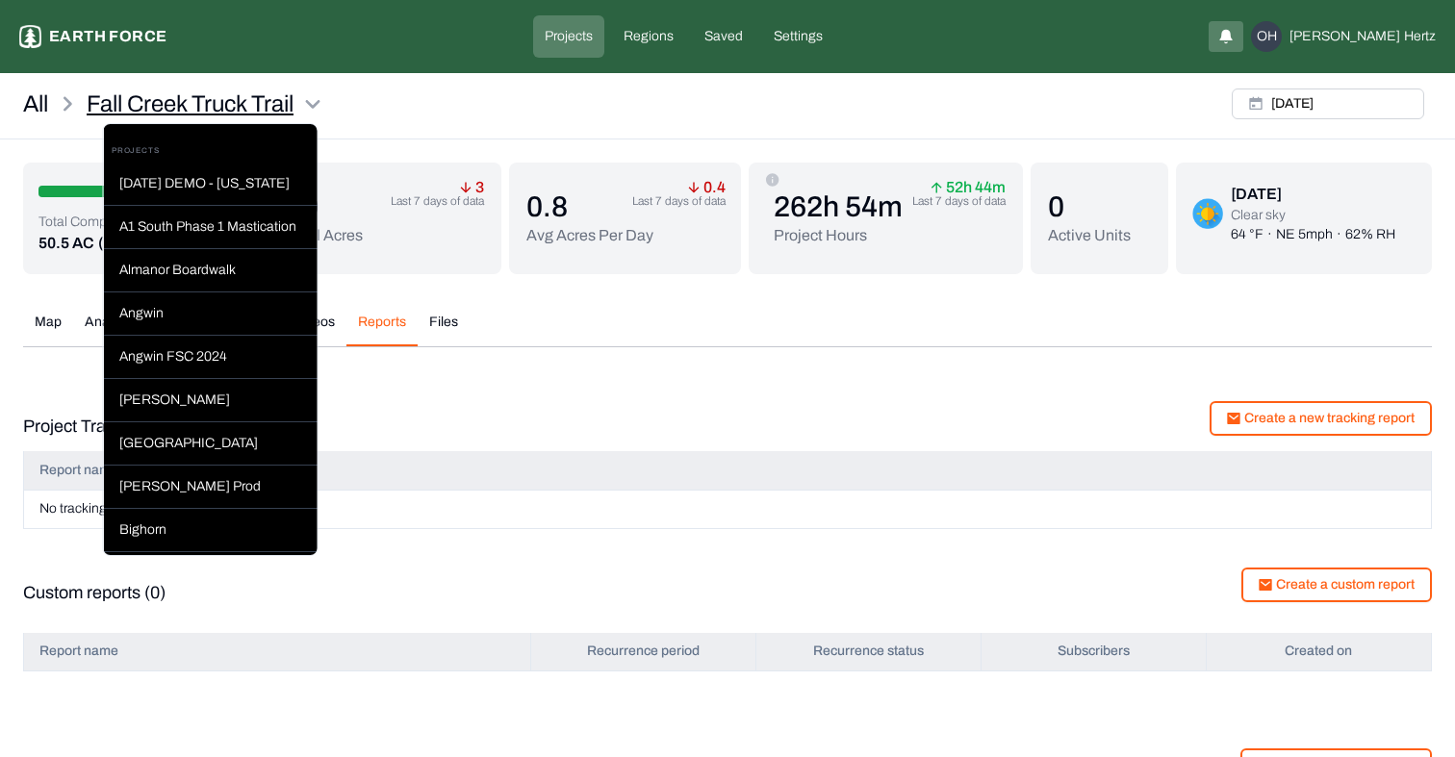
click at [315, 101] on html "Fall Creek Truck Trail Earth force Projects Regions Saved Settings [GEOGRAPHIC_…" at bounding box center [727, 584] width 1455 height 1169
click at [402, 96] on html "Fall Creek Truck Trail Earth force Projects Regions Saved Settings [GEOGRAPHIC_…" at bounding box center [727, 584] width 1455 height 1169
click at [319, 95] on html "Fall Creek Truck Trail Earth force Projects Regions Saved Settings [GEOGRAPHIC_…" at bounding box center [727, 584] width 1455 height 1169
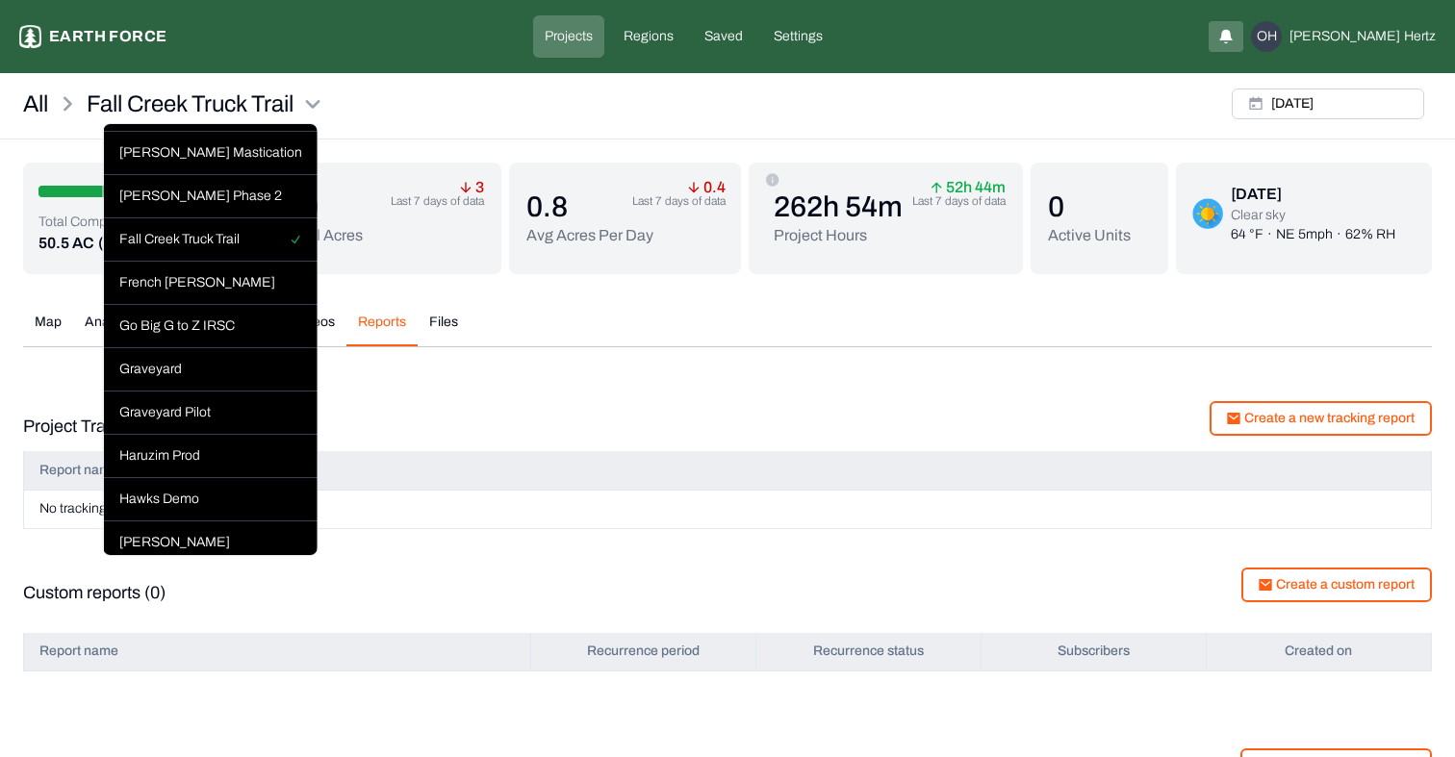
scroll to position [509, 0]
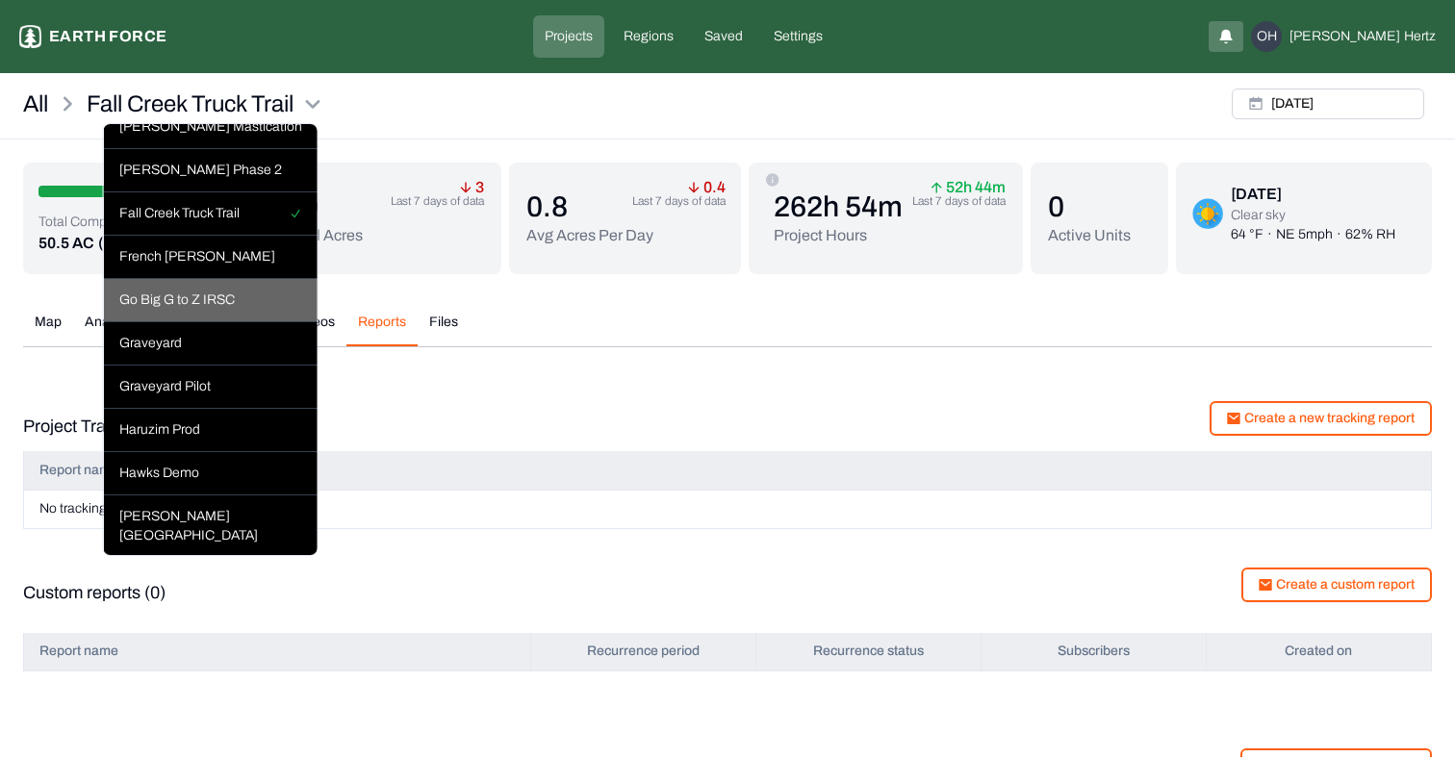
click at [190, 289] on div "Go Big G to Z IRSC" at bounding box center [211, 300] width 214 height 43
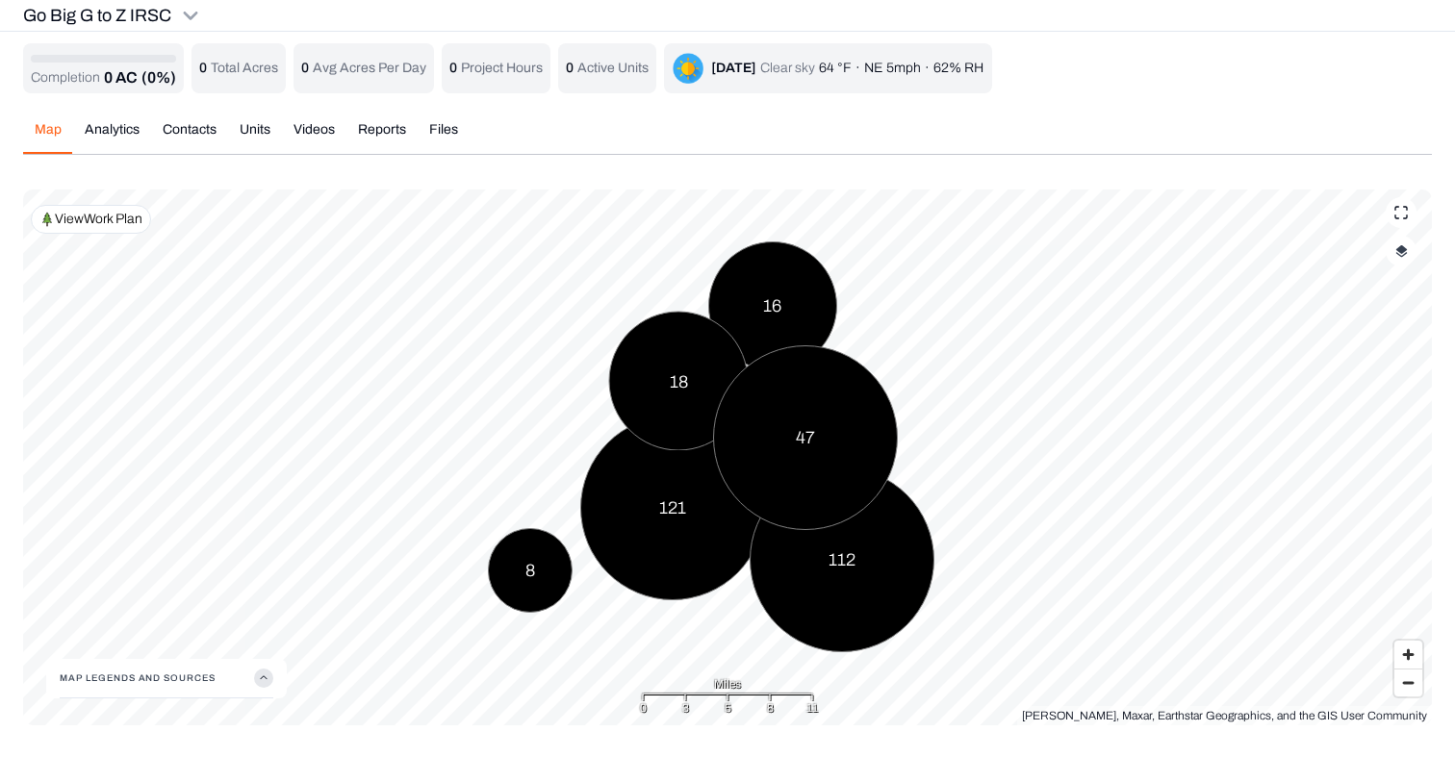
click at [112, 229] on div "View Work Plan" at bounding box center [91, 219] width 120 height 29
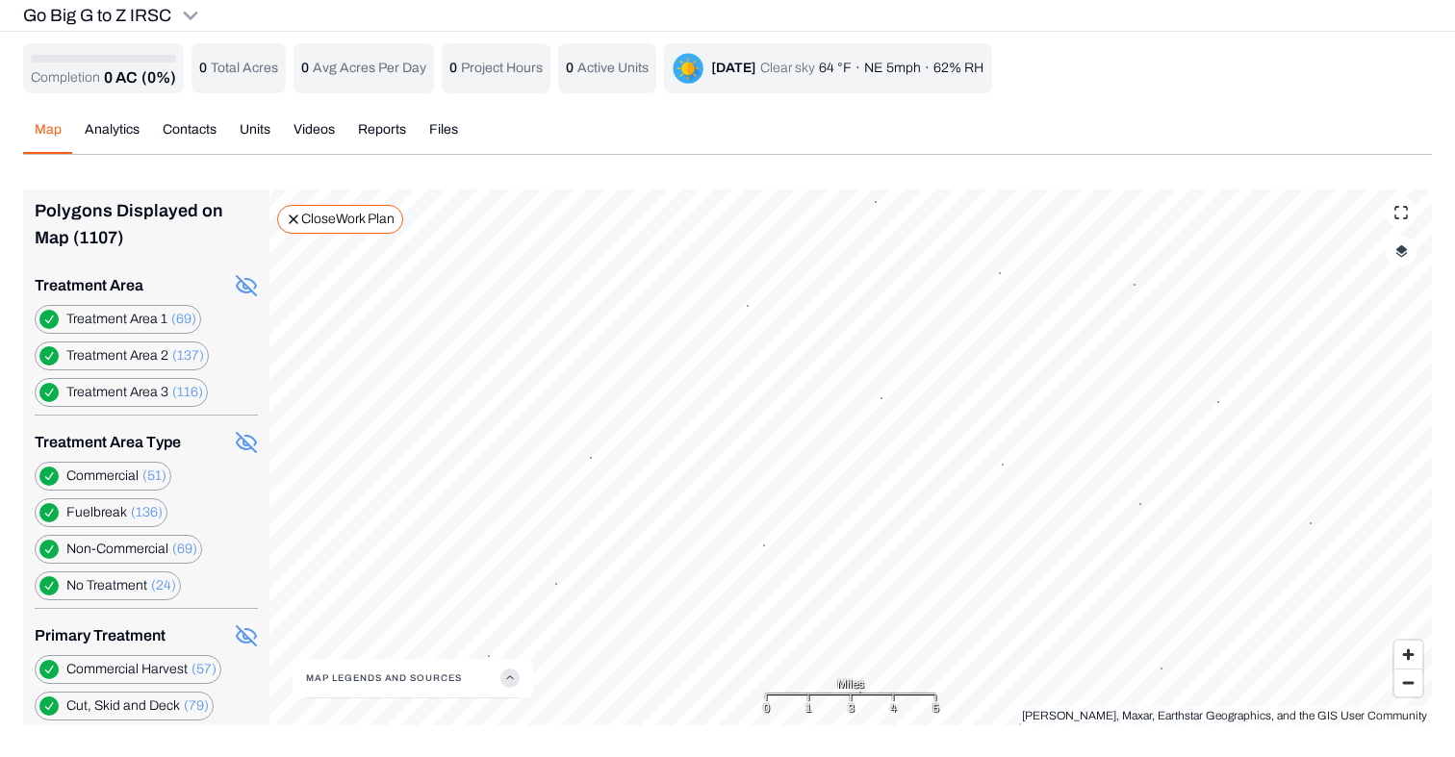
click at [45, 319] on 1 "button" at bounding box center [48, 319] width 19 height 19
click at [46, 340] on div "Treatment Area Treatment Area 1 (69) Treatment Area 2 (137) Treatment Area 3 (1…" at bounding box center [146, 344] width 223 height 141
click at [49, 352] on 2 "button" at bounding box center [48, 355] width 19 height 19
click at [50, 385] on 3 "button" at bounding box center [48, 392] width 19 height 19
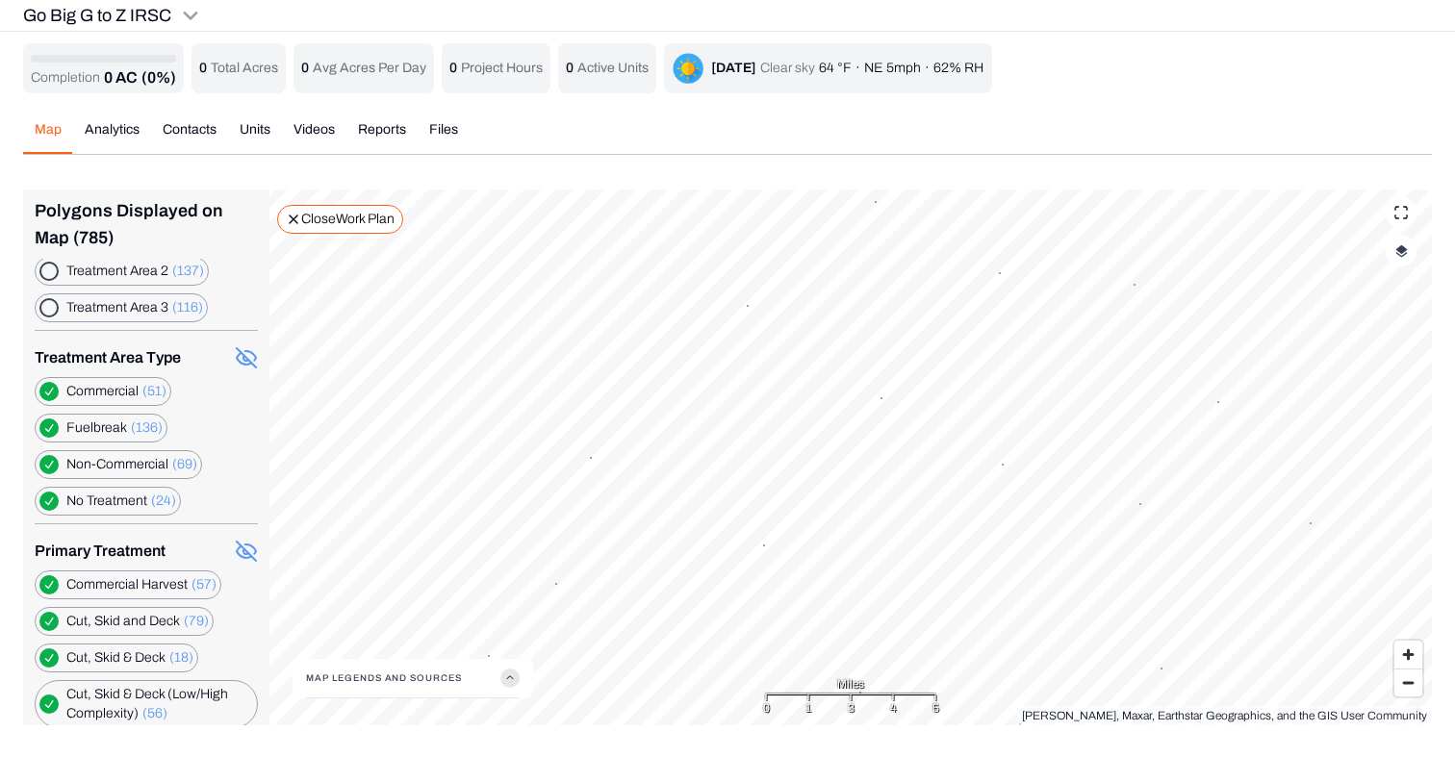
scroll to position [106, 0]
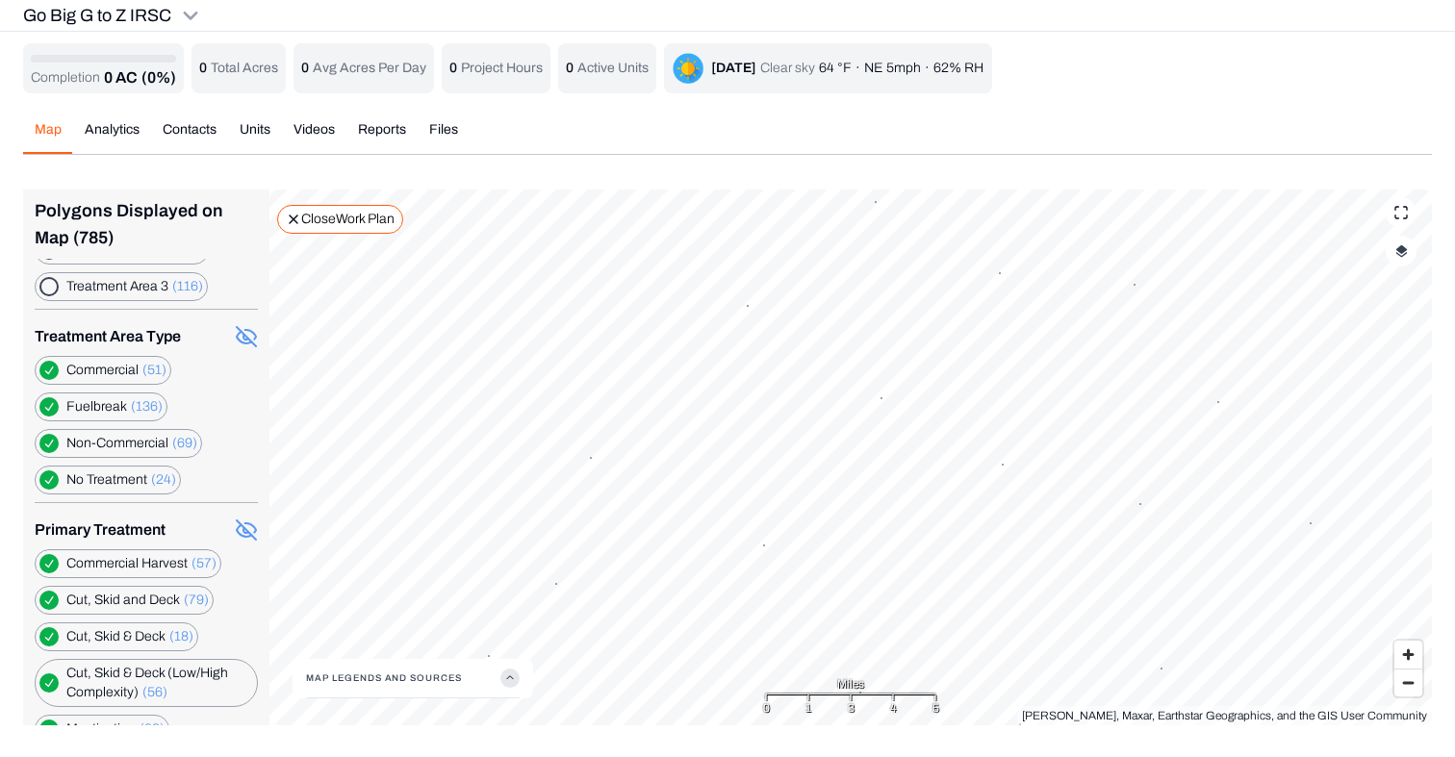
click at [42, 567] on Harvest "button" at bounding box center [48, 563] width 19 height 19
click at [48, 547] on div "Primary Treatment" at bounding box center [146, 534] width 223 height 31
click at [241, 527] on icon at bounding box center [246, 530] width 23 height 23
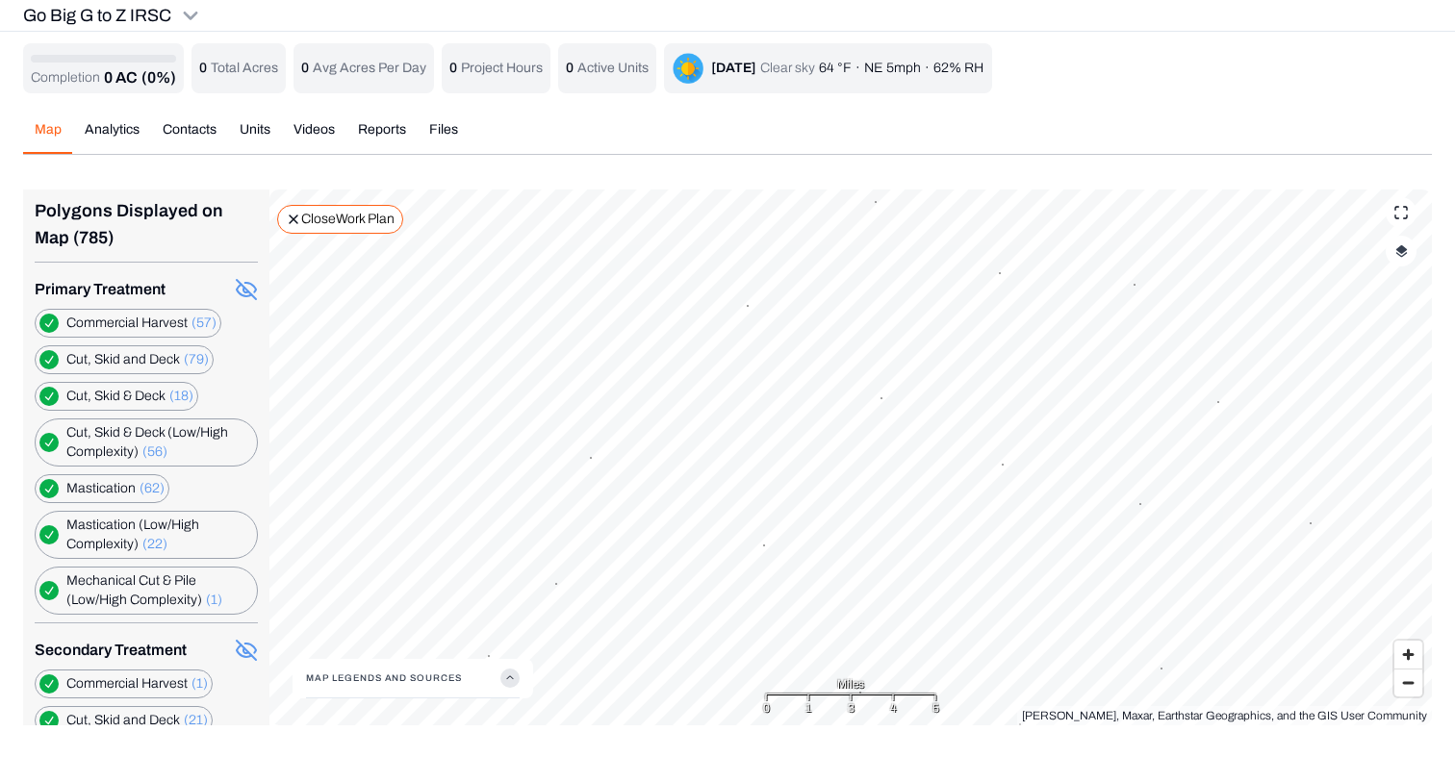
scroll to position [333, 0]
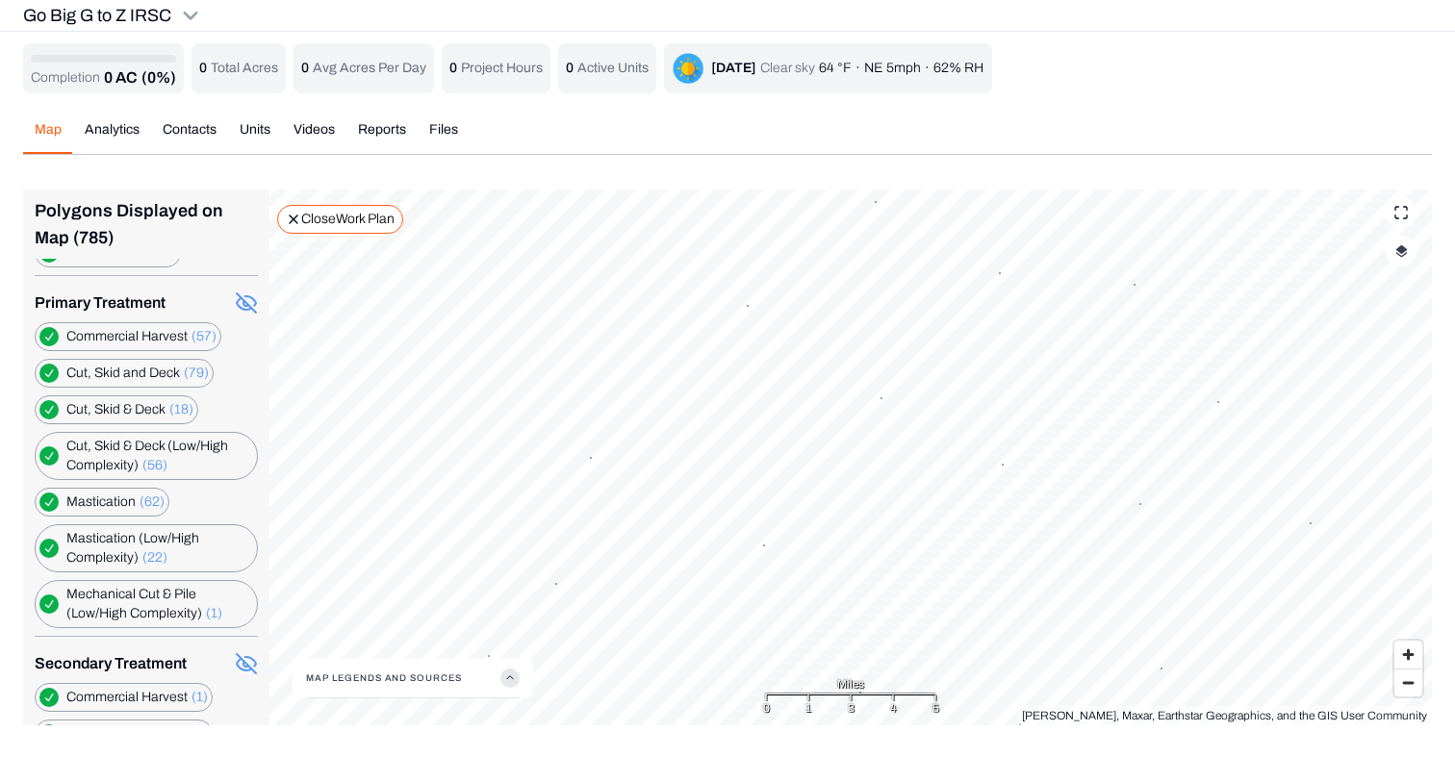
click at [240, 302] on icon at bounding box center [246, 303] width 23 height 23
click at [242, 667] on icon at bounding box center [246, 663] width 23 height 23
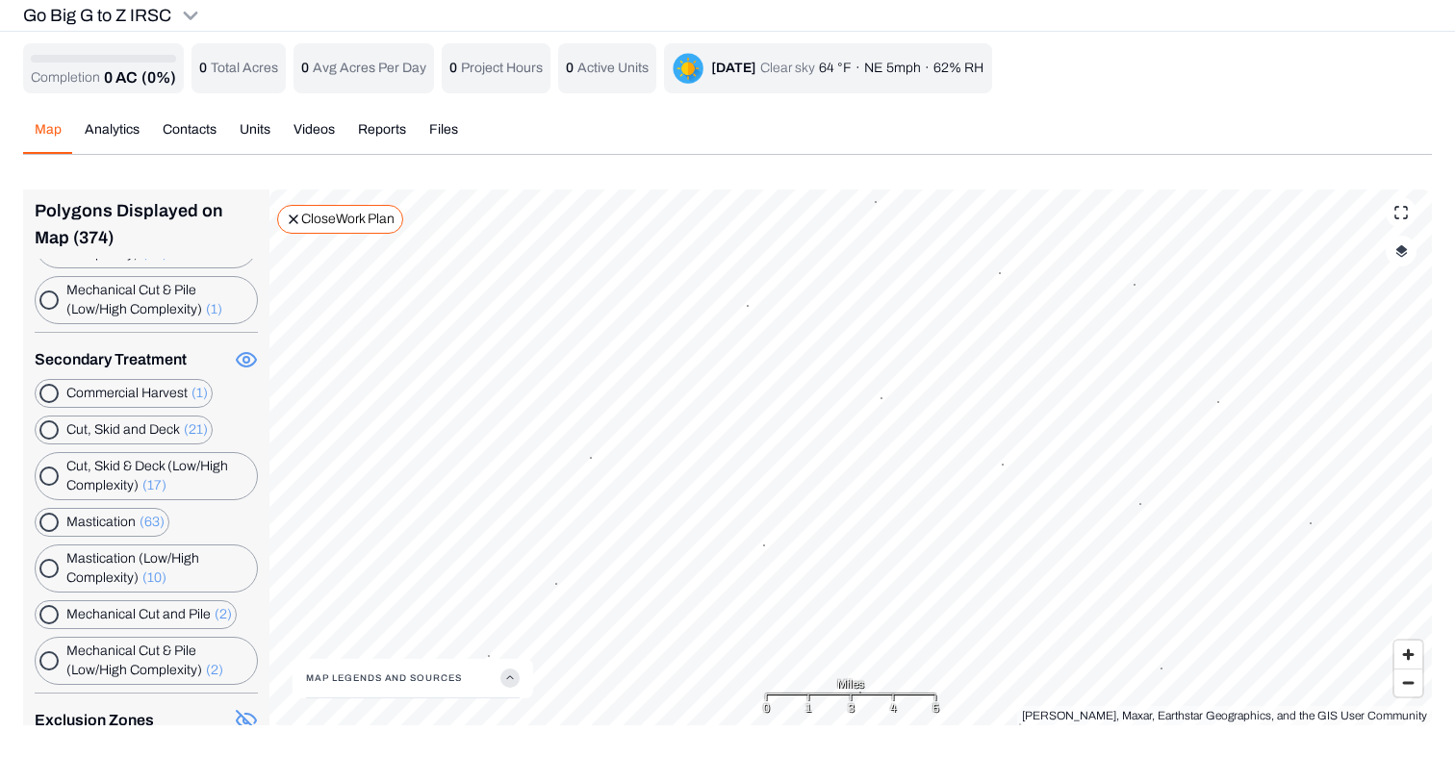
scroll to position [689, 0]
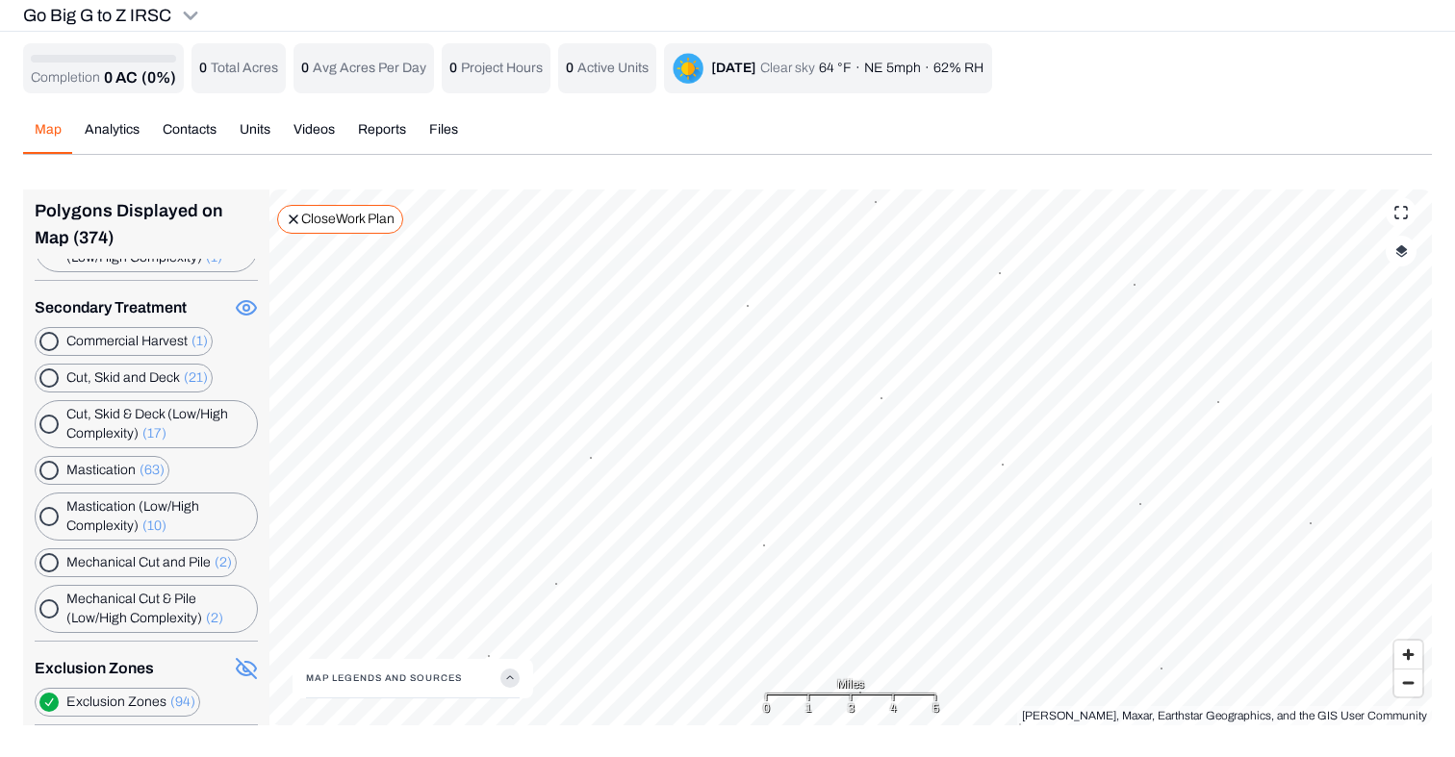
click at [243, 667] on icon at bounding box center [245, 669] width 5 height 5
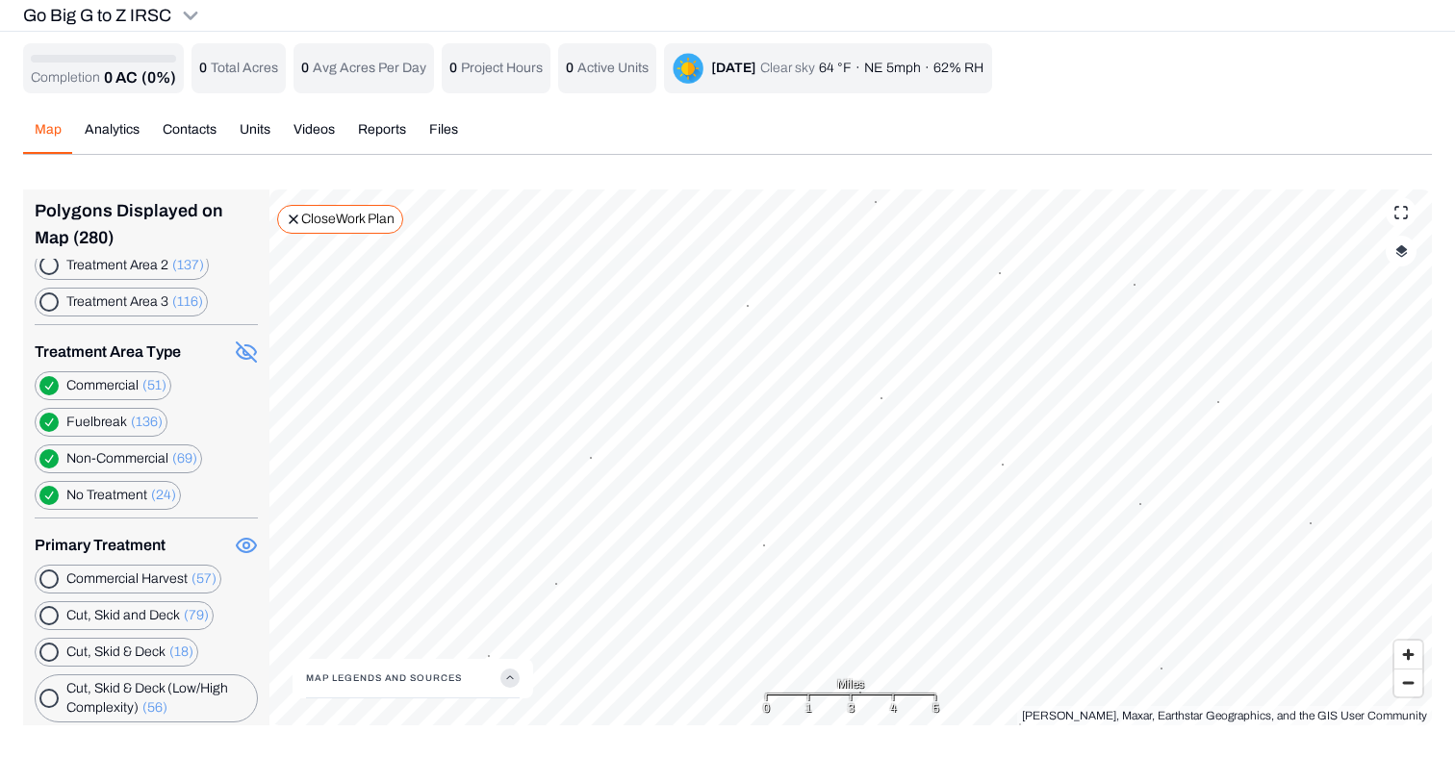
scroll to position [0, 0]
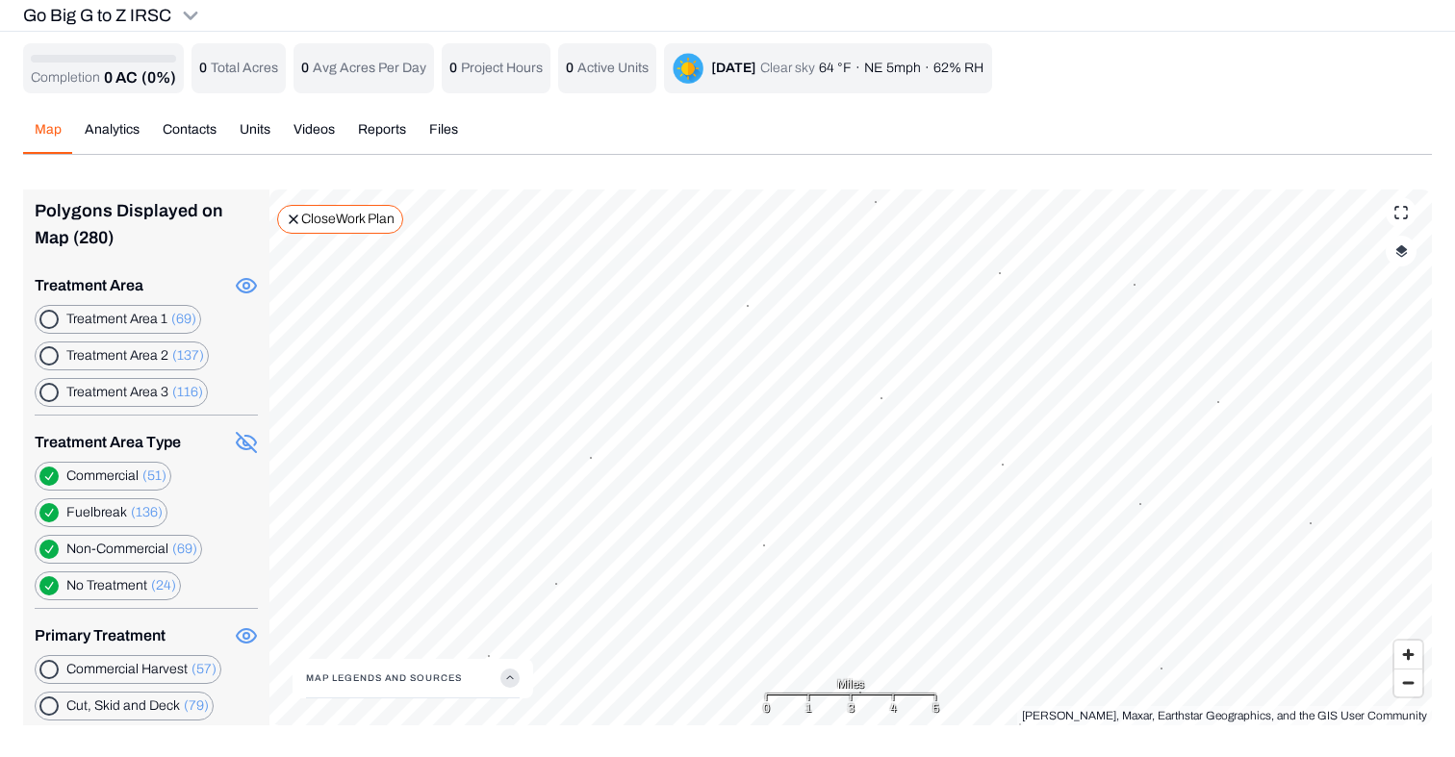
click at [45, 509] on button "button" at bounding box center [48, 512] width 19 height 19
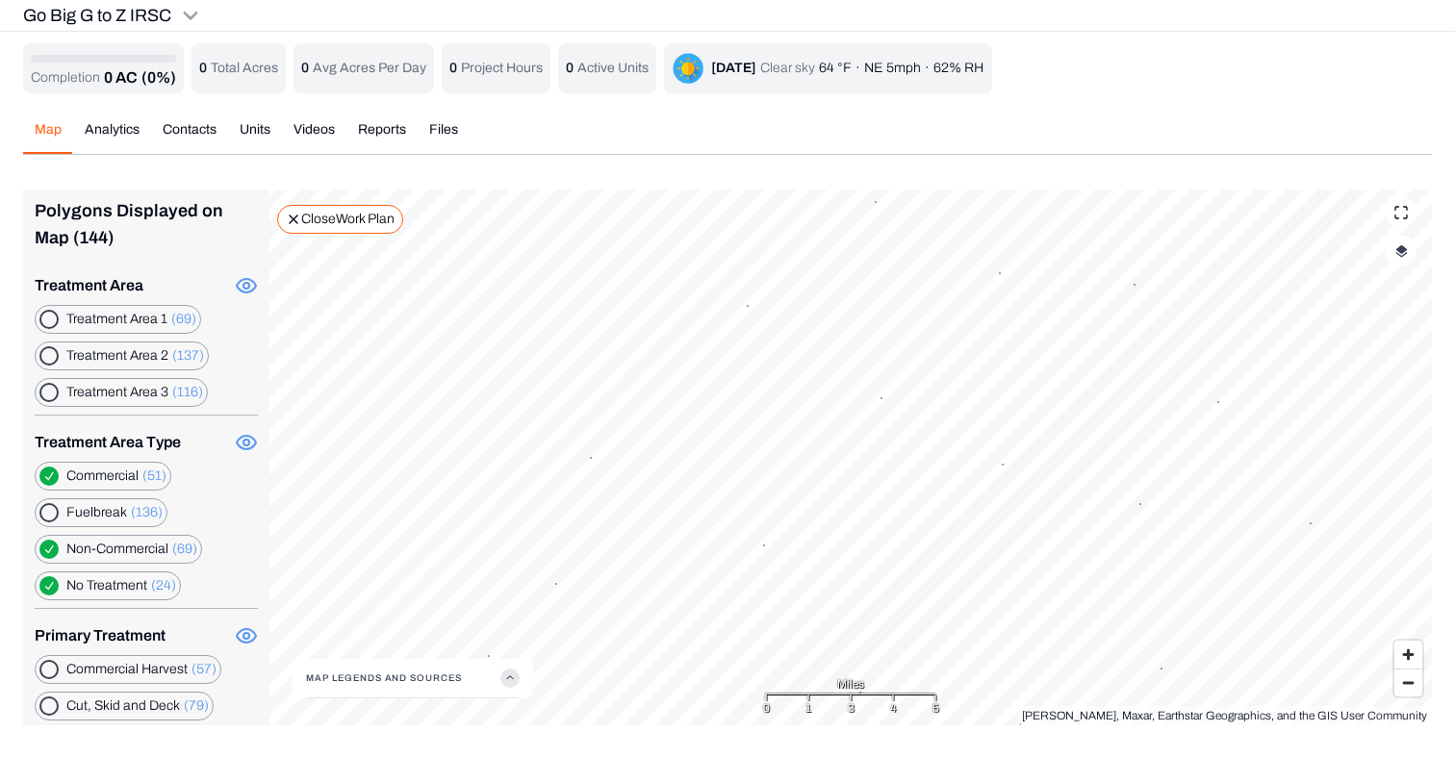
click at [45, 509] on button "button" at bounding box center [48, 512] width 19 height 19
click at [51, 471] on button "button" at bounding box center [48, 476] width 19 height 19
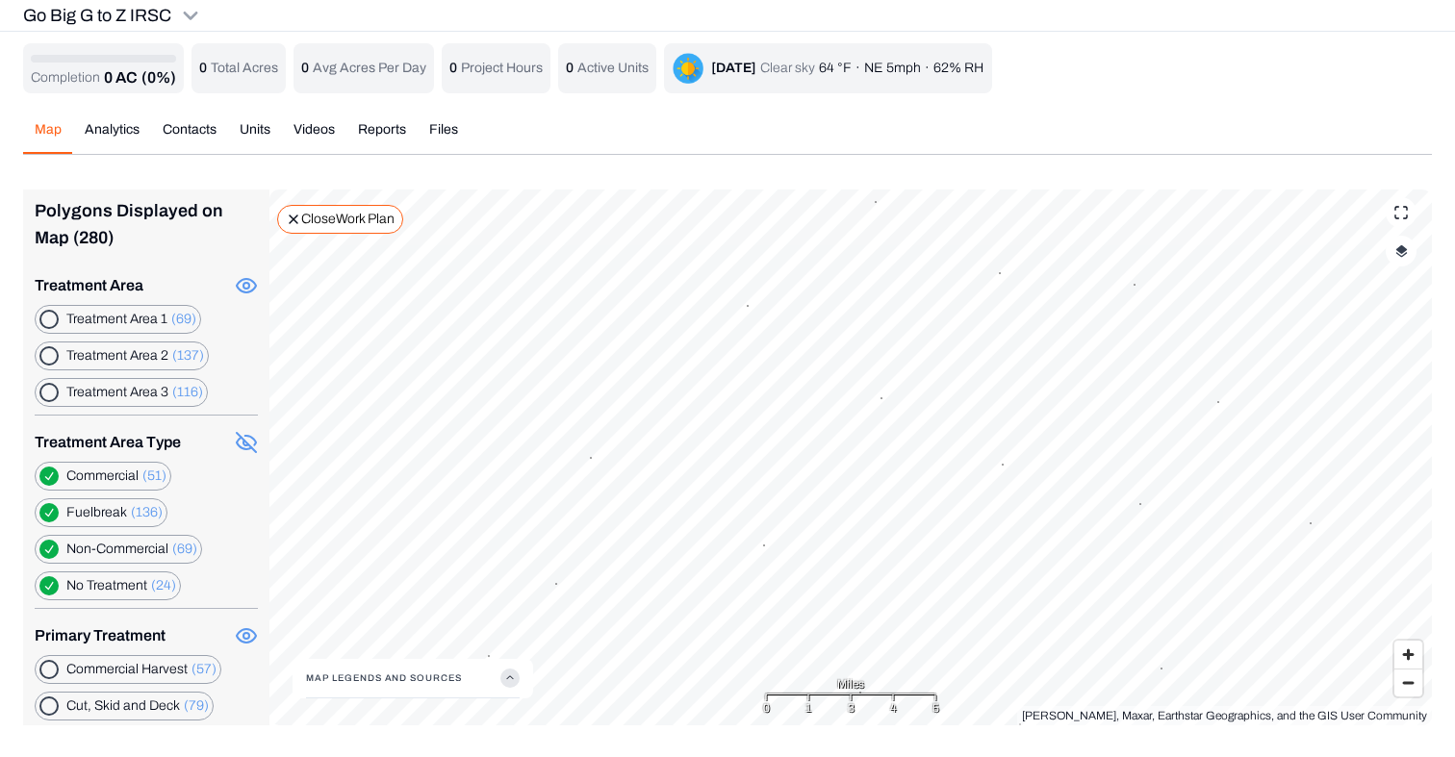
click at [51, 471] on button "button" at bounding box center [48, 476] width 19 height 19
click at [46, 551] on button "button" at bounding box center [48, 549] width 19 height 19
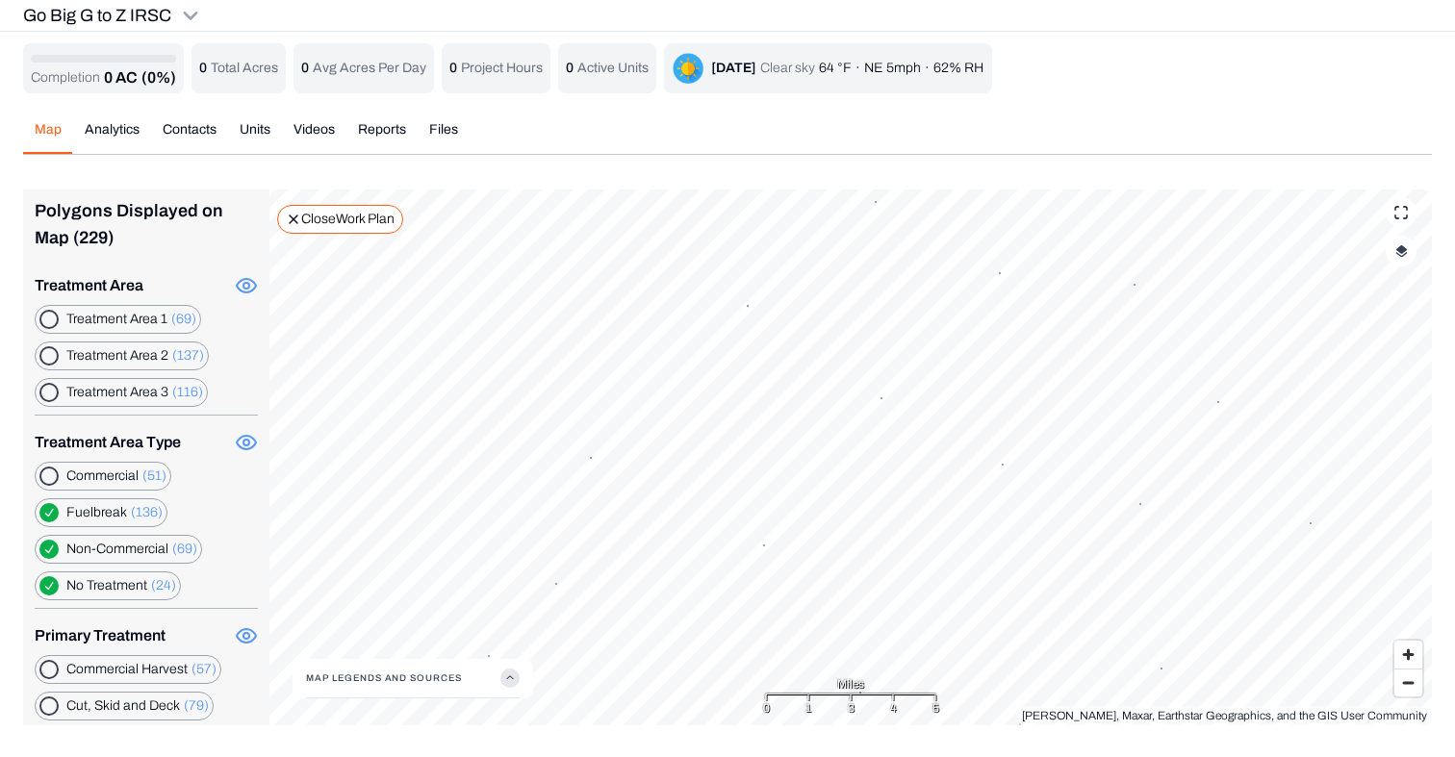
click at [46, 551] on button "button" at bounding box center [48, 549] width 19 height 19
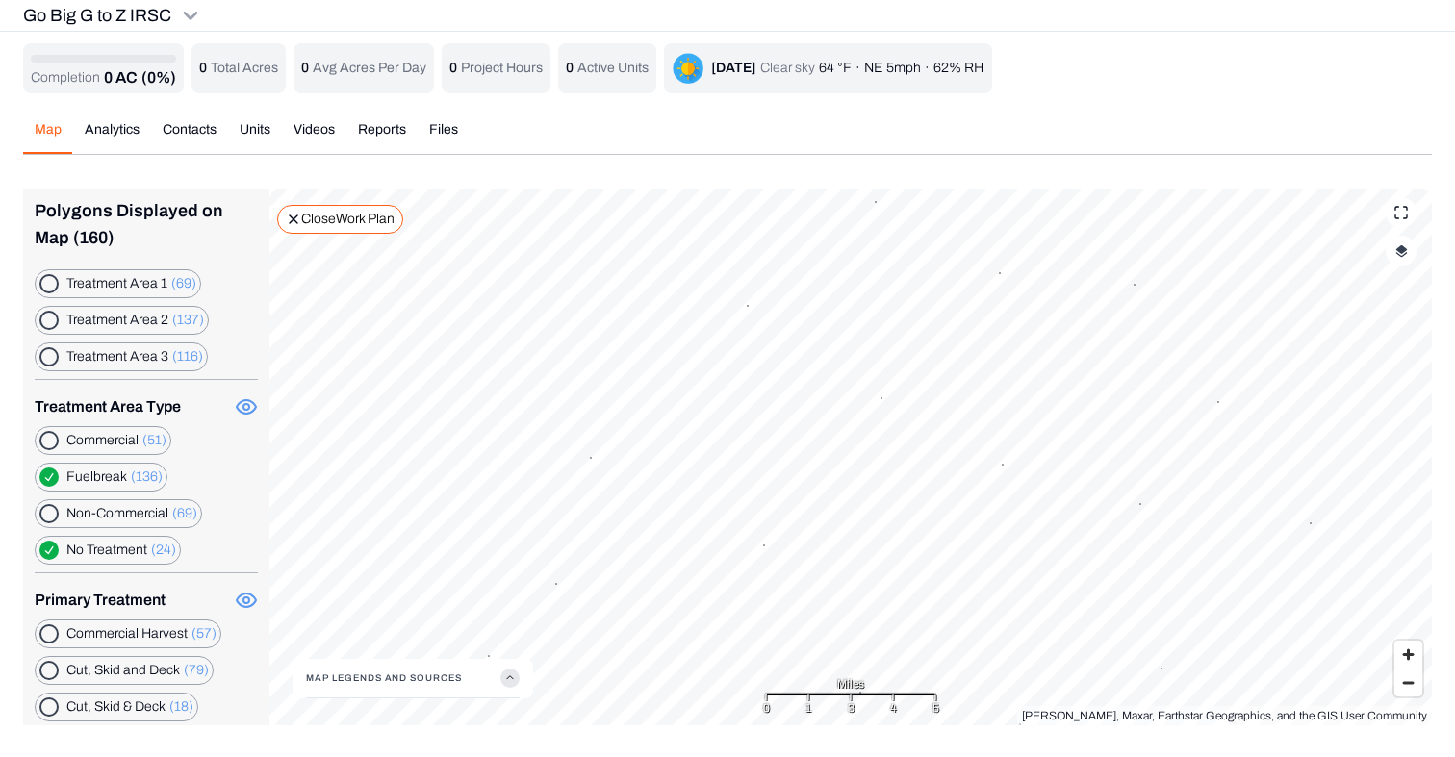
scroll to position [41, 0]
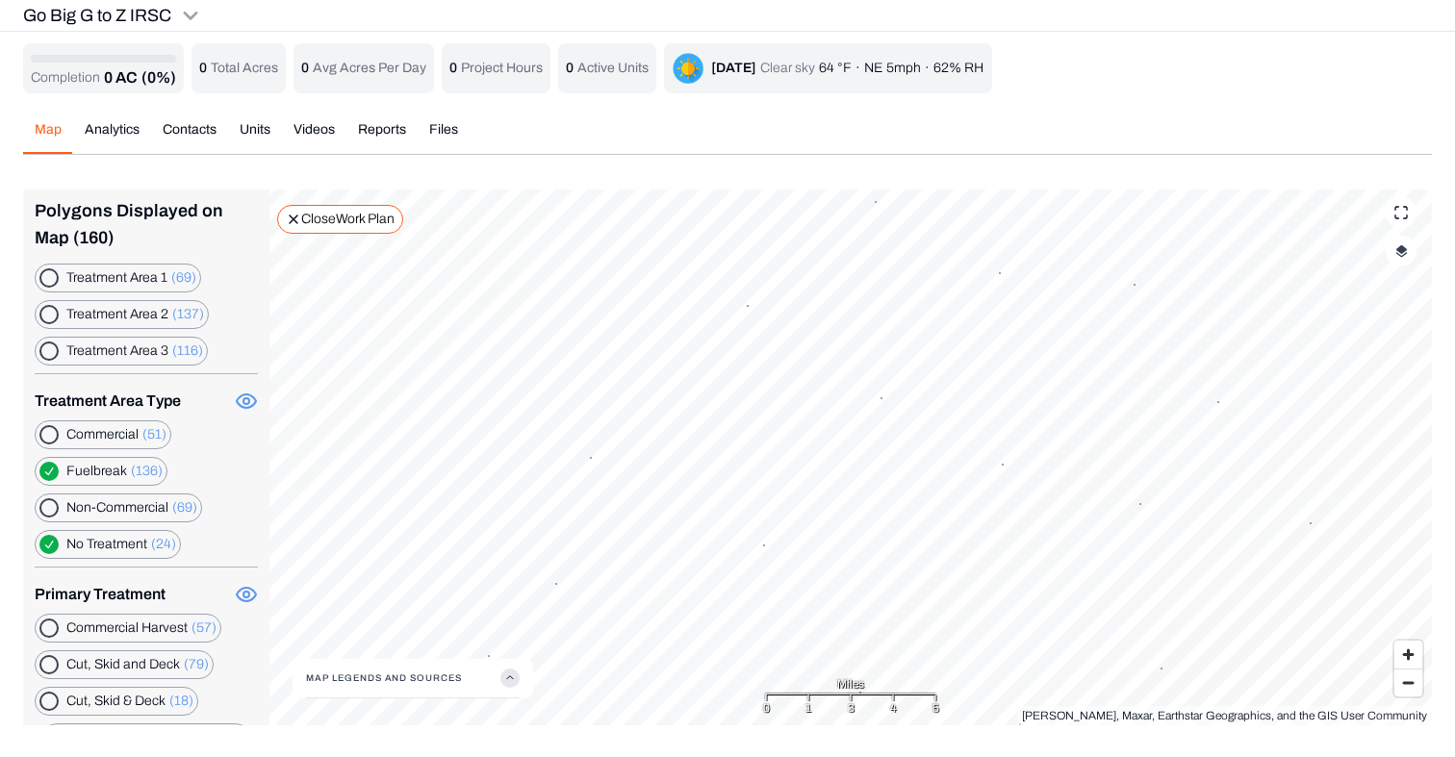
click at [52, 470] on button "button" at bounding box center [48, 471] width 19 height 19
click at [46, 542] on Treatment "button" at bounding box center [48, 544] width 19 height 19
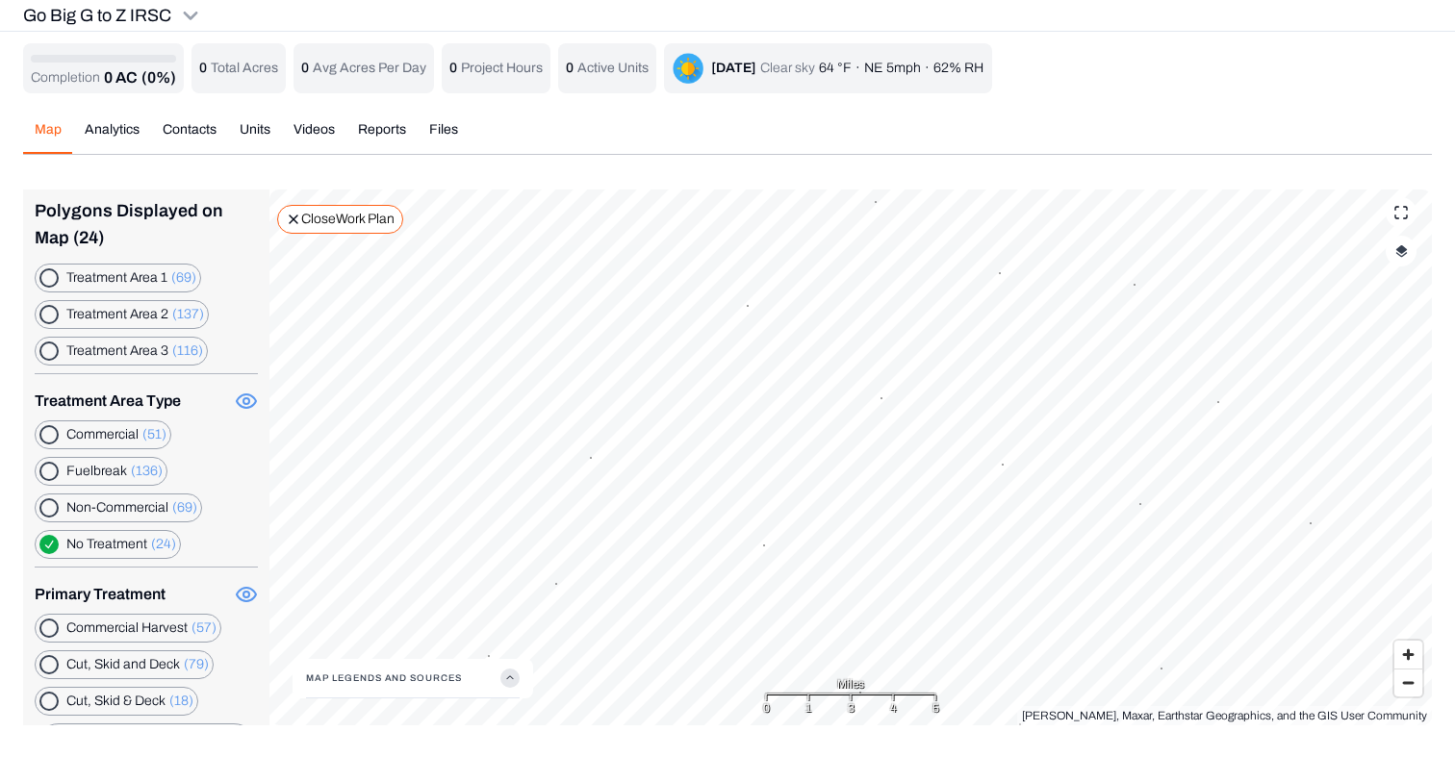
click at [46, 542] on Treatment "button" at bounding box center [48, 544] width 19 height 19
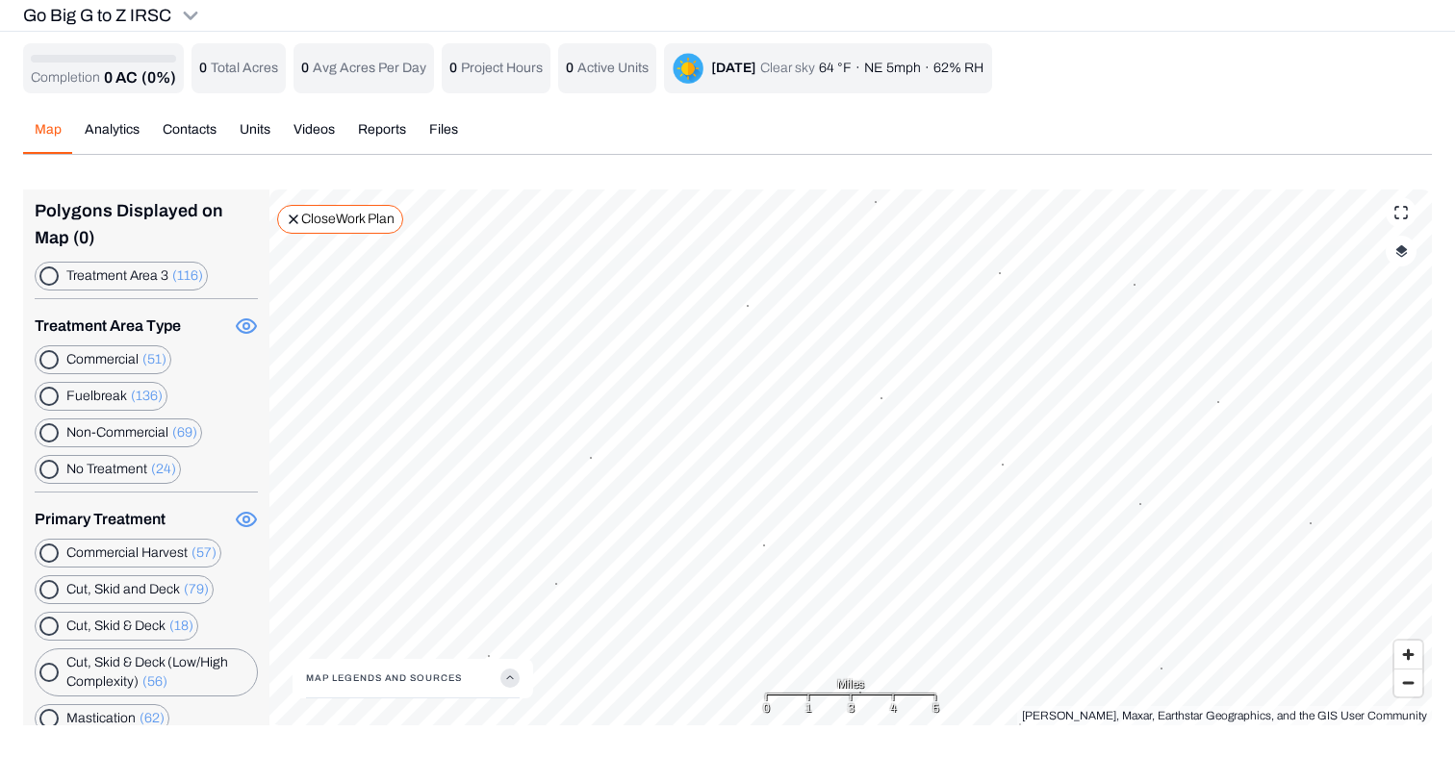
scroll to position [110, 0]
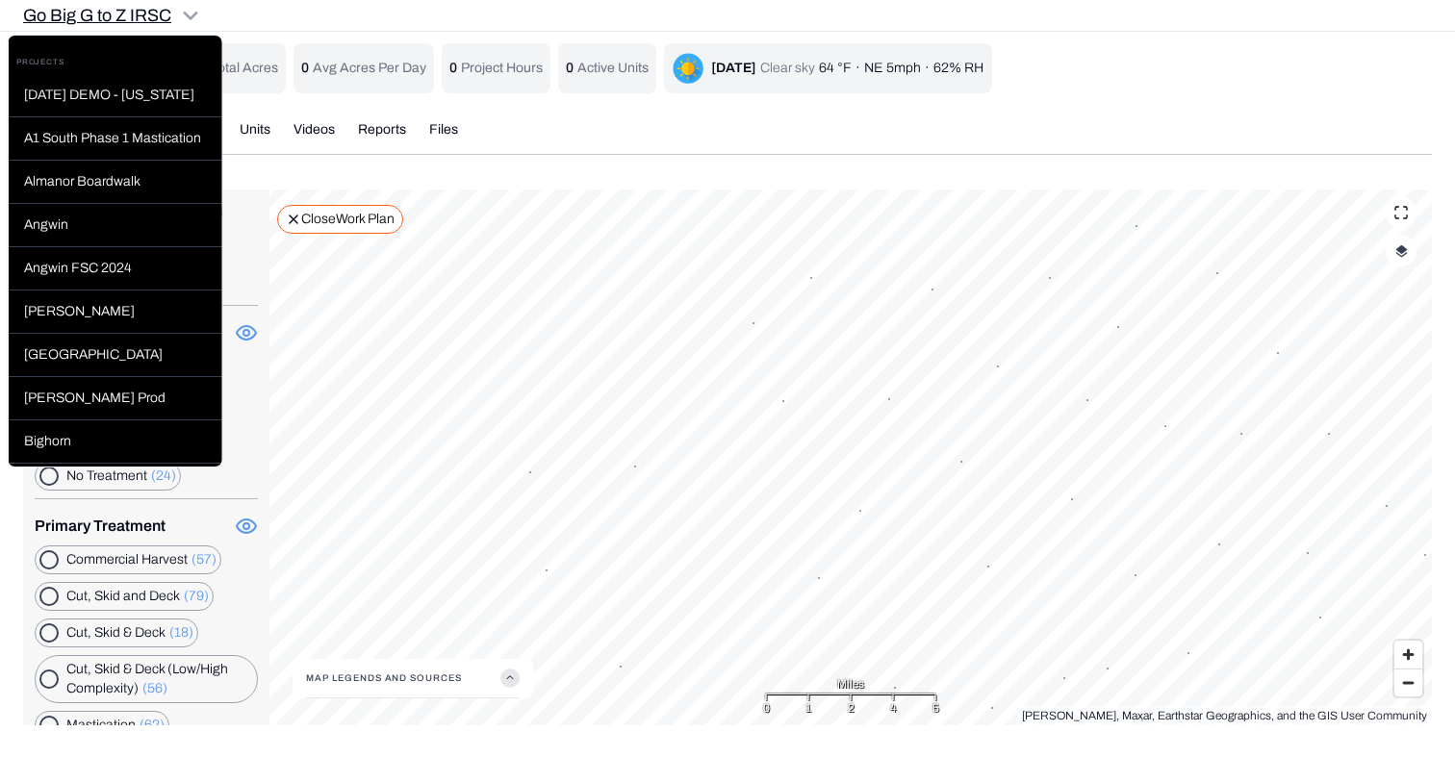
click at [194, 22] on html "Go Big G to Z IRSC Earth force Projects Regions Saved Settings OH [PERSON_NAME]…" at bounding box center [727, 374] width 1455 height 749
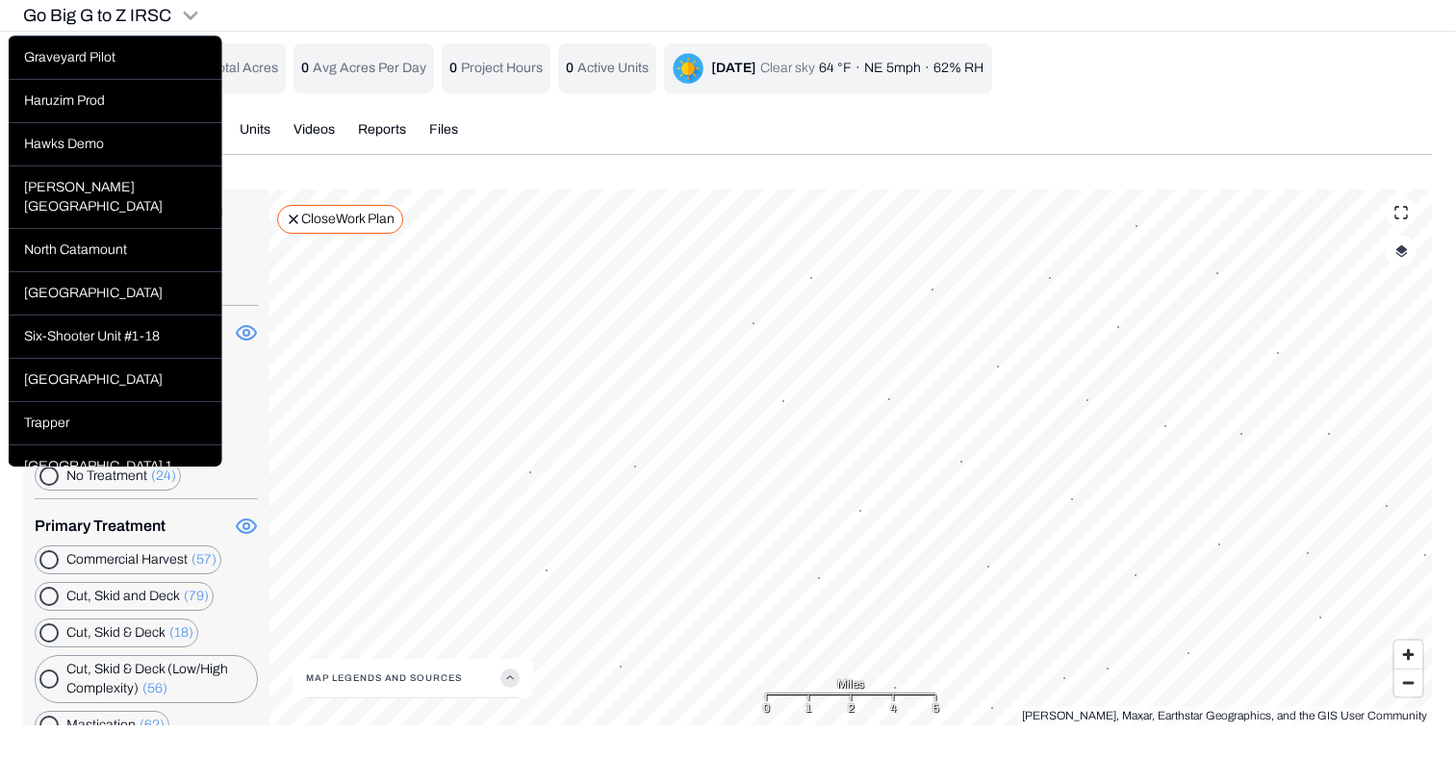
scroll to position [751, 0]
click at [59, 358] on div "[GEOGRAPHIC_DATA]" at bounding box center [116, 379] width 214 height 43
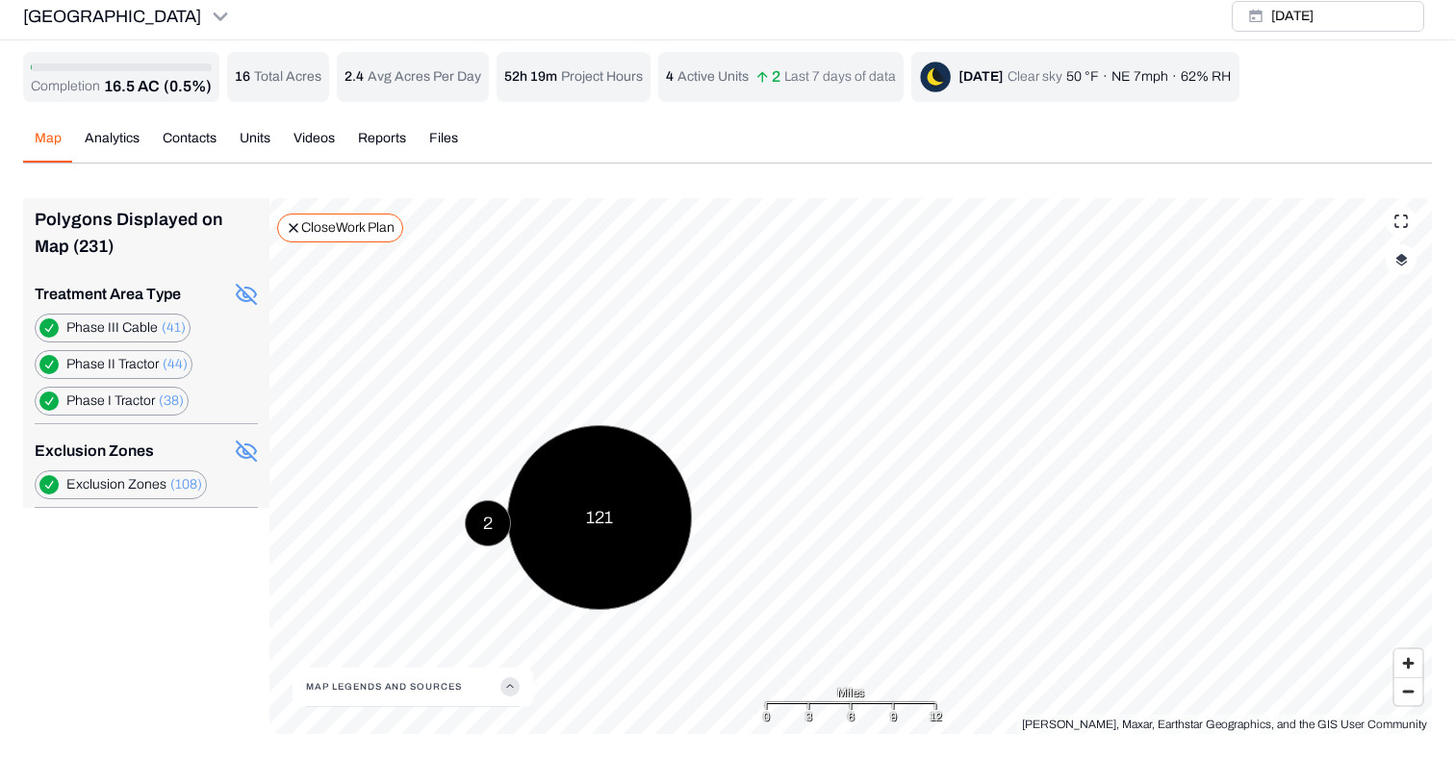
scroll to position [7, 0]
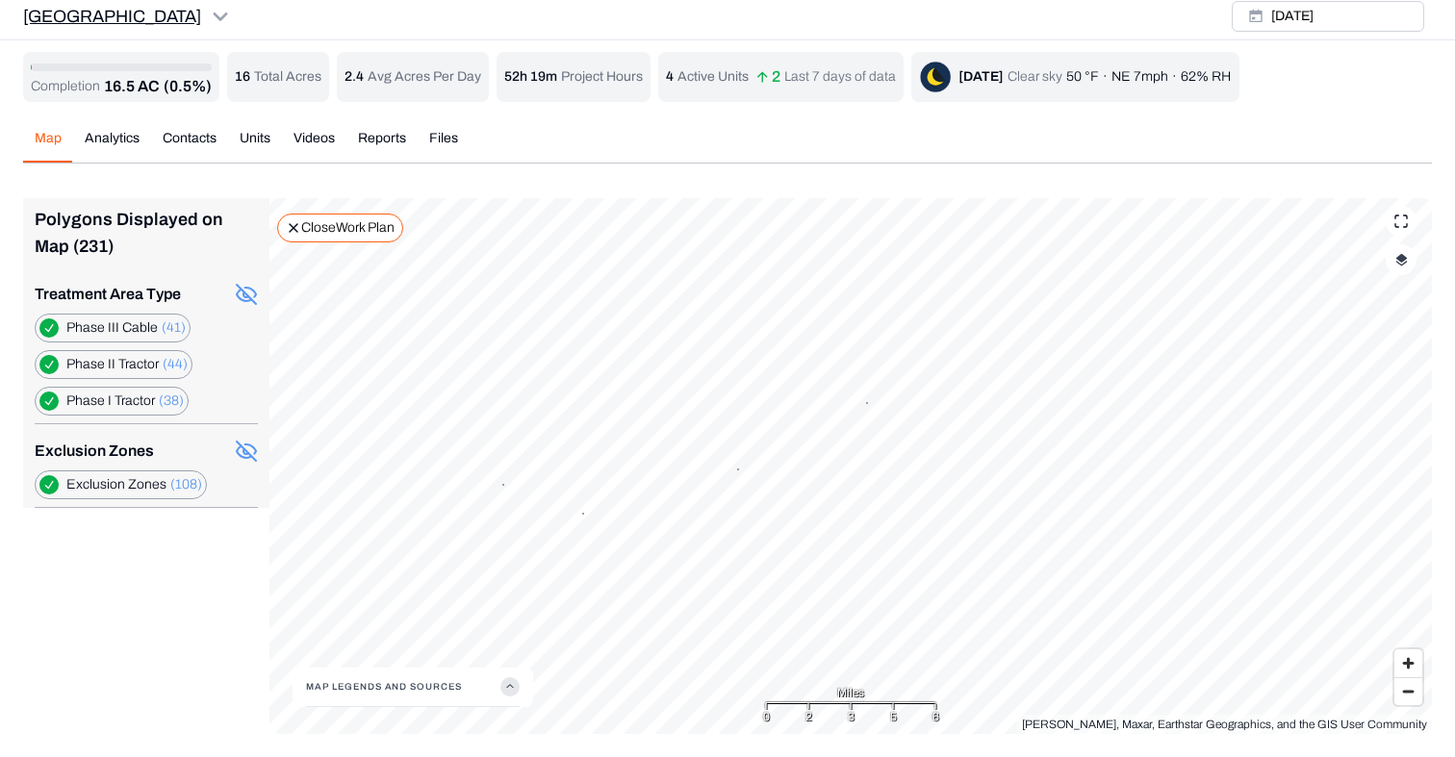
click at [119, 10] on html "Sleighville Earth force Projects Regions Saved Settings [GEOGRAPHIC_DATA] [PERS…" at bounding box center [727, 375] width 1455 height 764
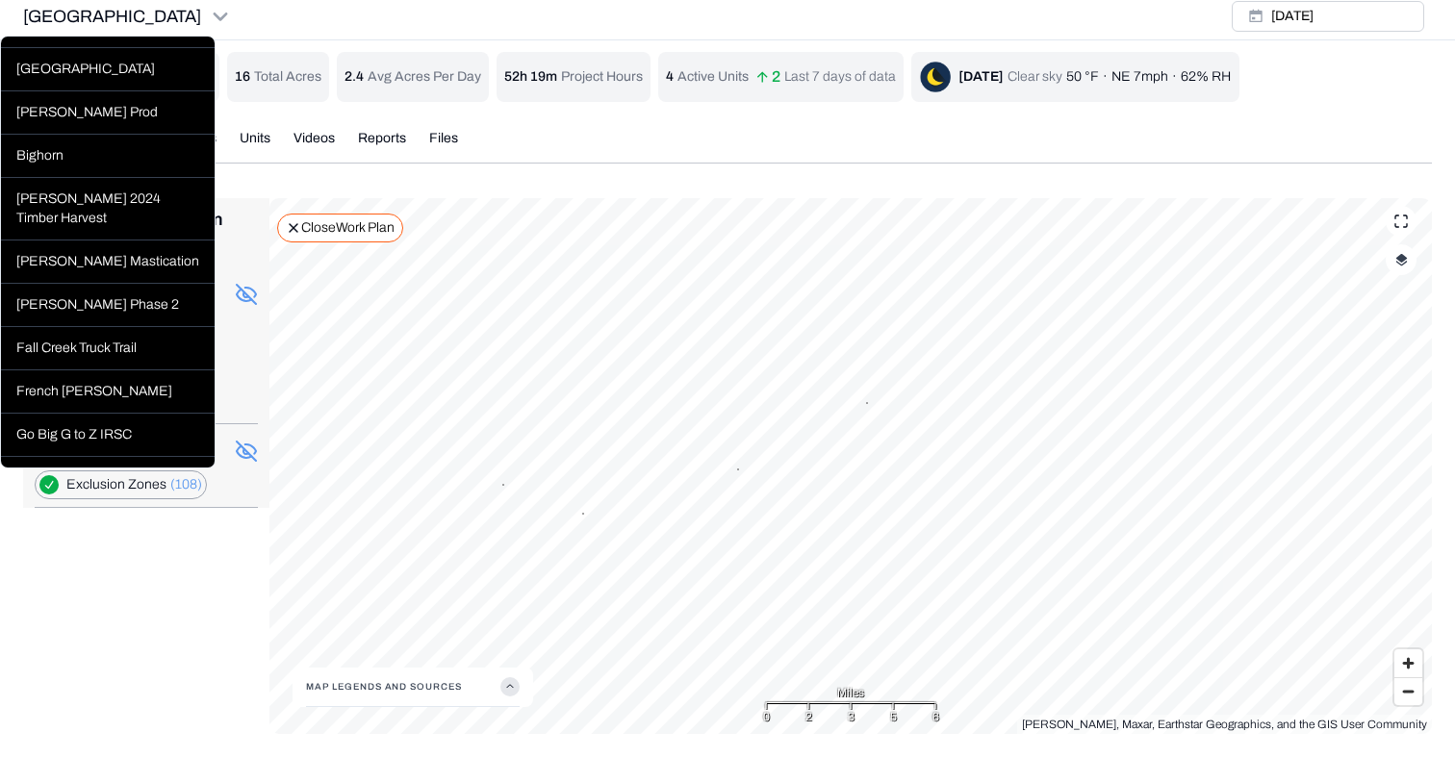
scroll to position [305, 0]
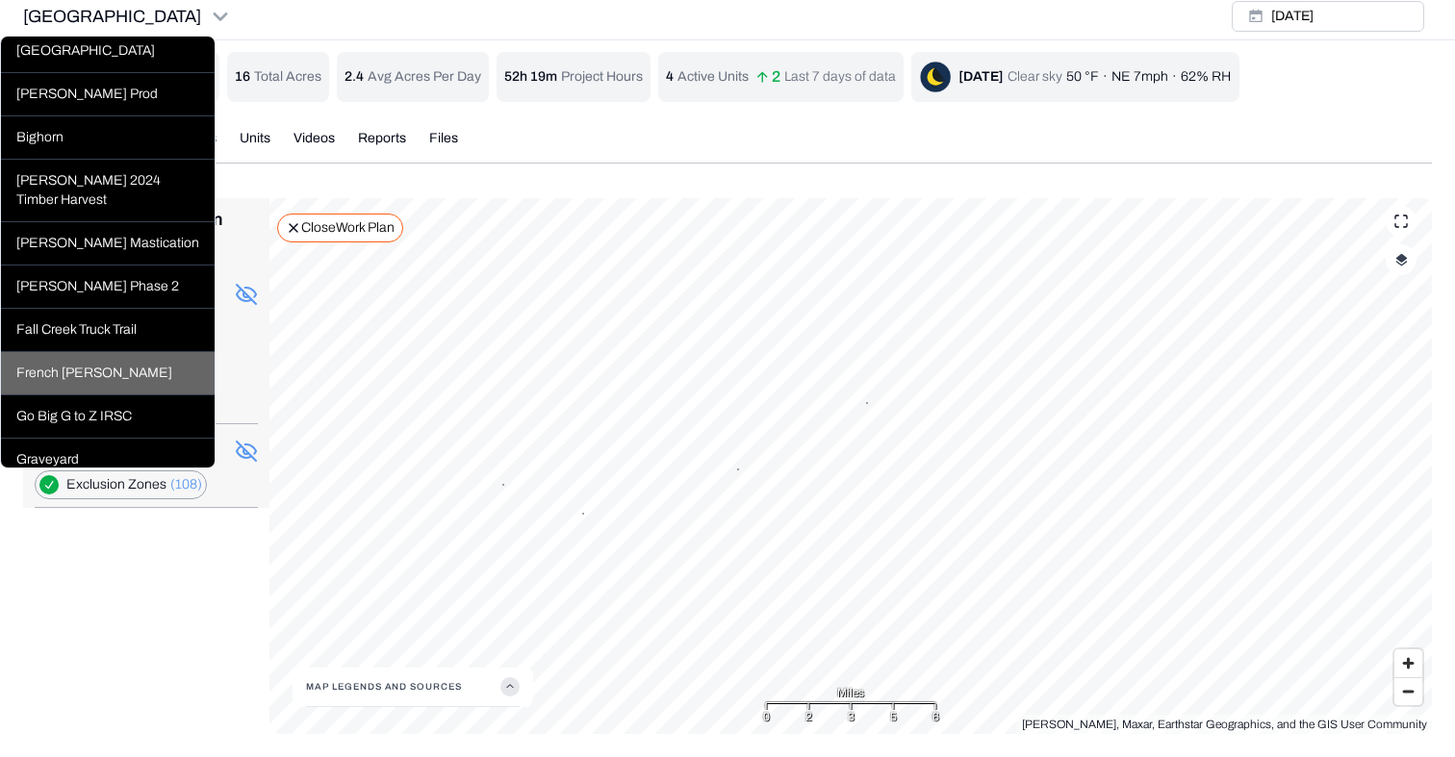
click at [80, 352] on div "French [PERSON_NAME]" at bounding box center [108, 373] width 214 height 43
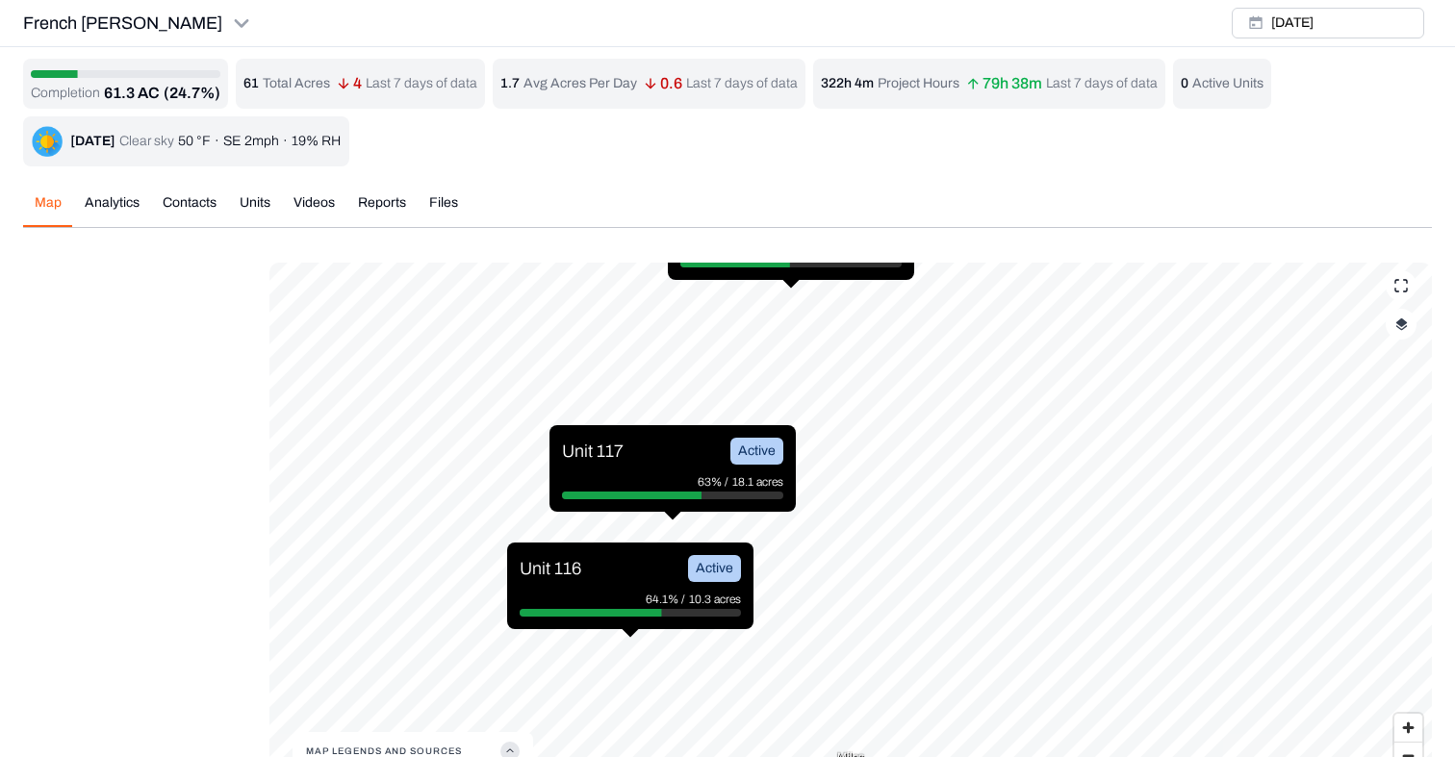
click at [786, 498] on div "Unit 117 Active 63% / 18.1 acres" at bounding box center [672, 468] width 246 height 87
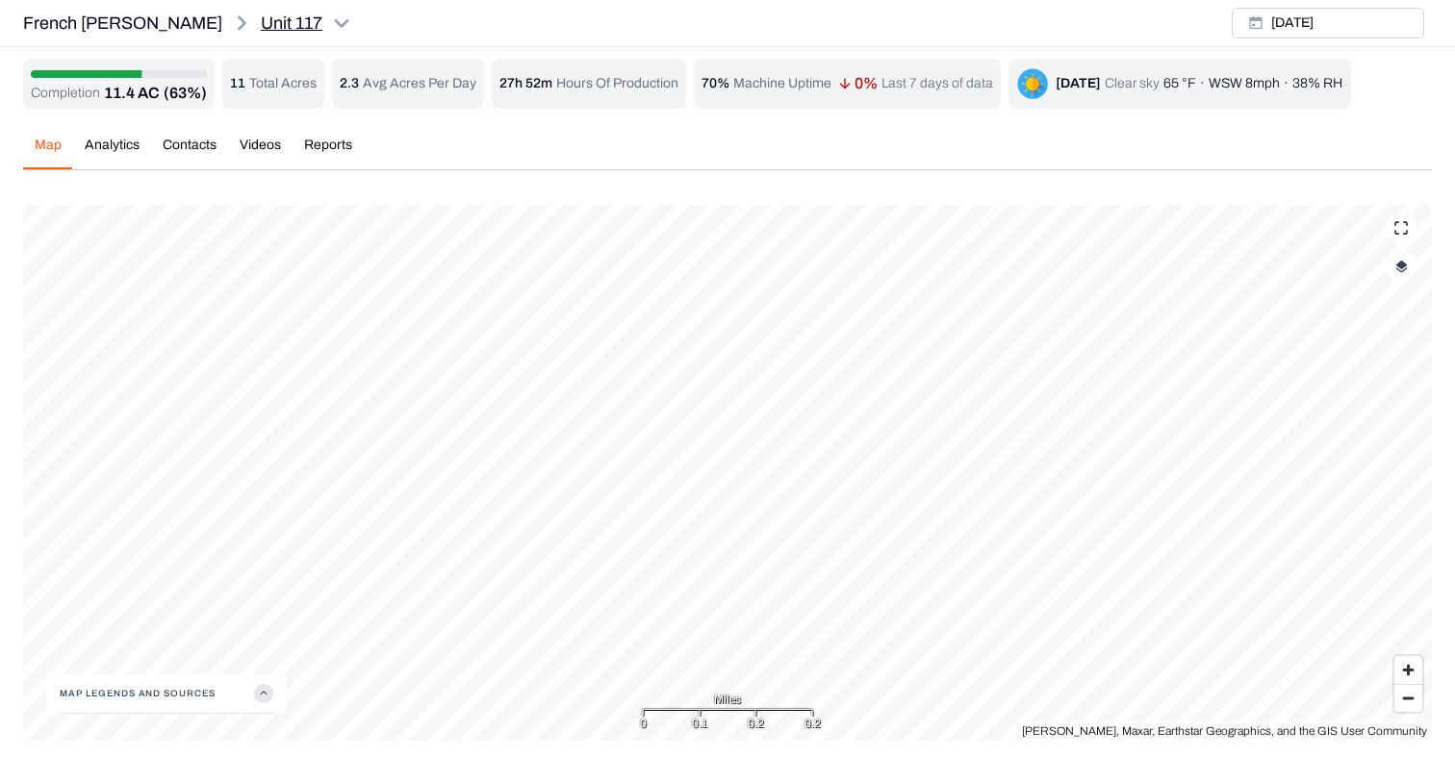
click at [284, 16] on html "Unit 117 Earth force Projects Regions Saved Settings OH [PERSON_NAME][GEOGRAPHI…" at bounding box center [727, 382] width 1455 height 764
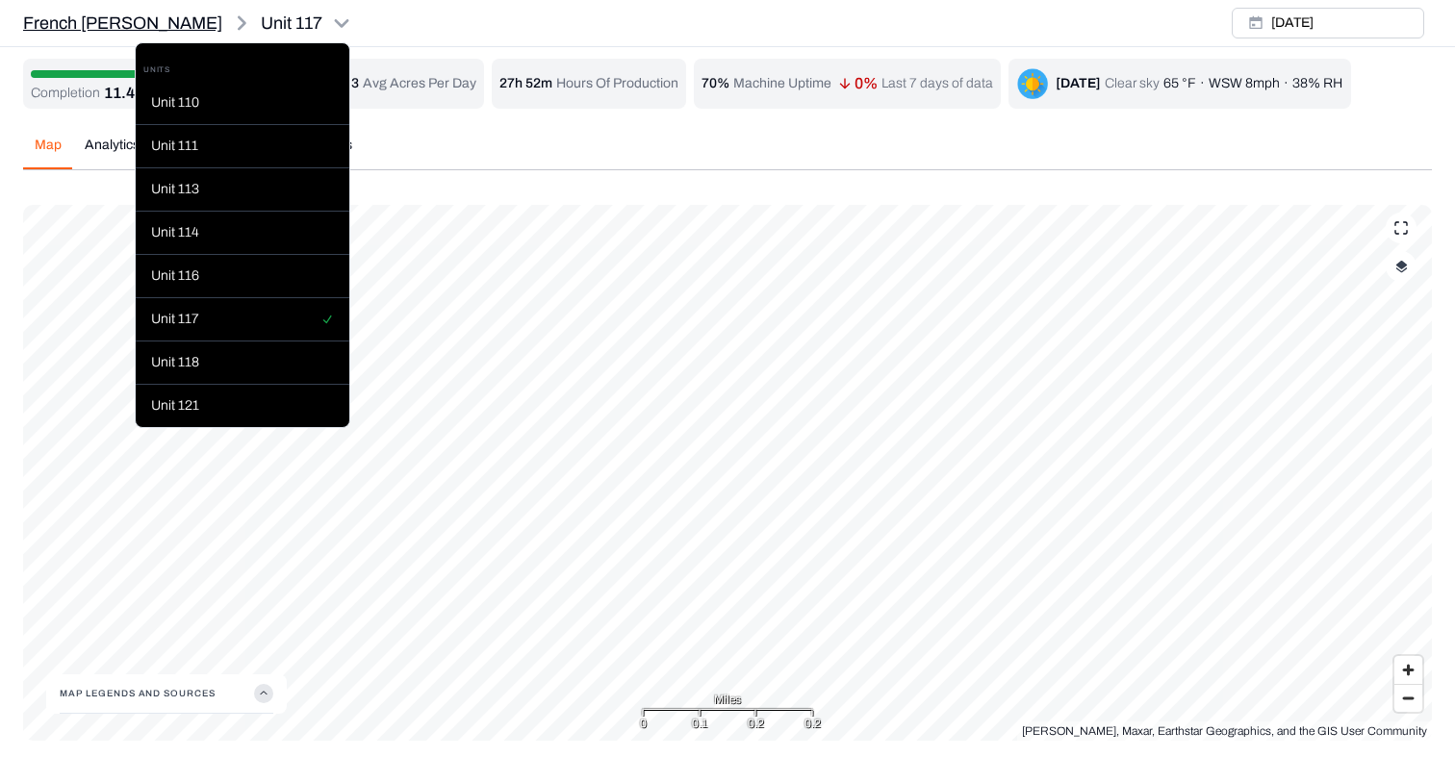
click at [92, 16] on html "Unit 117 Earth force Projects Regions Saved Settings OH [PERSON_NAME][GEOGRAPHI…" at bounding box center [727, 382] width 1455 height 764
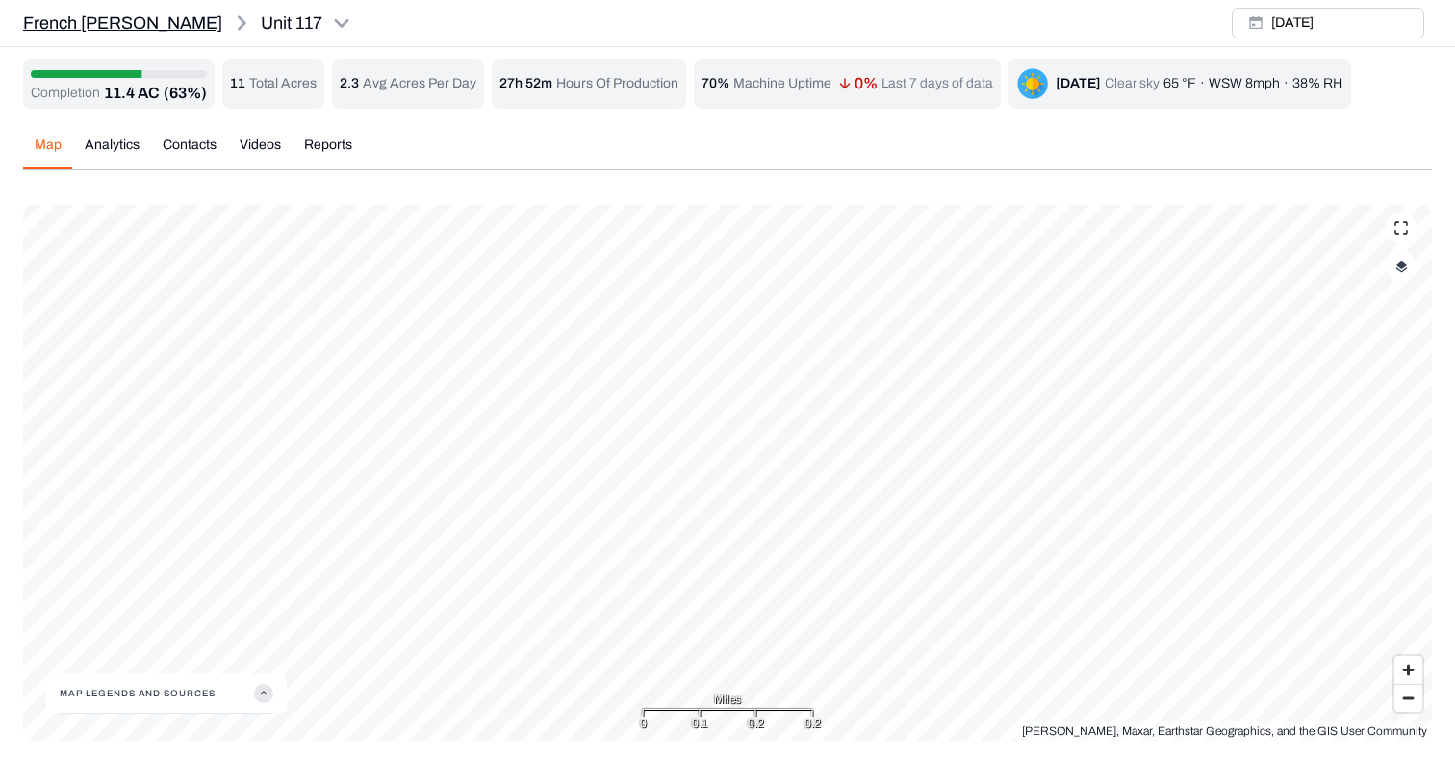
click at [92, 16] on p "French [PERSON_NAME]" at bounding box center [122, 23] width 199 height 27
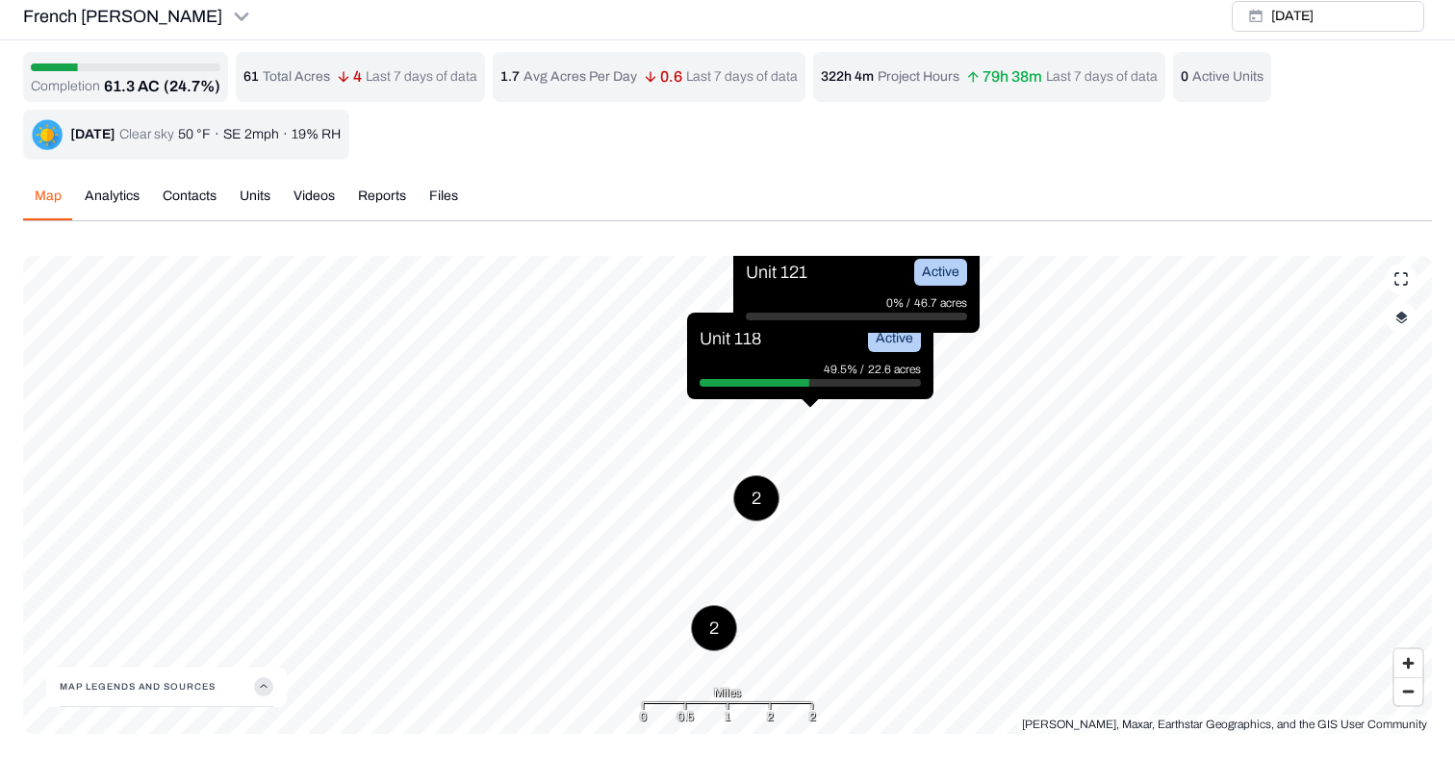
scroll to position [7, 0]
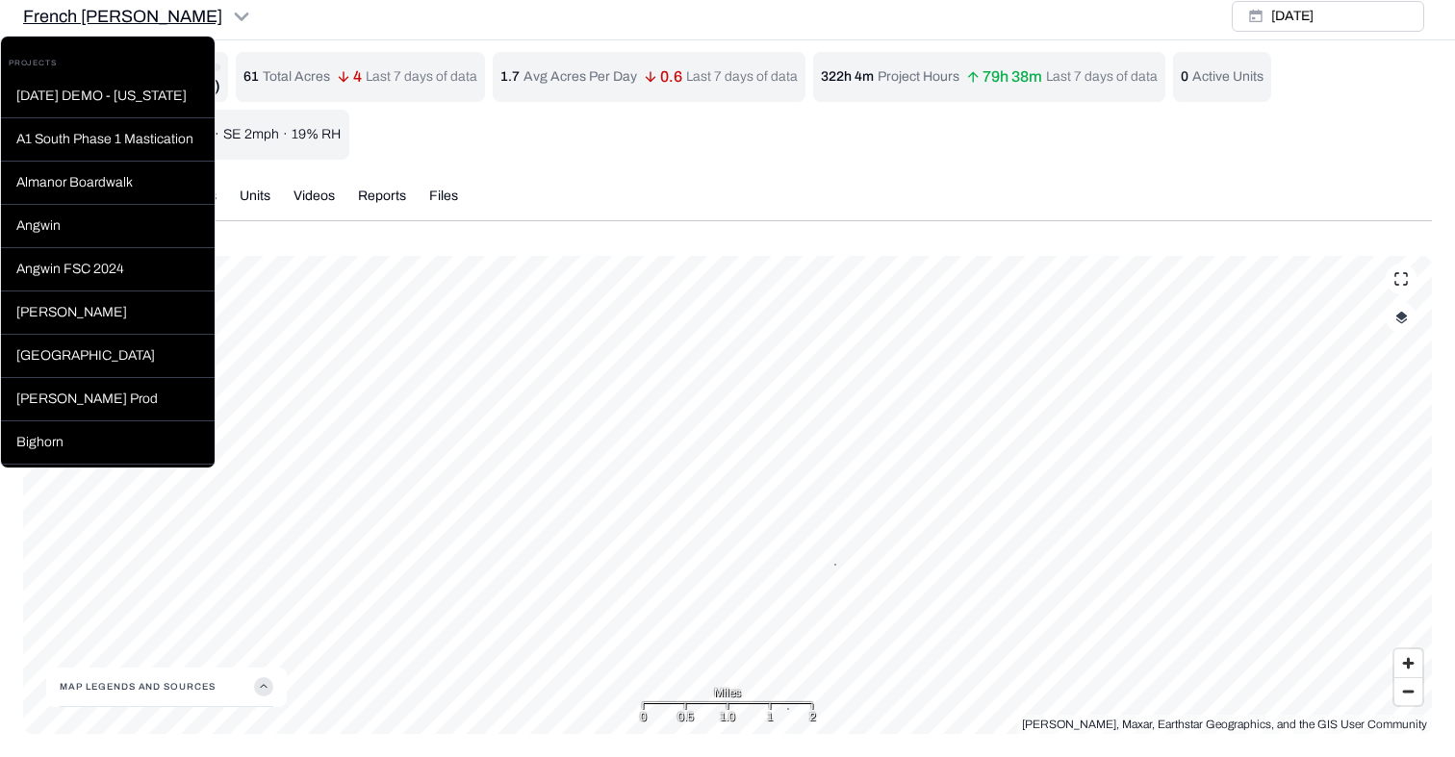
click at [186, 11] on html "French [PERSON_NAME] Earth force Projects Regions Saved Settings OH [PERSON_NAM…" at bounding box center [727, 375] width 1455 height 764
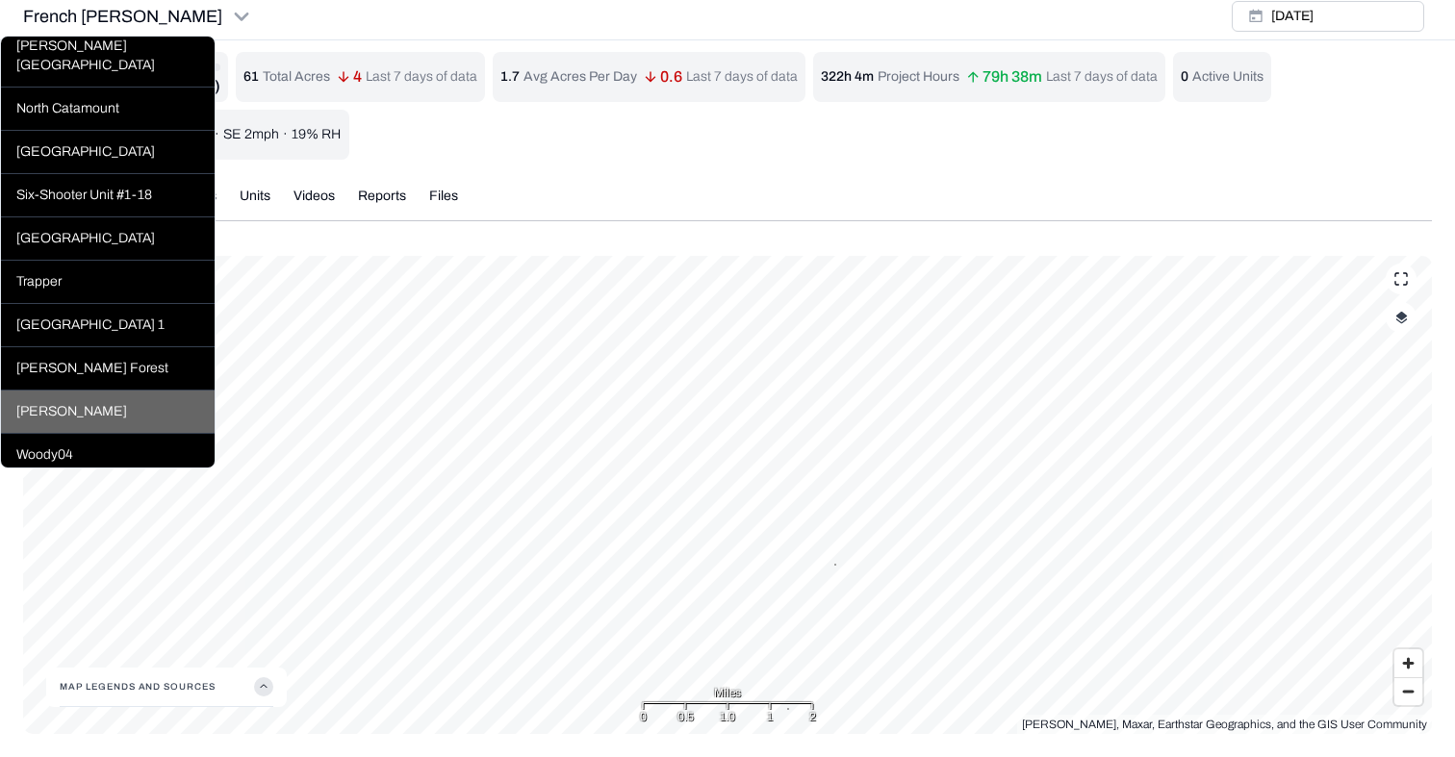
scroll to position [905, 0]
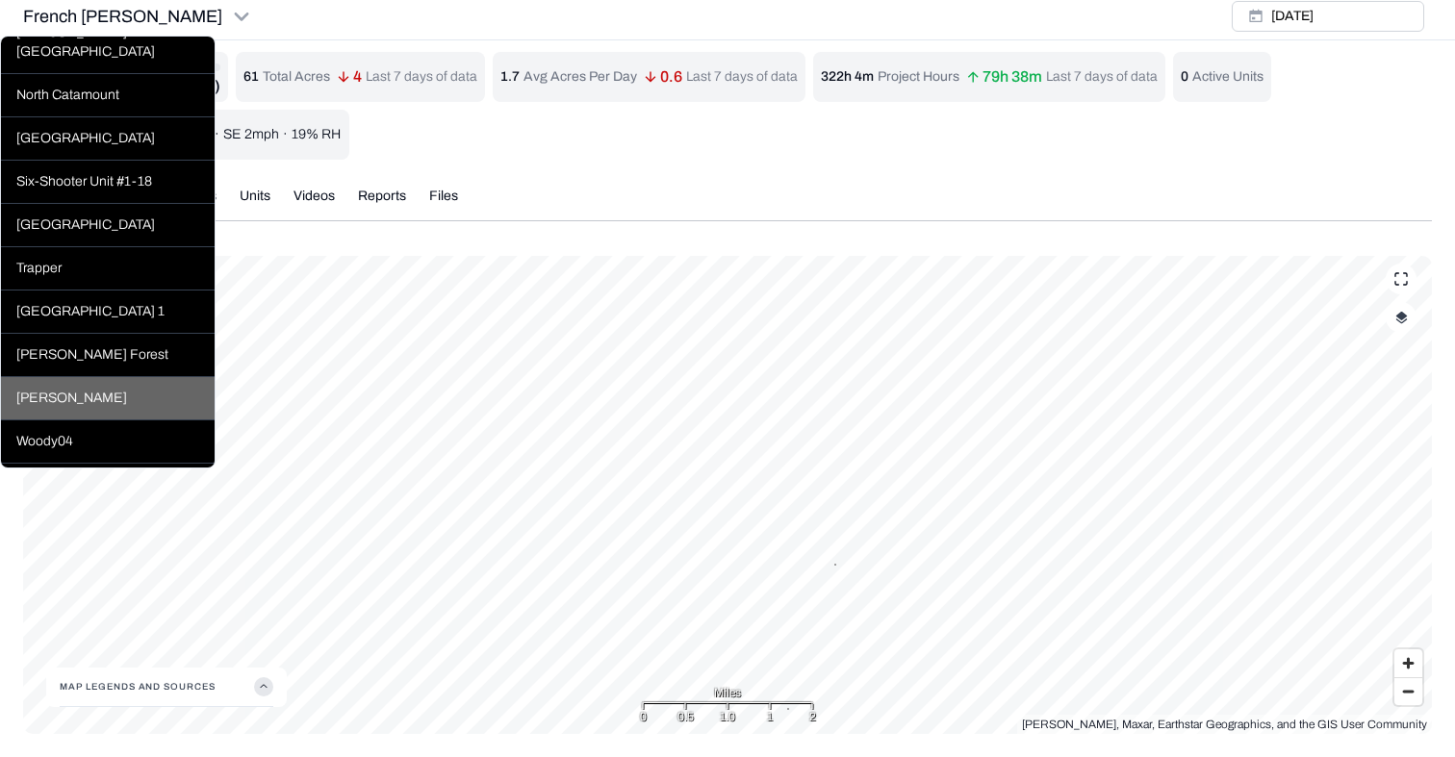
click at [94, 377] on div "[PERSON_NAME]" at bounding box center [108, 398] width 214 height 43
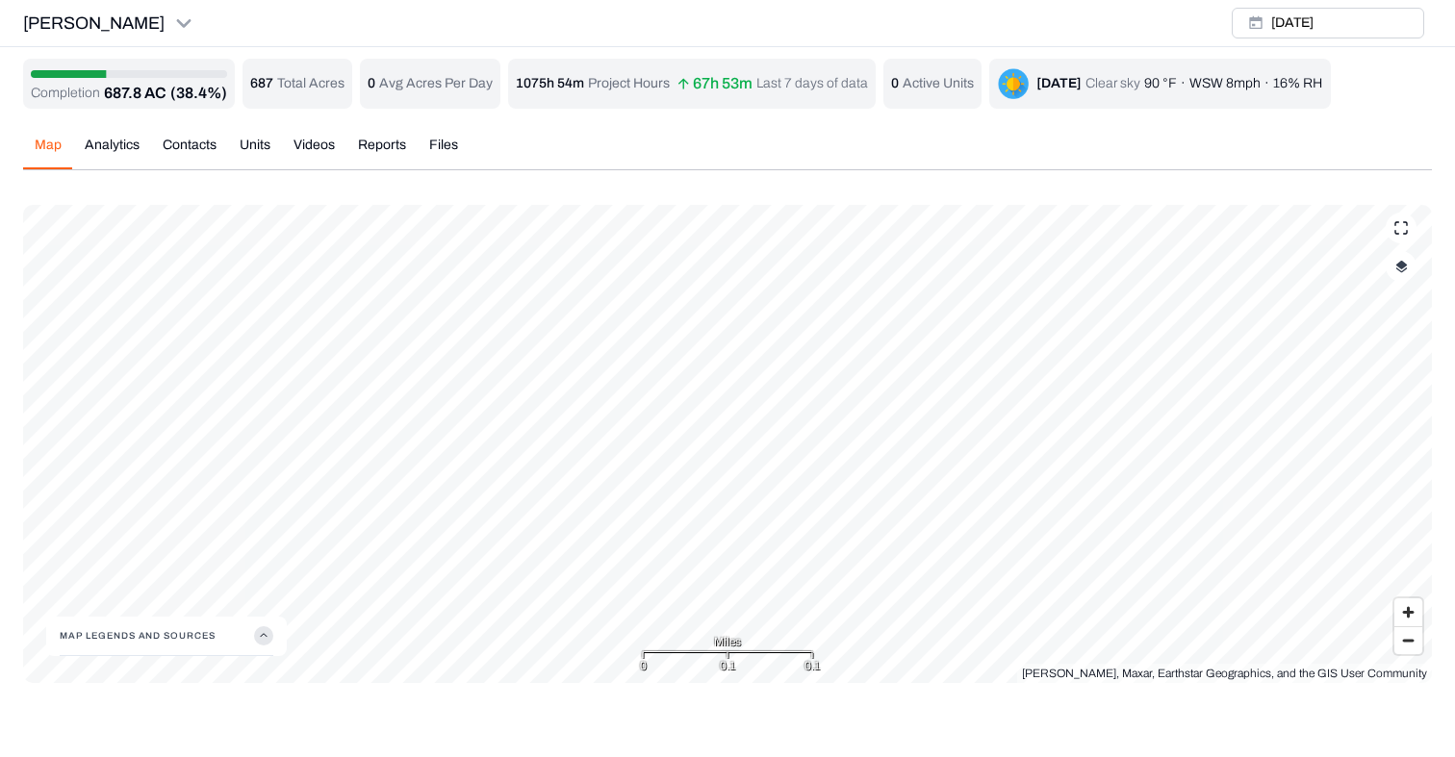
scroll to position [35, 0]
